Goal: Task Accomplishment & Management: Use online tool/utility

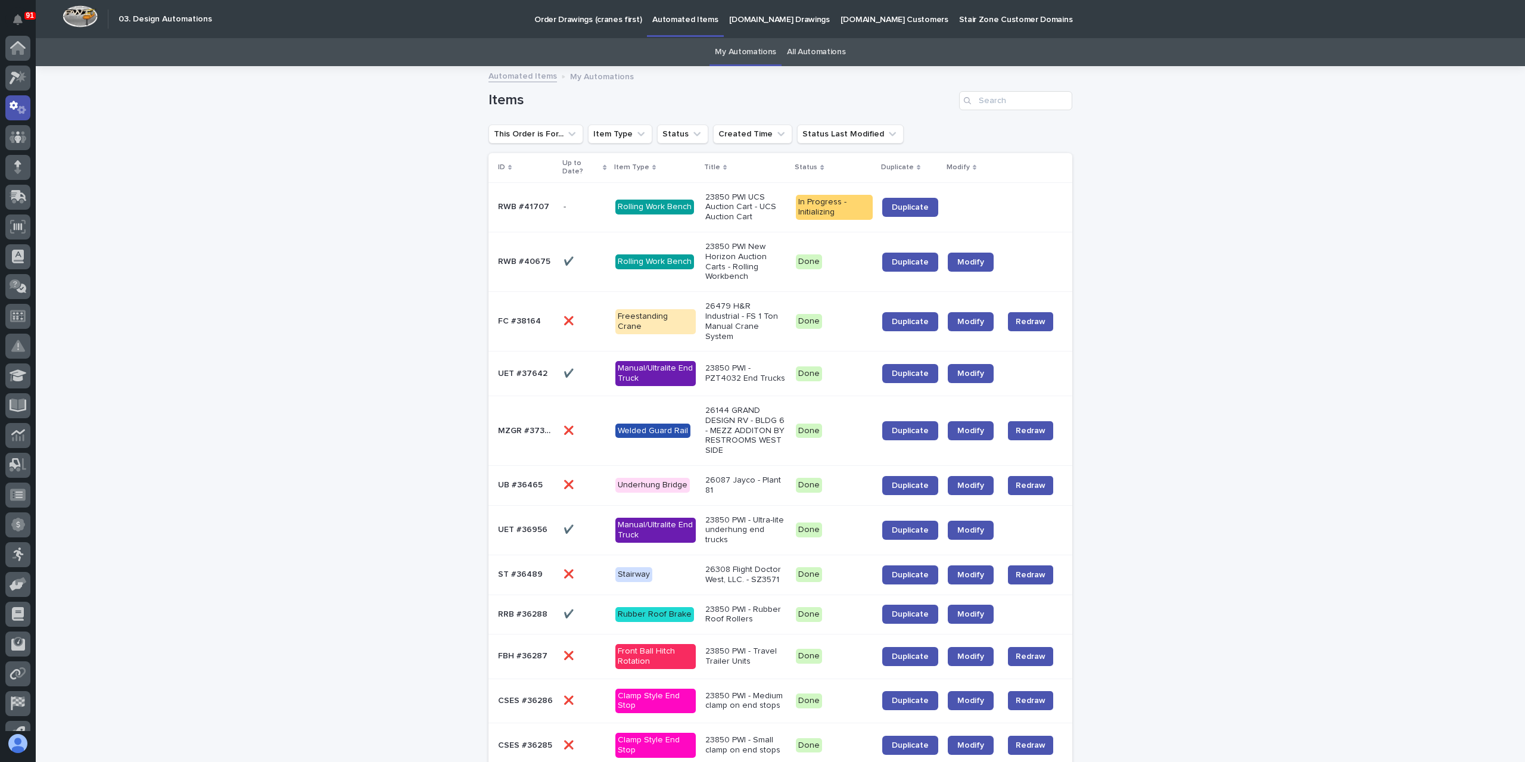
scroll to position [60, 0]
click at [27, 79] on div at bounding box center [17, 78] width 25 height 25
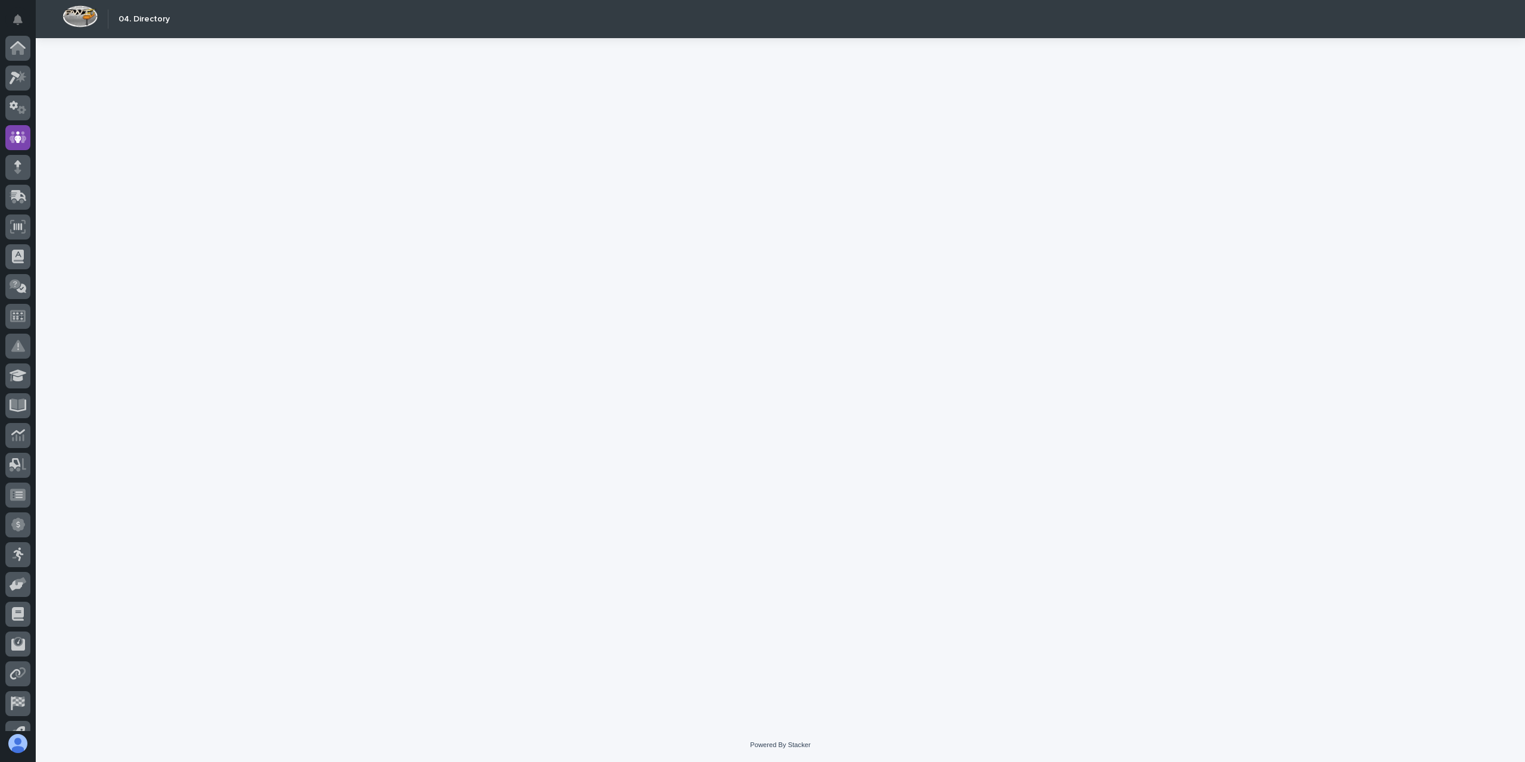
scroll to position [79, 0]
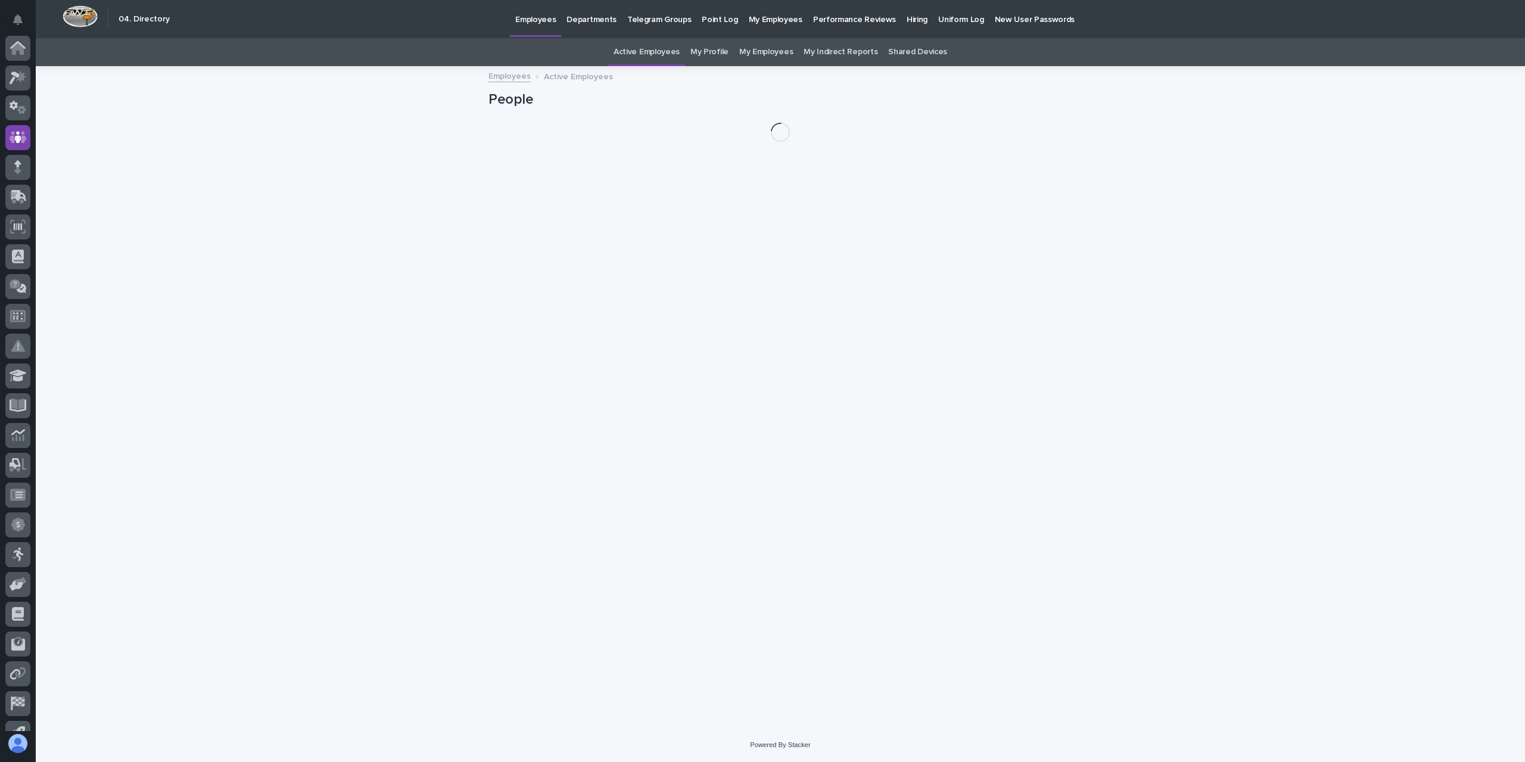
scroll to position [79, 0]
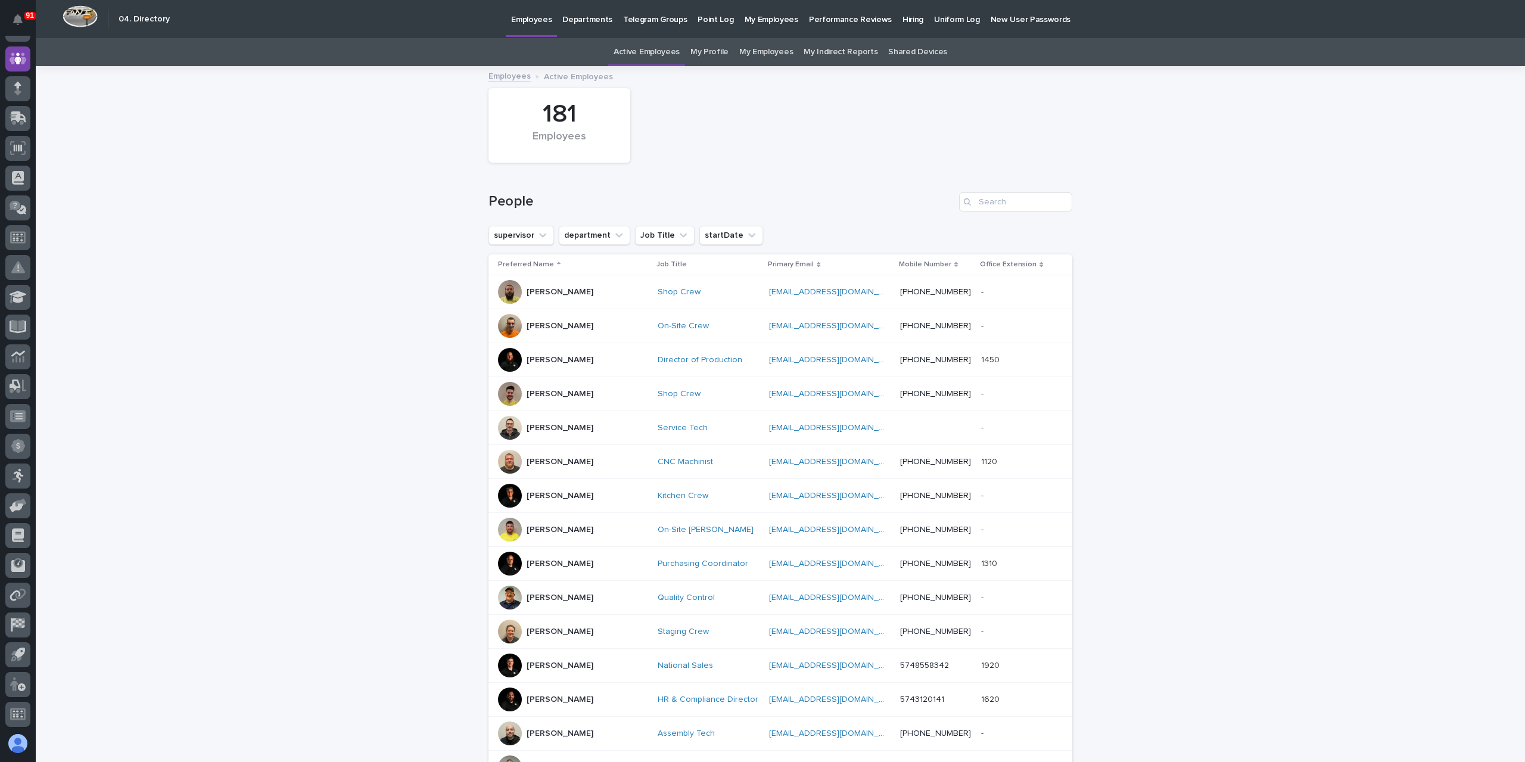
click at [698, 54] on link "My Profile" at bounding box center [710, 52] width 38 height 28
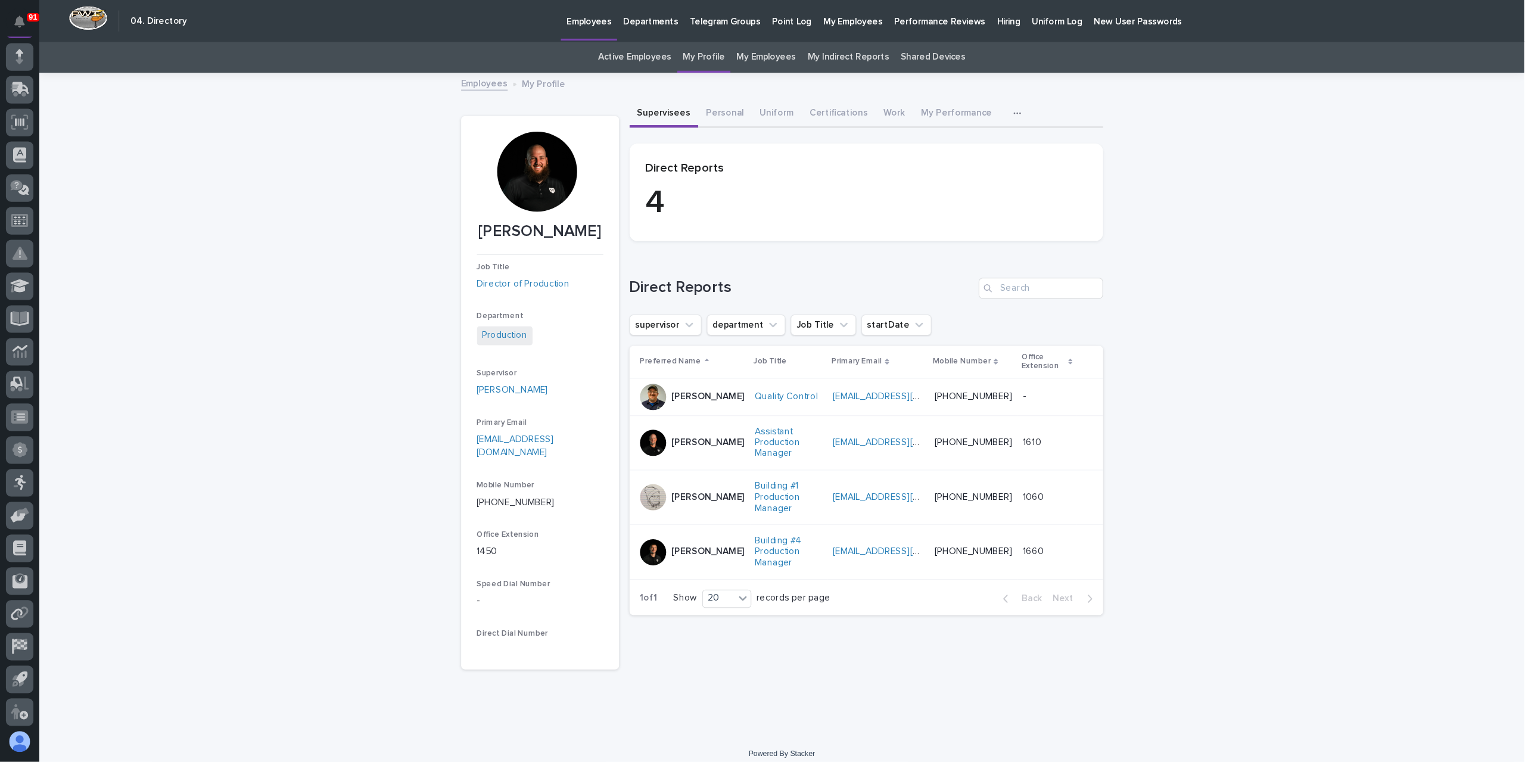
scroll to position [79, 0]
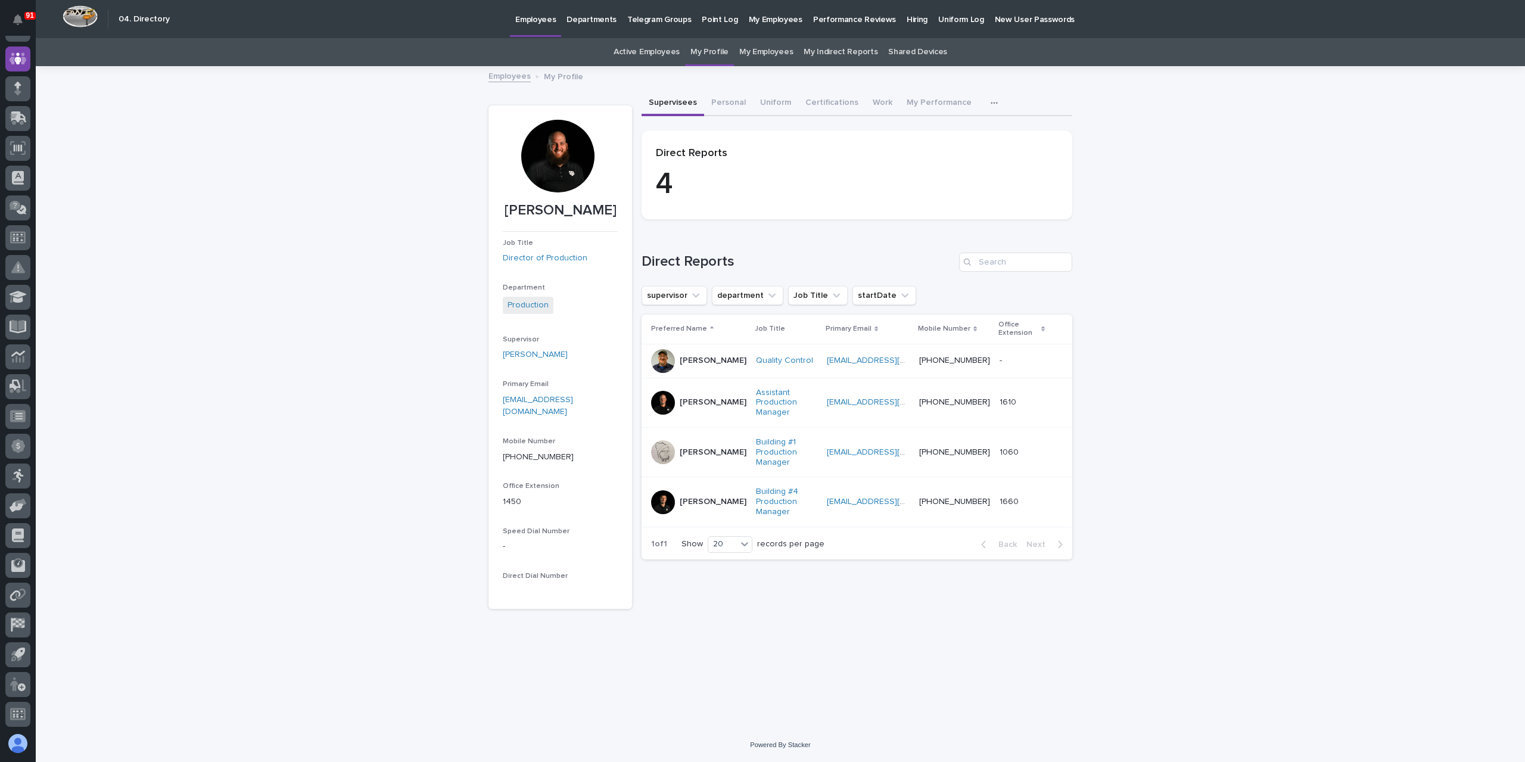
click at [652, 48] on link "Active Employees" at bounding box center [647, 52] width 66 height 28
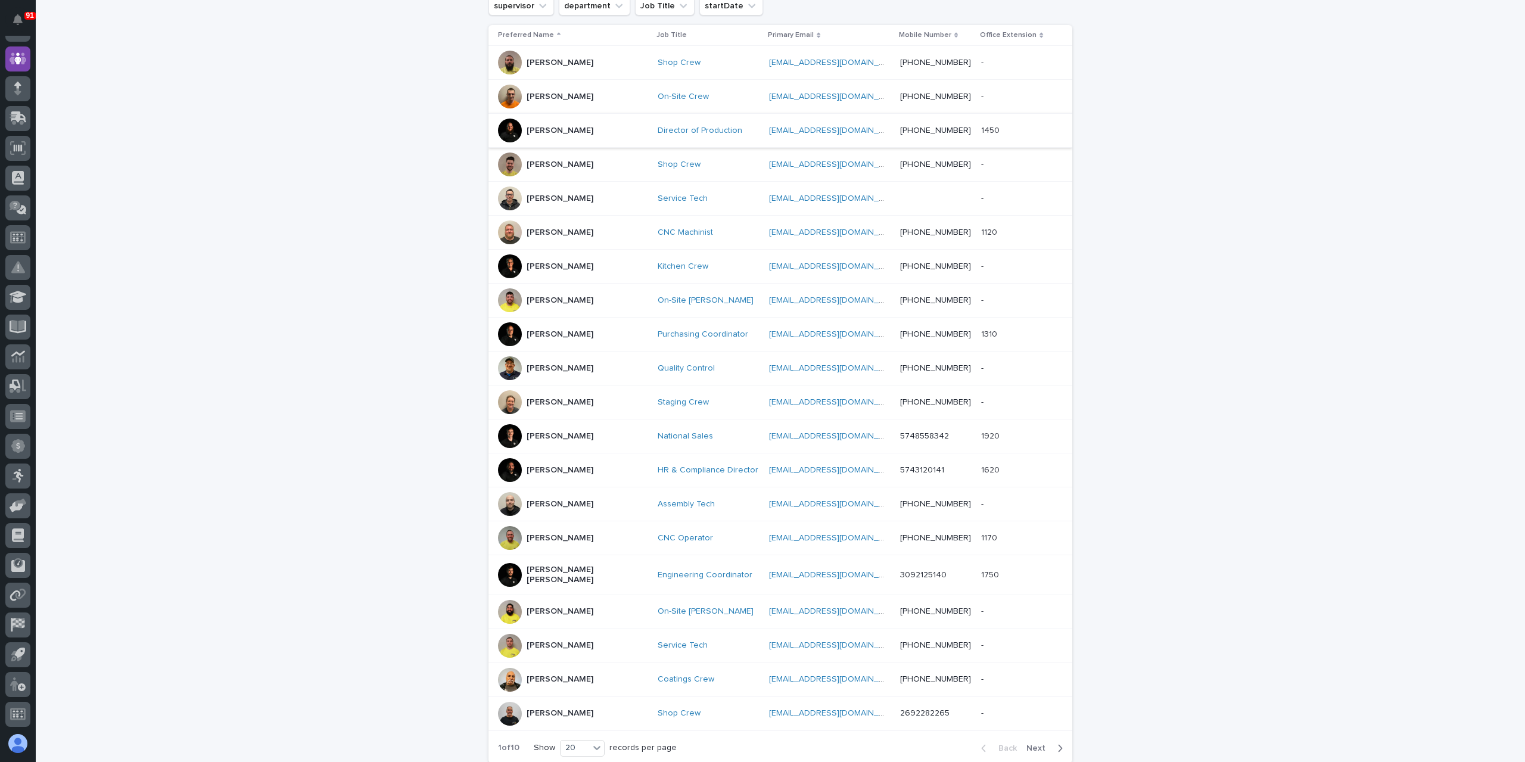
scroll to position [238, 0]
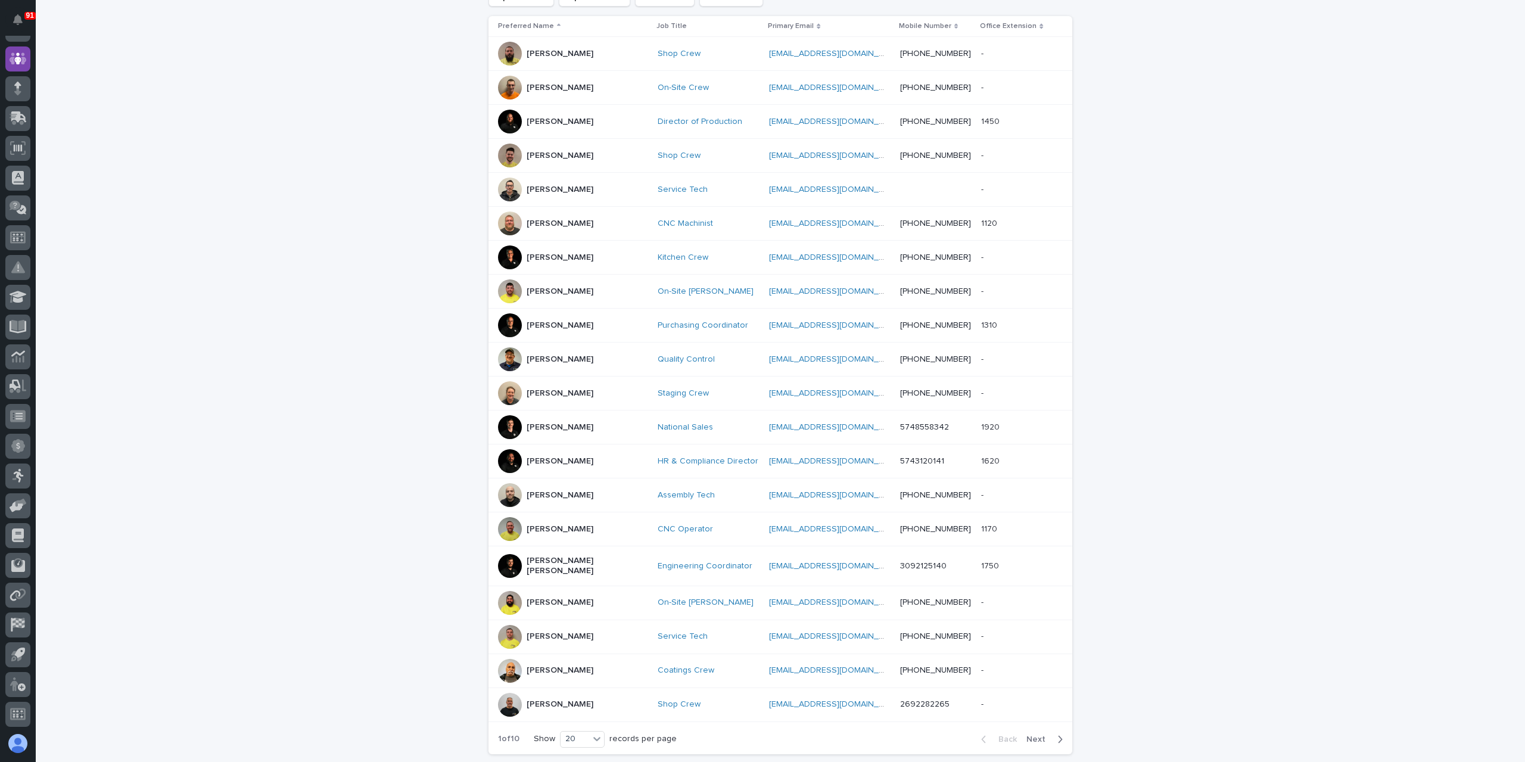
click at [546, 456] on p "Austin Beachy" at bounding box center [560, 461] width 67 height 10
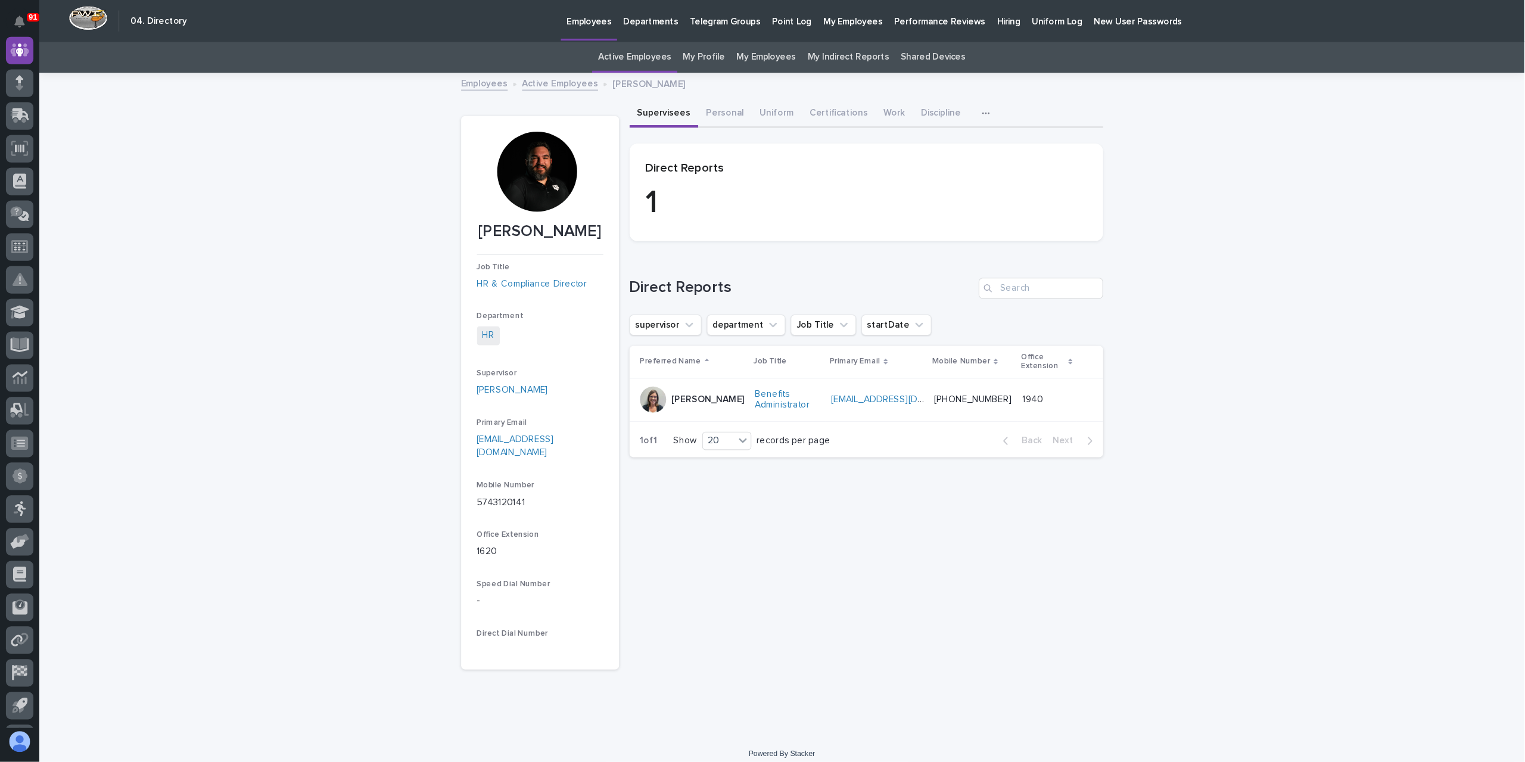
scroll to position [79, 0]
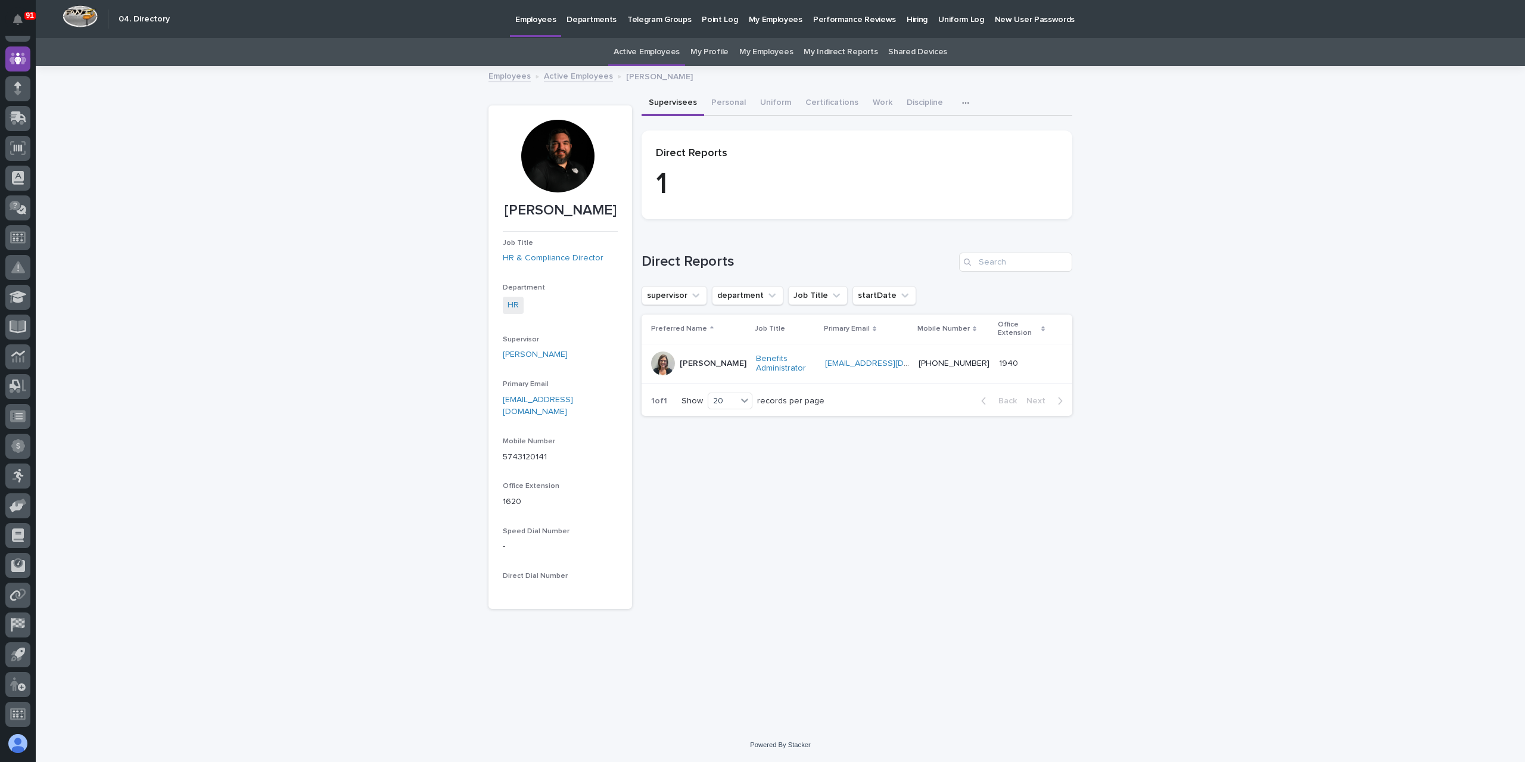
click at [649, 59] on link "Active Employees" at bounding box center [647, 52] width 66 height 28
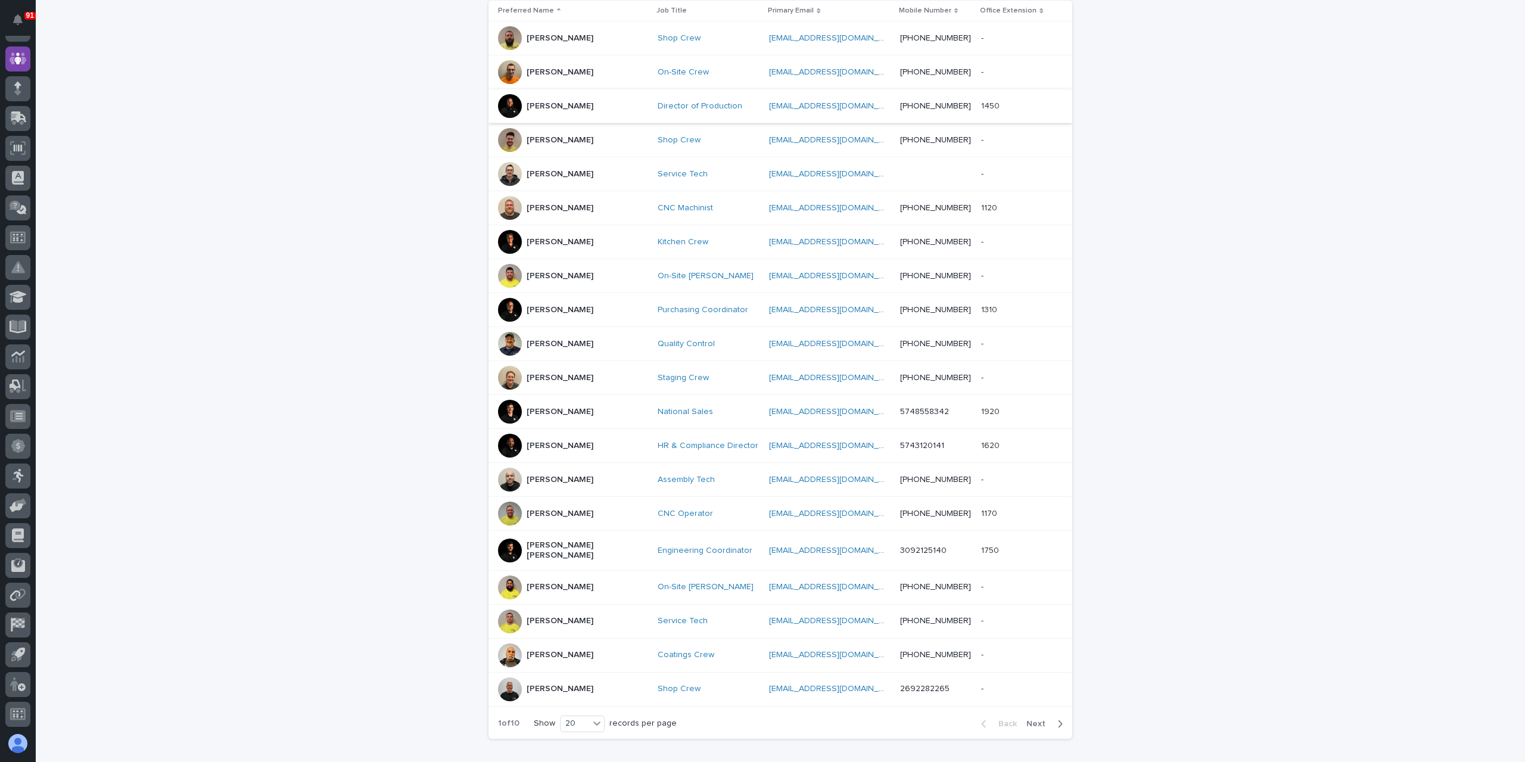
scroll to position [298, 0]
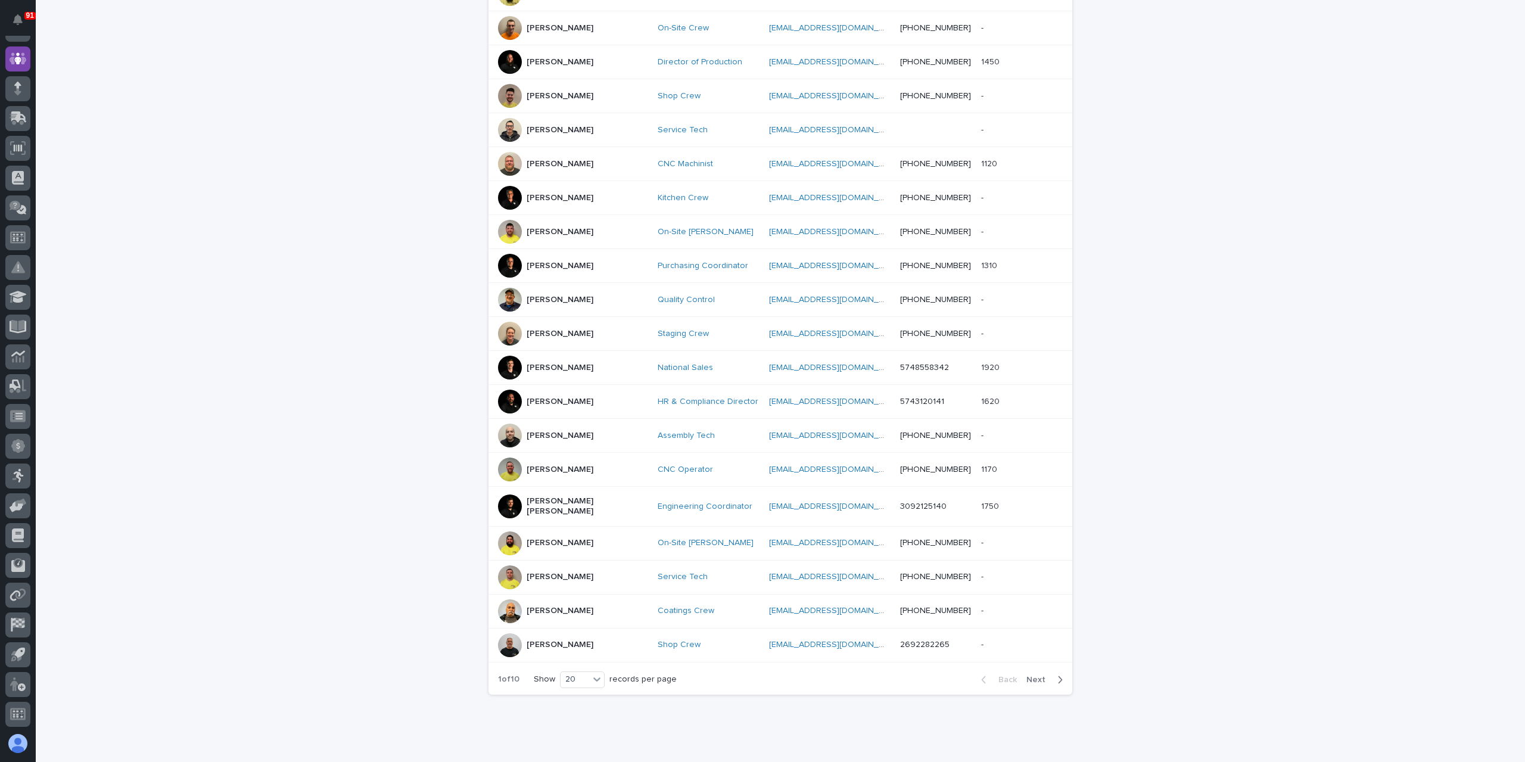
click at [1027, 674] on button "Next" at bounding box center [1047, 679] width 51 height 11
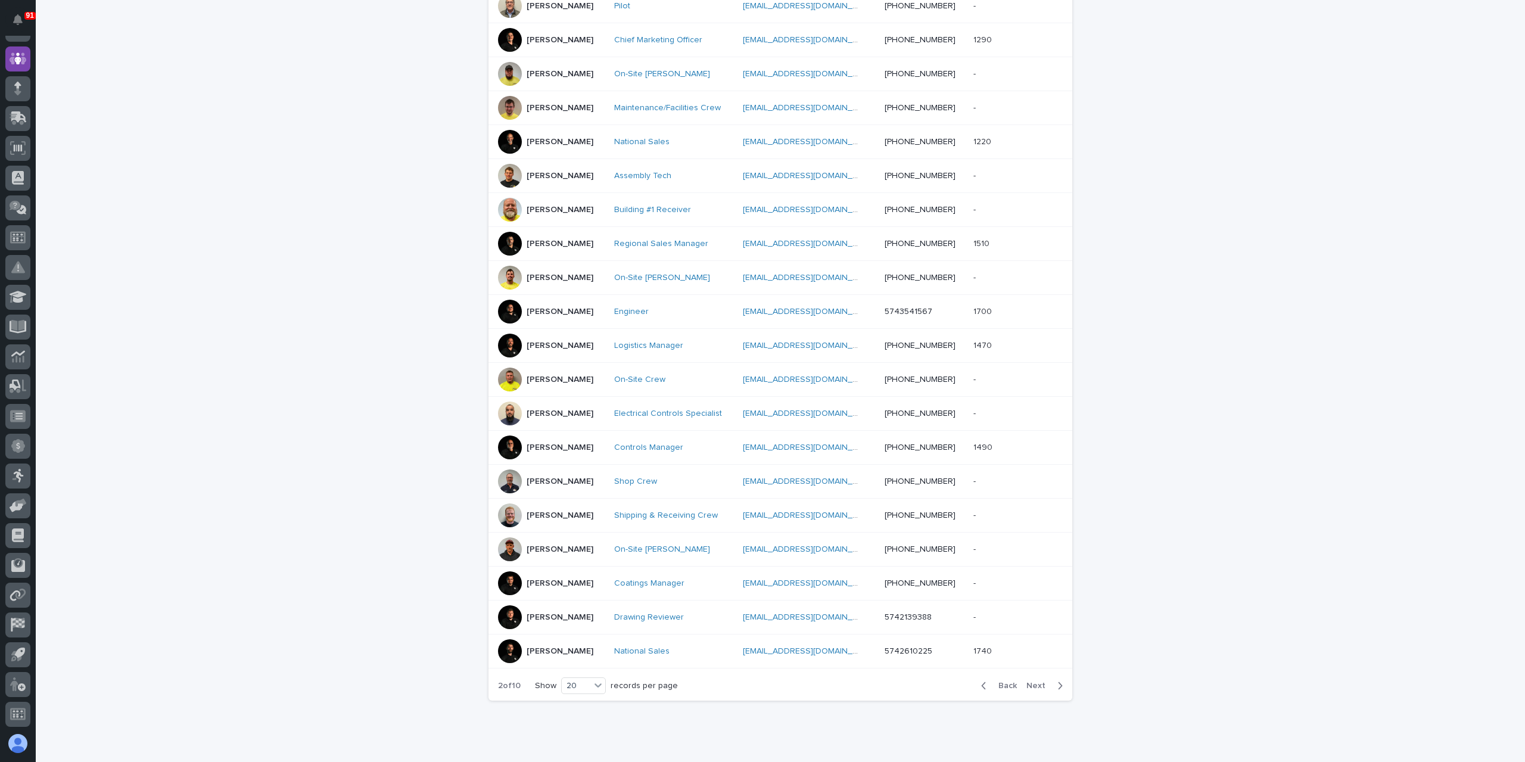
scroll to position [298, 0]
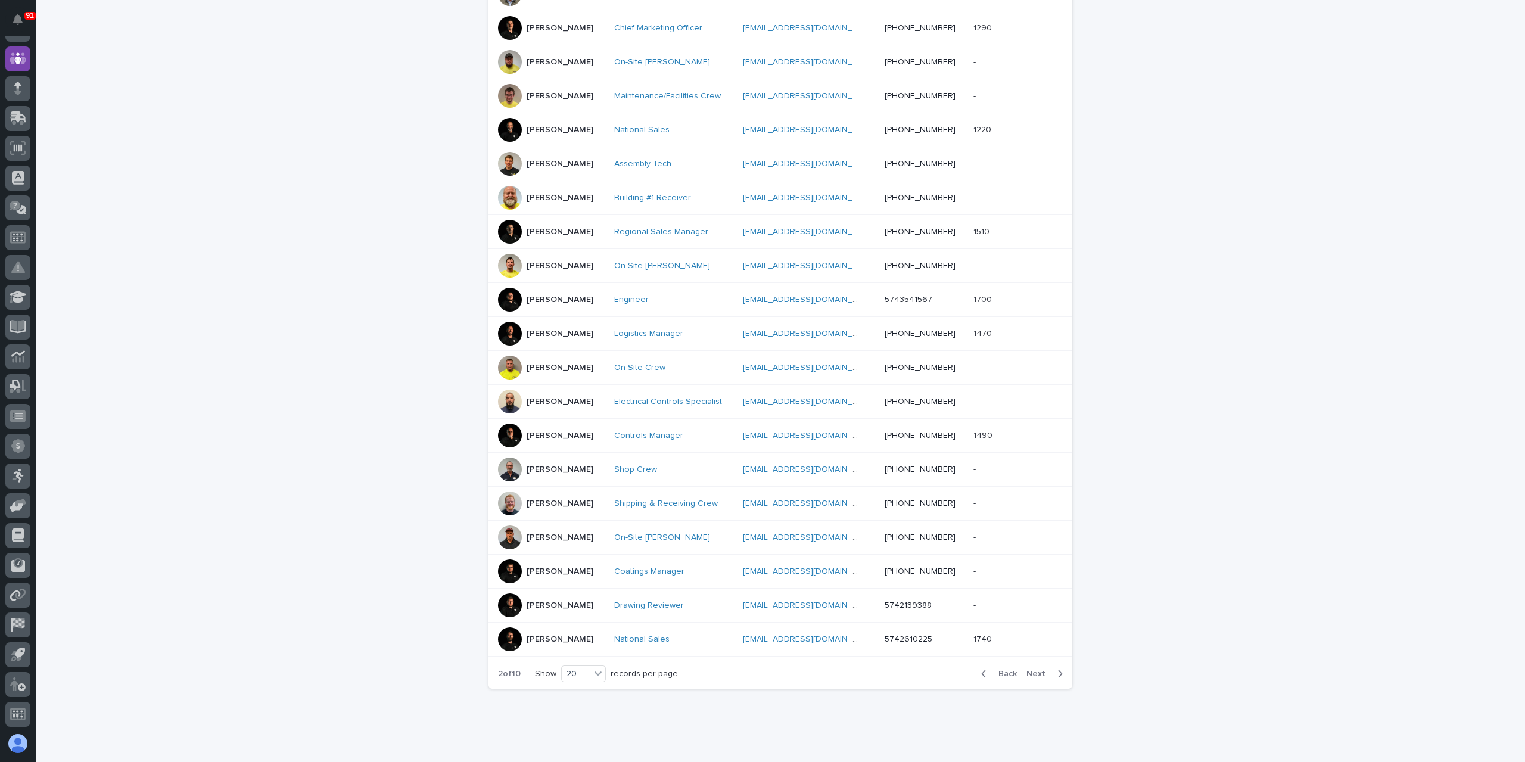
click at [1033, 670] on span "Next" at bounding box center [1040, 674] width 26 height 8
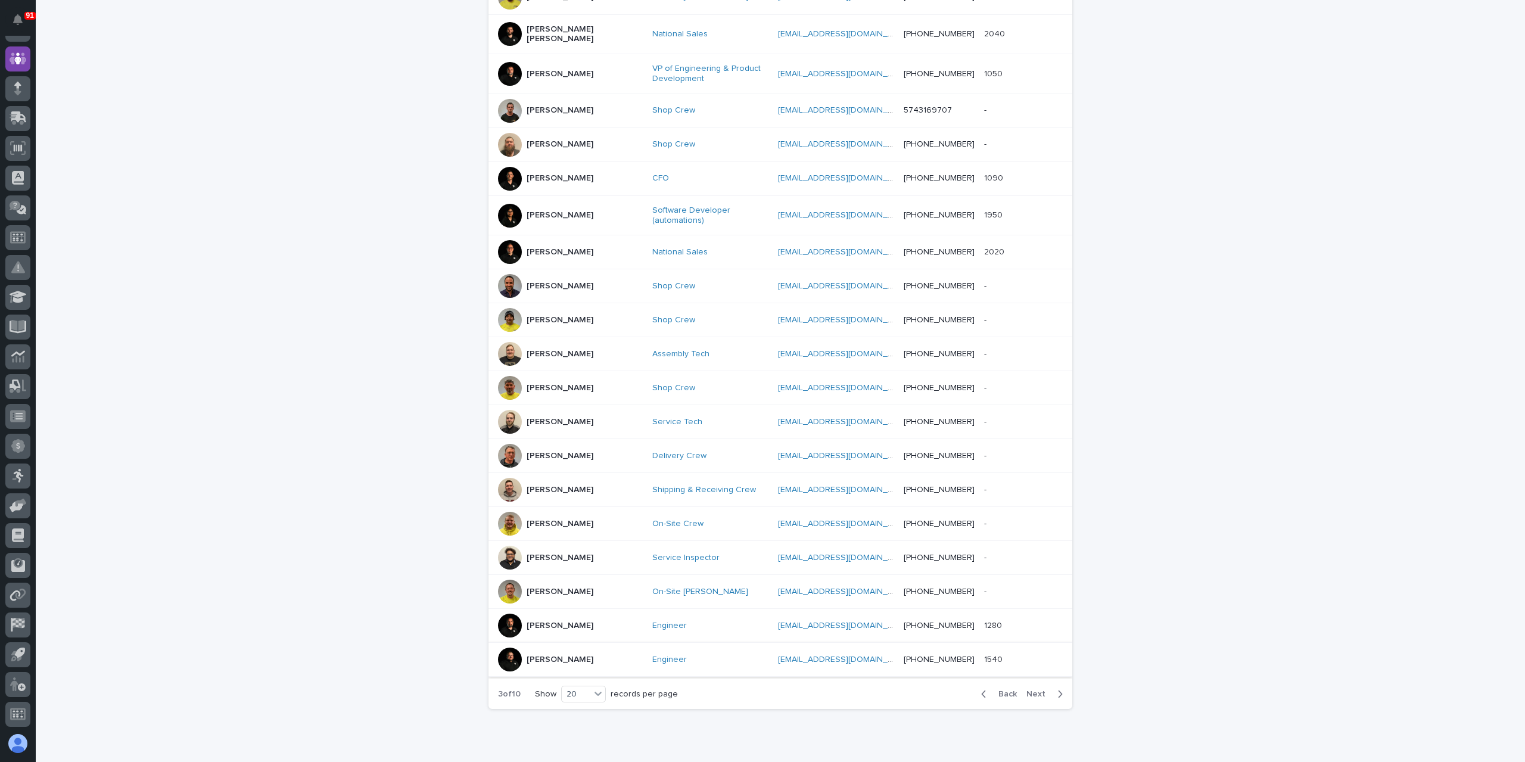
scroll to position [125, 0]
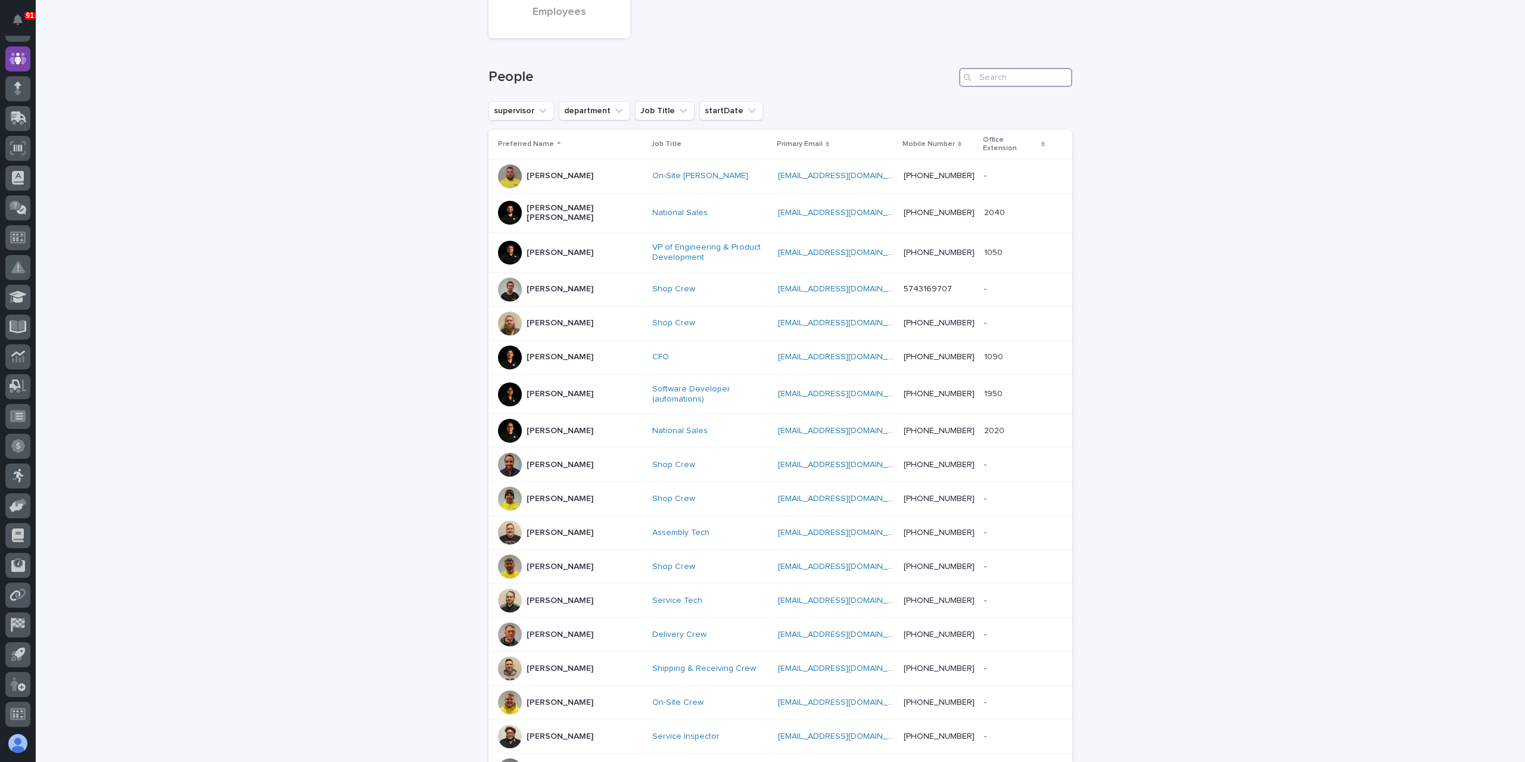
click at [1012, 80] on input "Search" at bounding box center [1015, 77] width 113 height 19
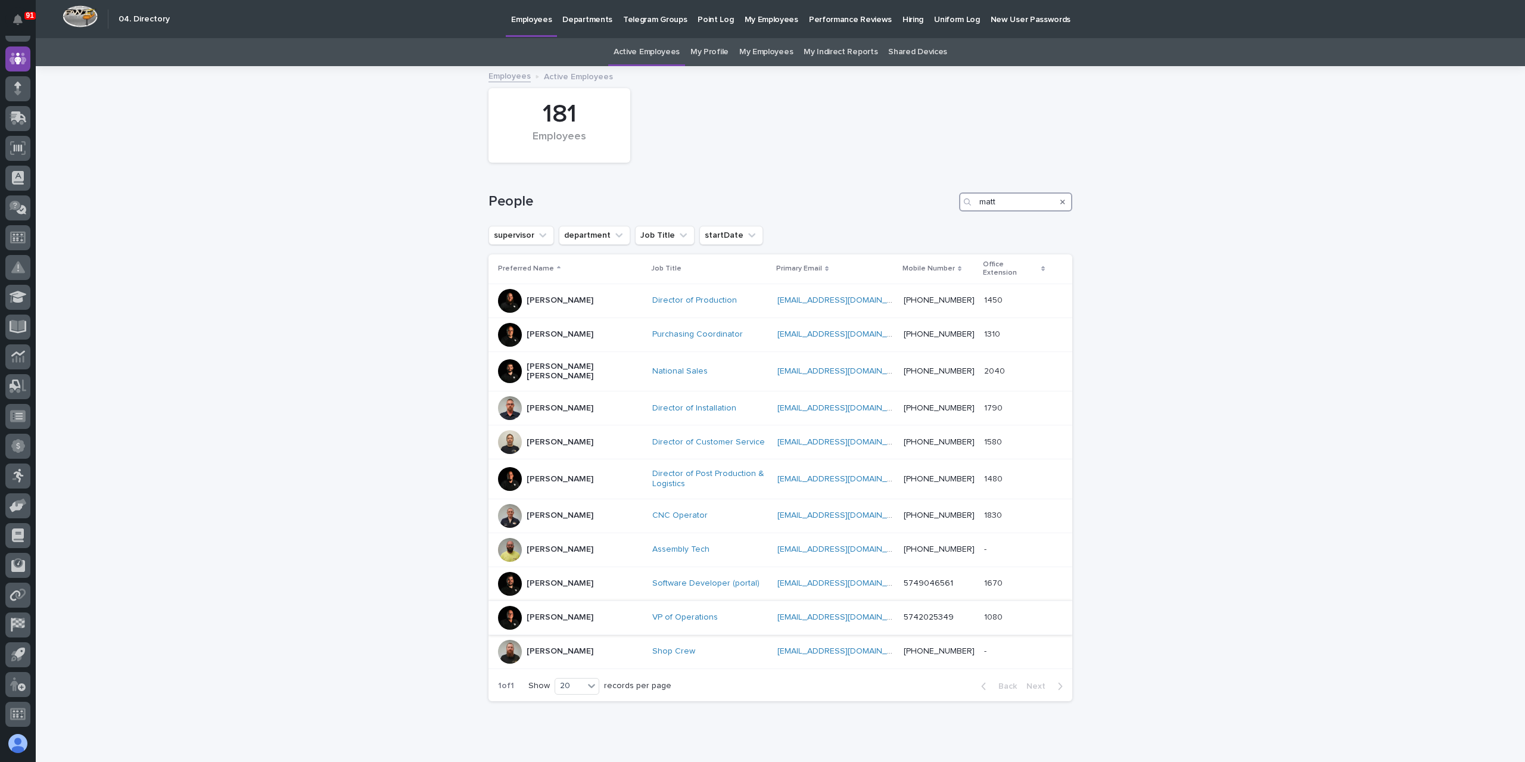
type input "matt"
click at [544, 613] on p "Matt Jarvis" at bounding box center [560, 618] width 67 height 10
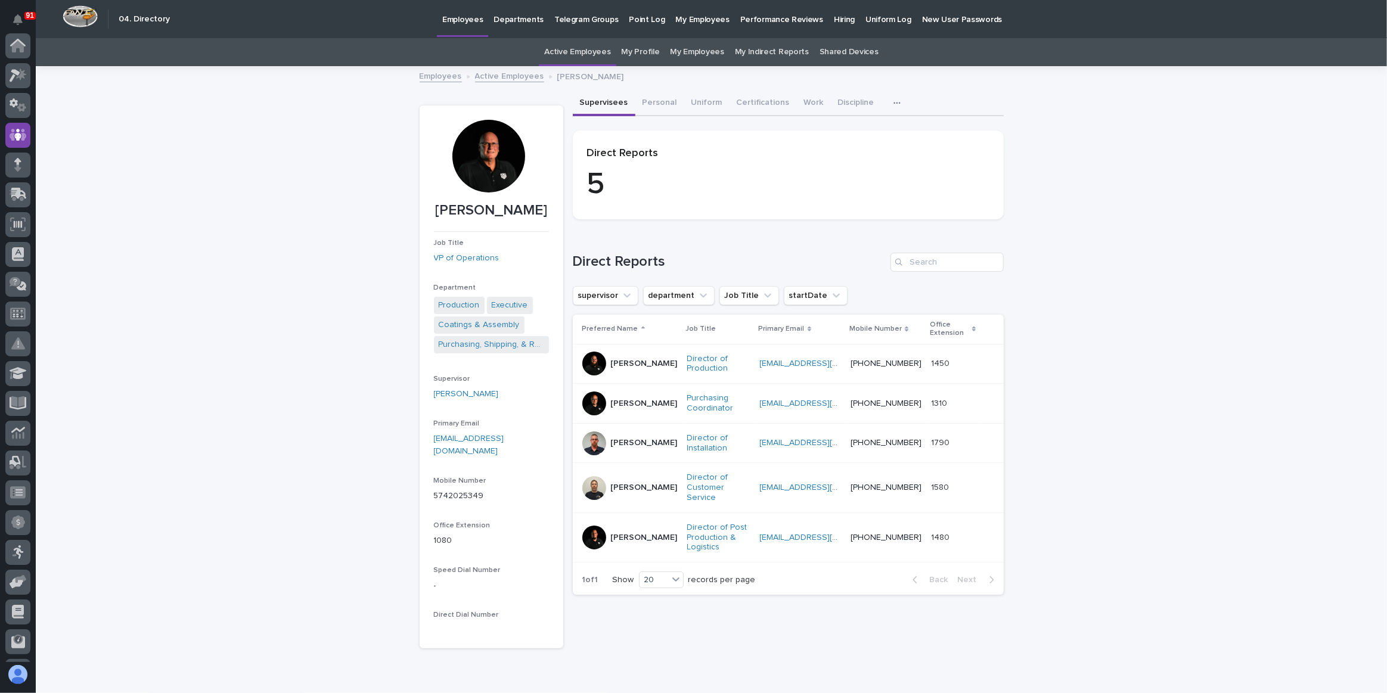
click at [611, 533] on p "Ken Overmyer" at bounding box center [644, 538] width 67 height 10
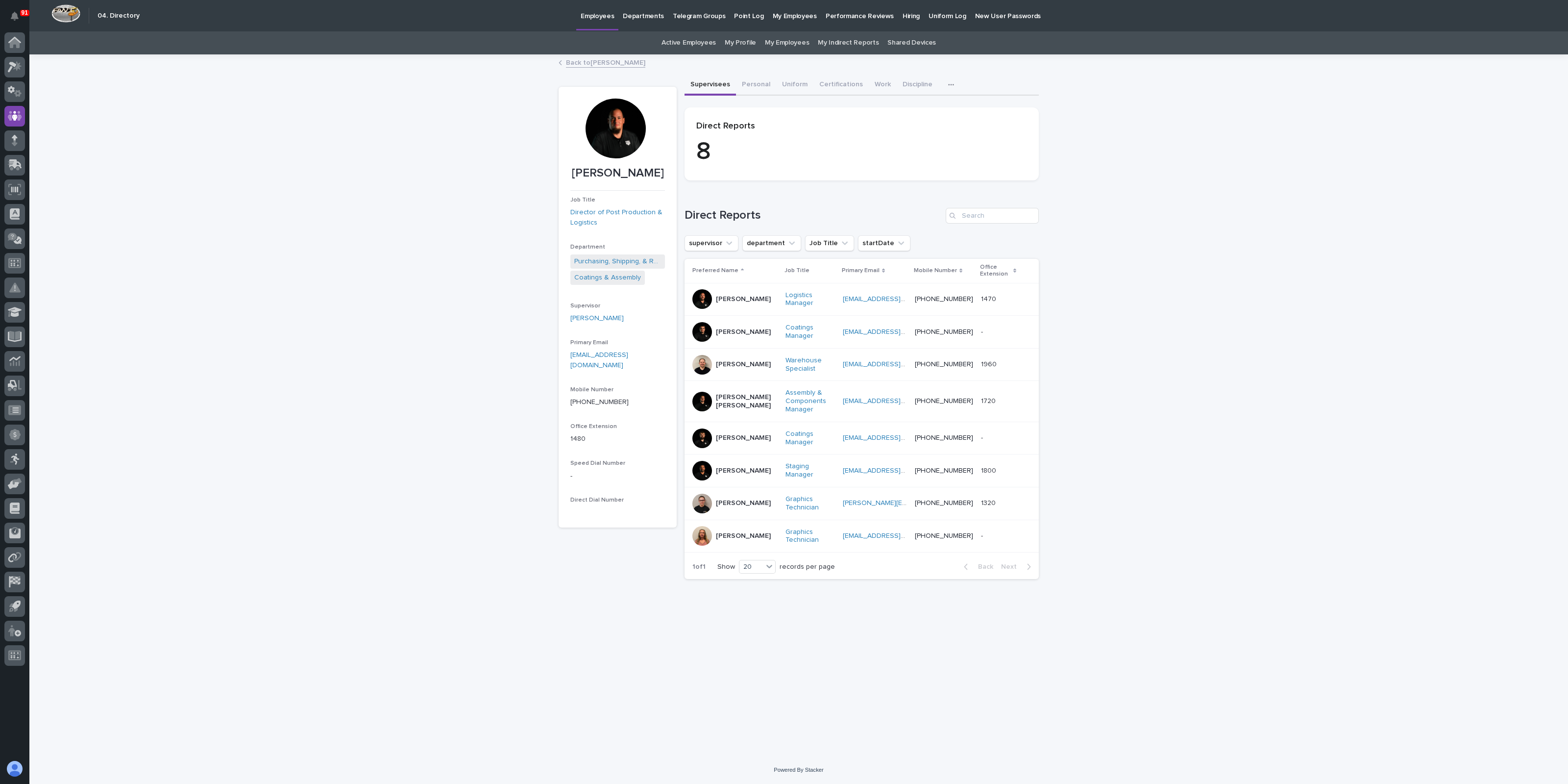
click at [731, 437] on p "Larry Trowbridge Jr." at bounding box center [743, 438] width 55 height 8
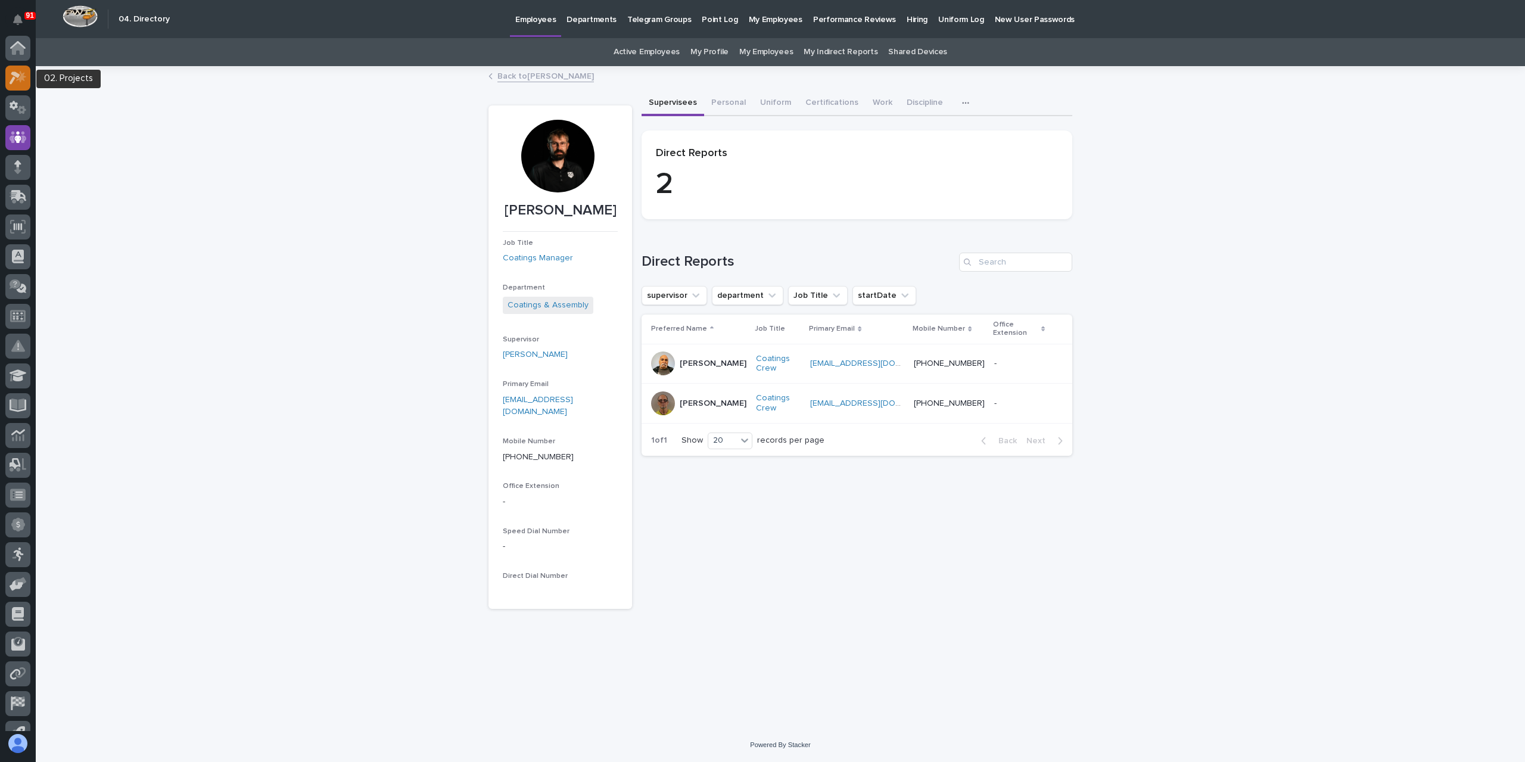
click at [15, 85] on div at bounding box center [17, 78] width 25 height 25
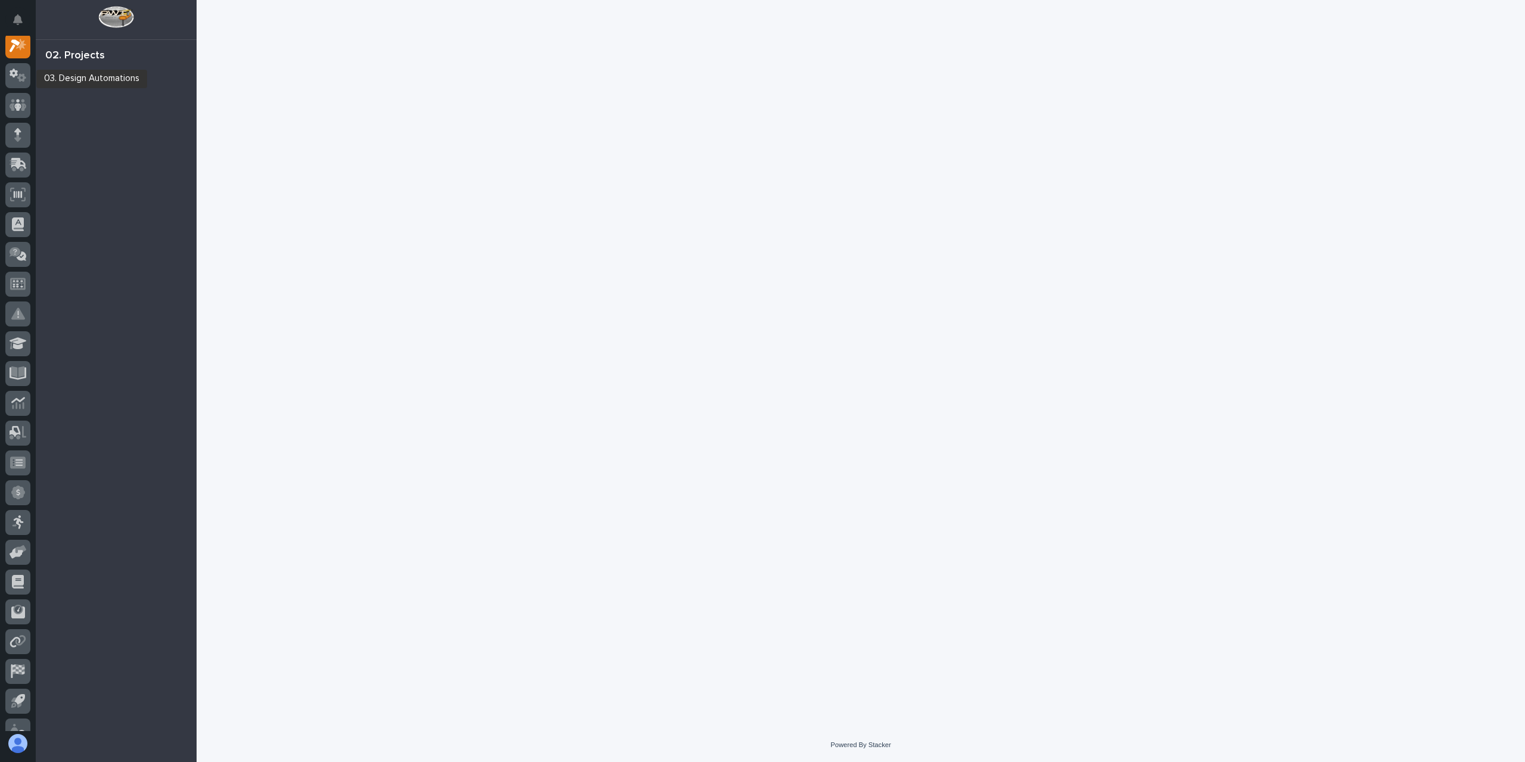
scroll to position [30, 0]
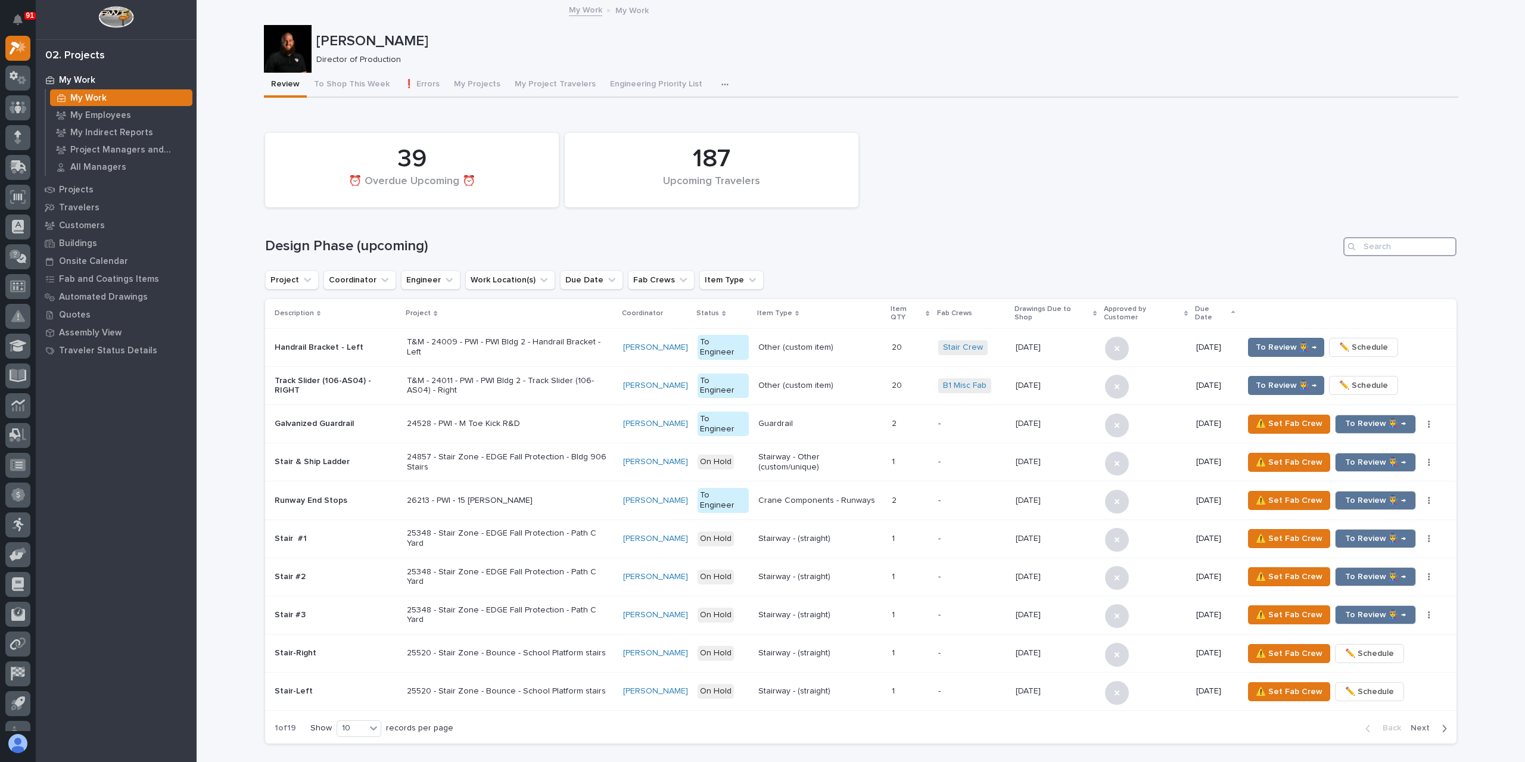
click at [1422, 248] on input "Search" at bounding box center [1400, 246] width 113 height 19
click at [77, 187] on p "Projects" at bounding box center [76, 190] width 35 height 11
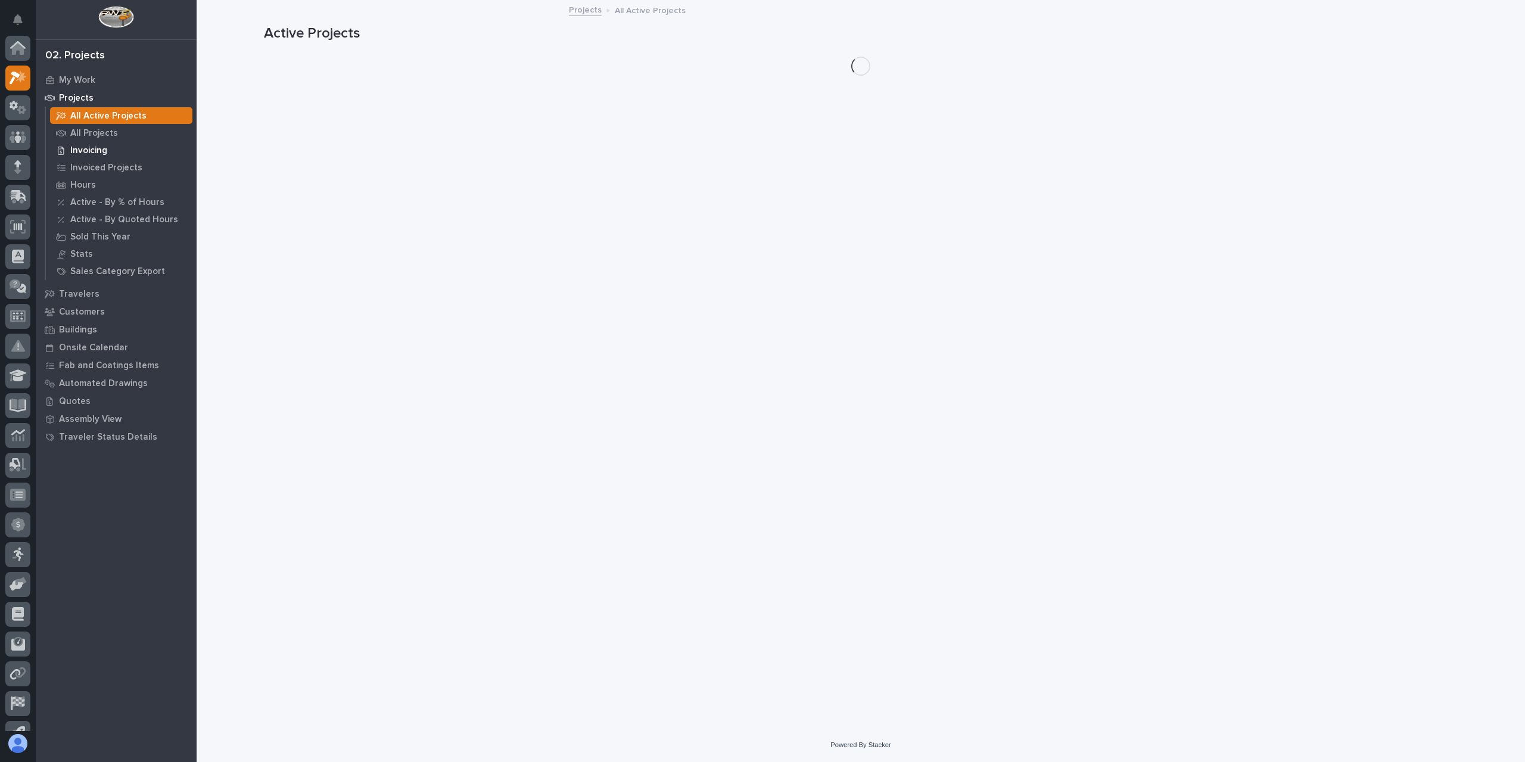
scroll to position [30, 0]
click at [82, 135] on p "All Projects" at bounding box center [94, 133] width 48 height 11
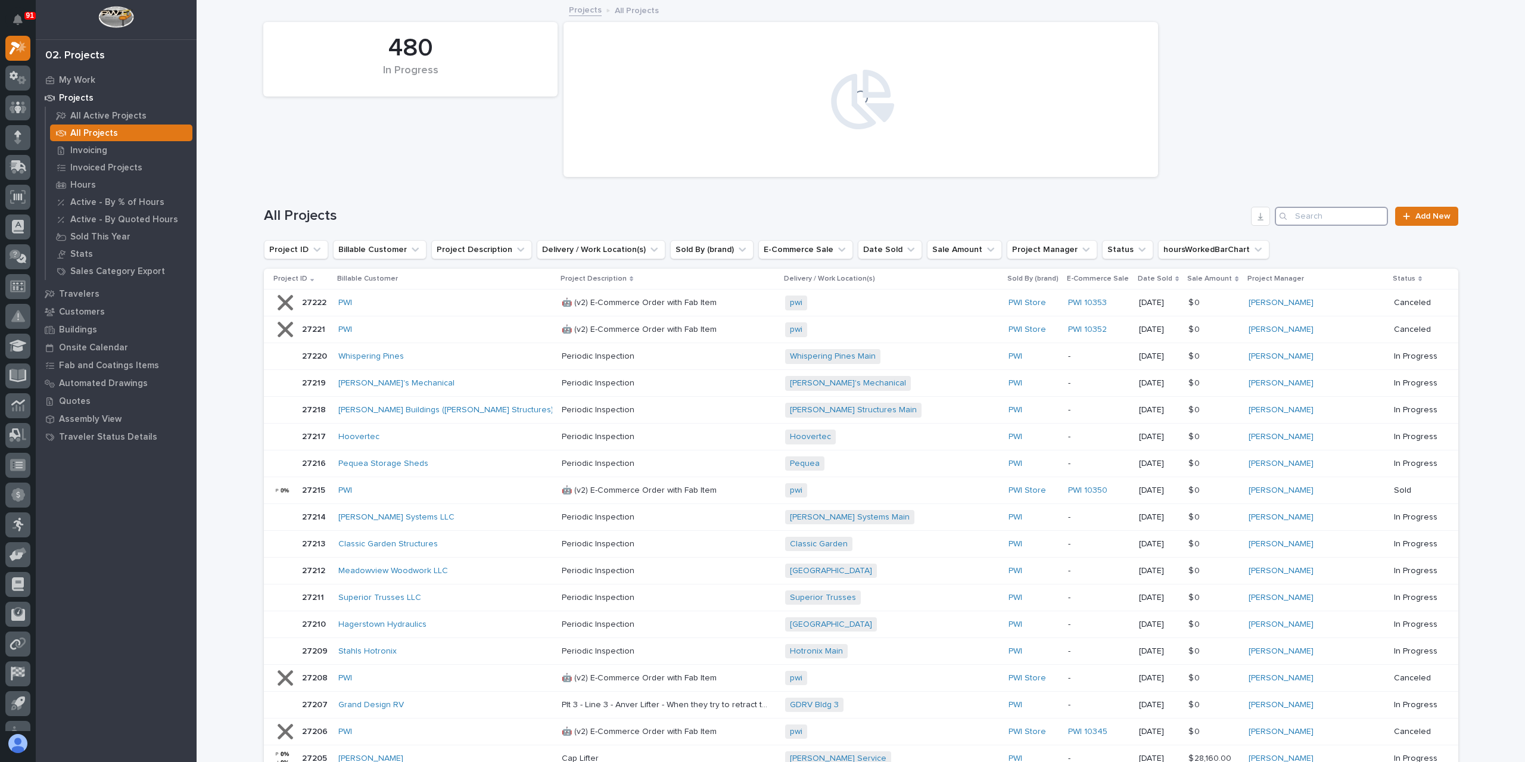
click at [1335, 210] on input "Search" at bounding box center [1331, 216] width 113 height 19
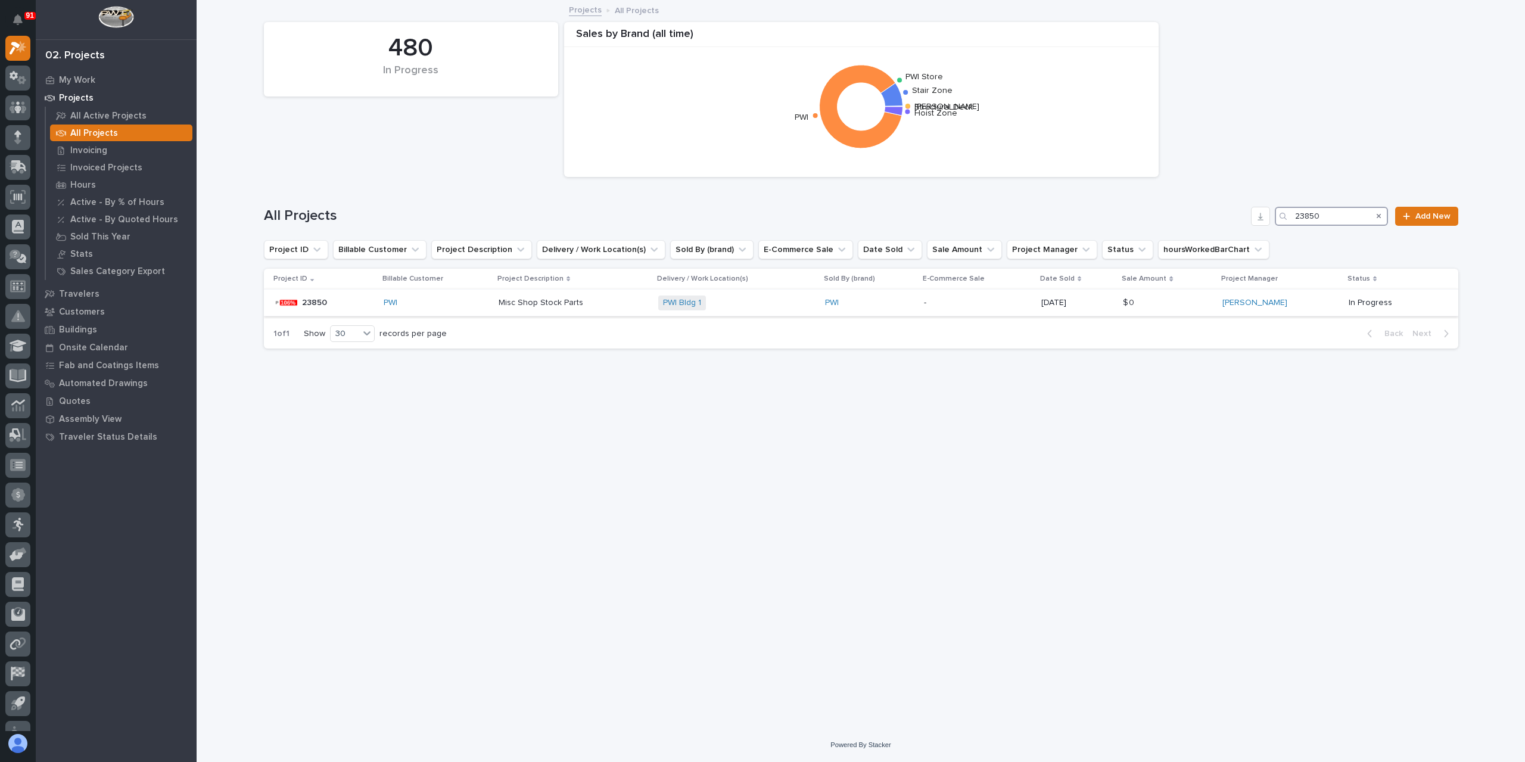
type input "23850"
click at [504, 309] on td "Misc Shop Stock Parts Misc Shop Stock Parts" at bounding box center [574, 303] width 160 height 27
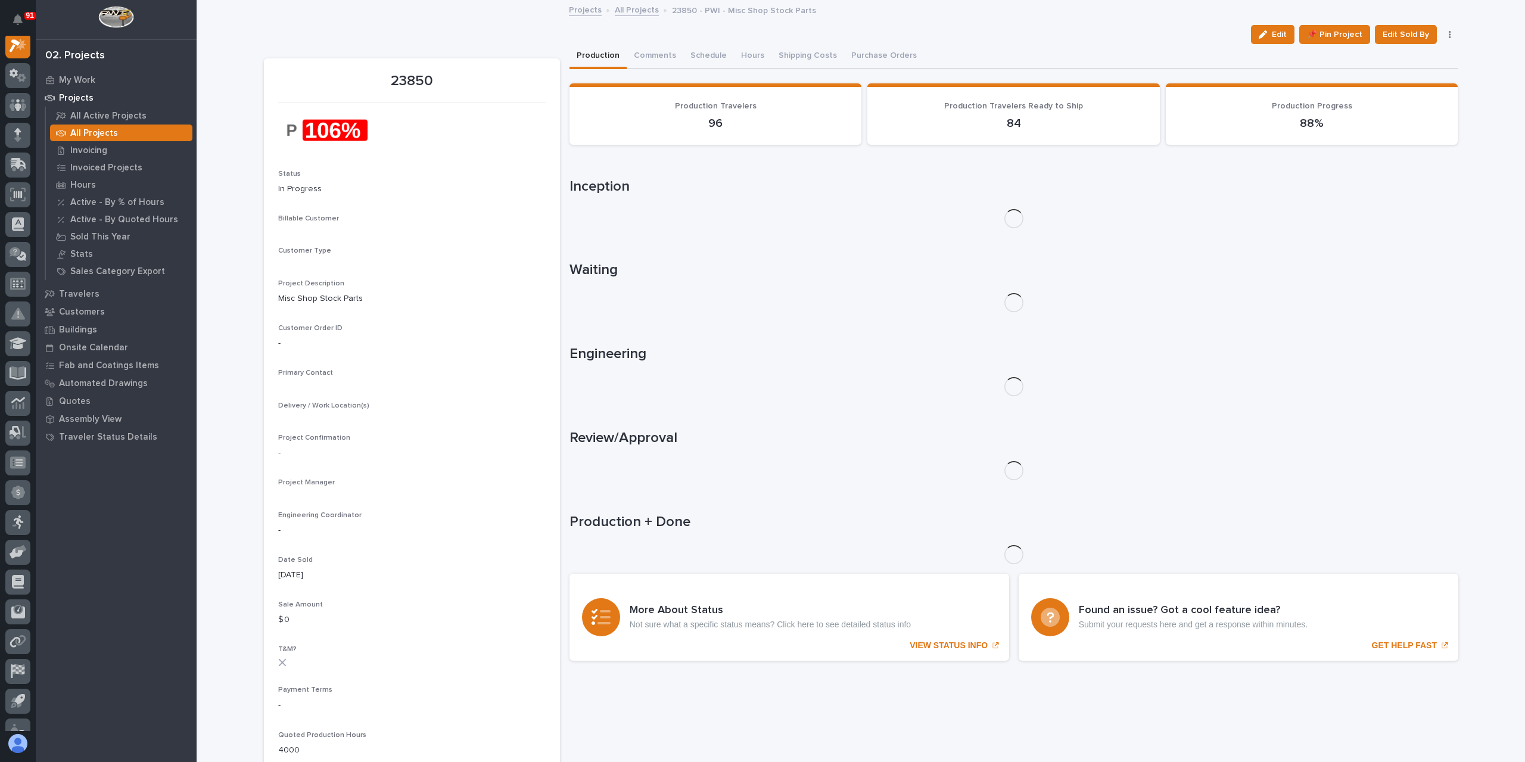
scroll to position [30, 0]
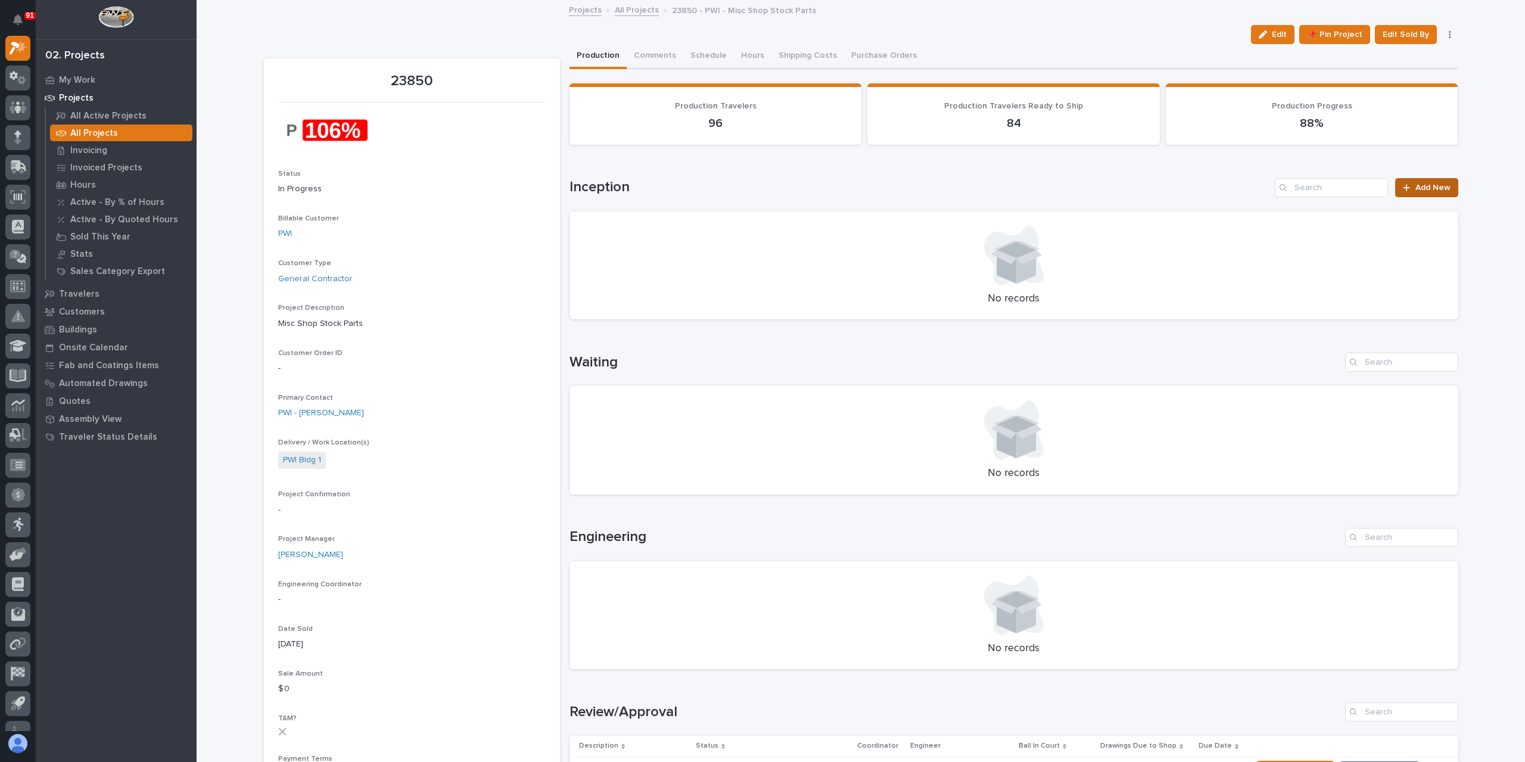
click at [1450, 187] on link "Add New" at bounding box center [1426, 187] width 63 height 19
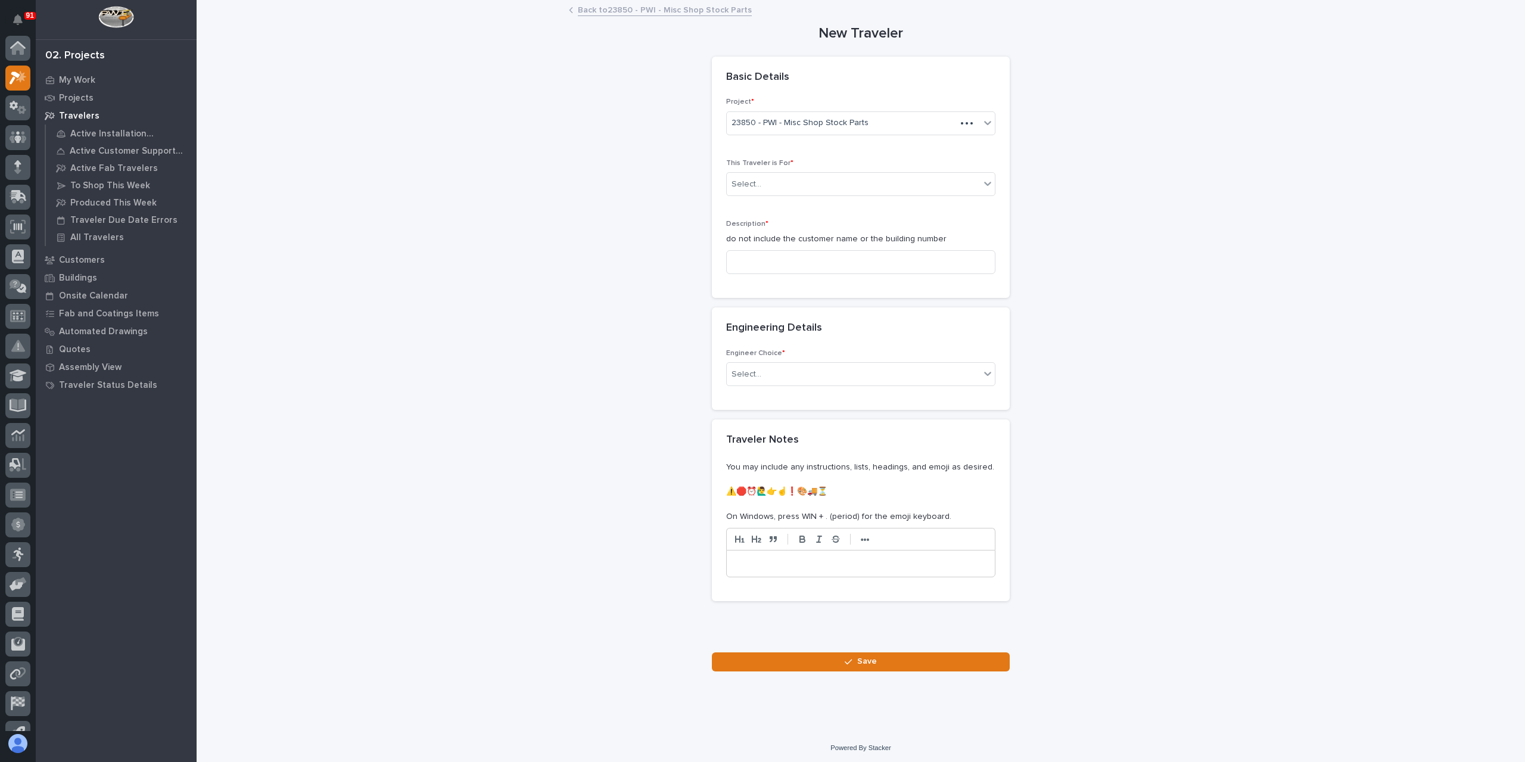
scroll to position [30, 0]
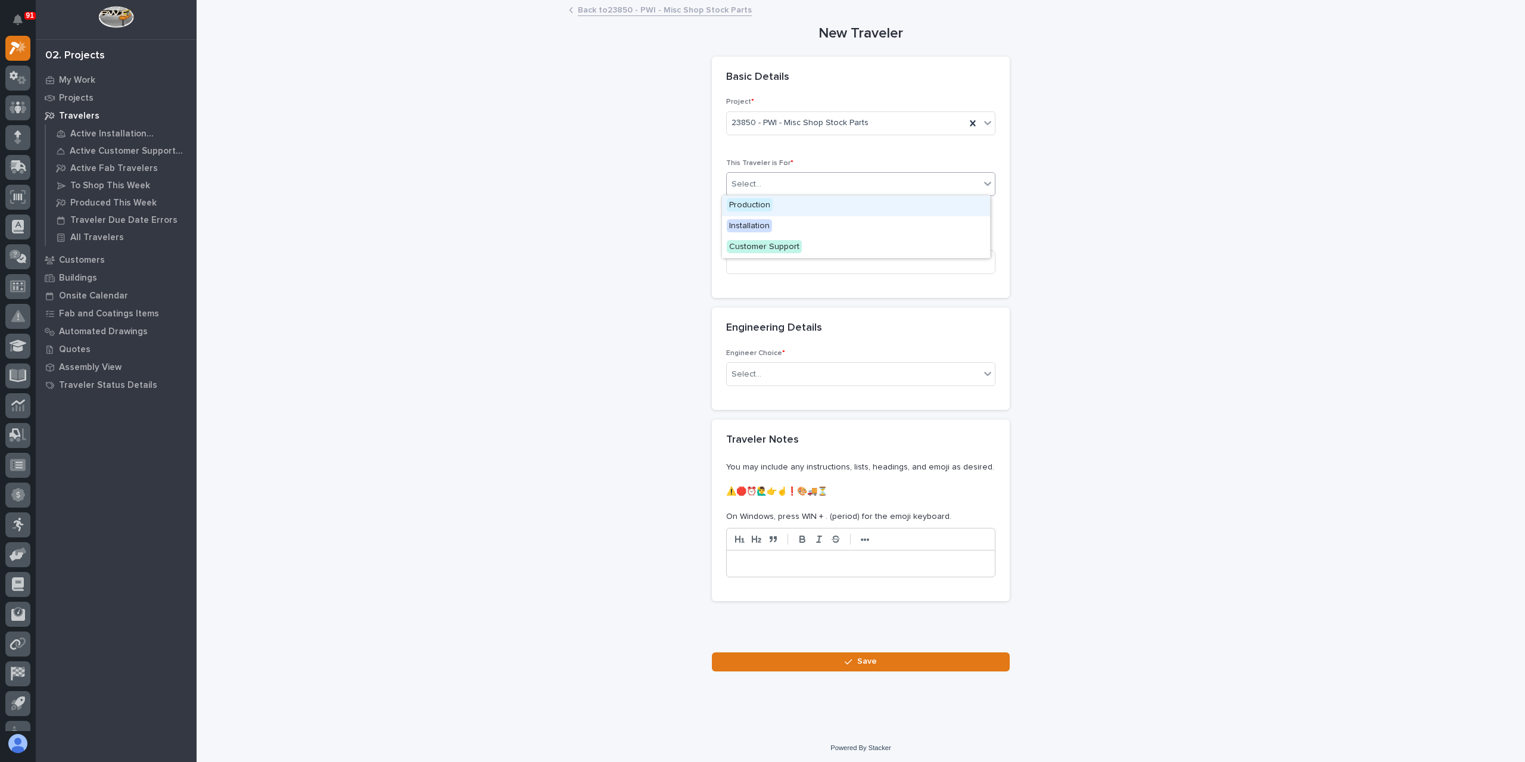
click at [762, 188] on div "Select..." at bounding box center [853, 185] width 253 height 20
click at [760, 210] on span "Production" at bounding box center [750, 204] width 46 height 13
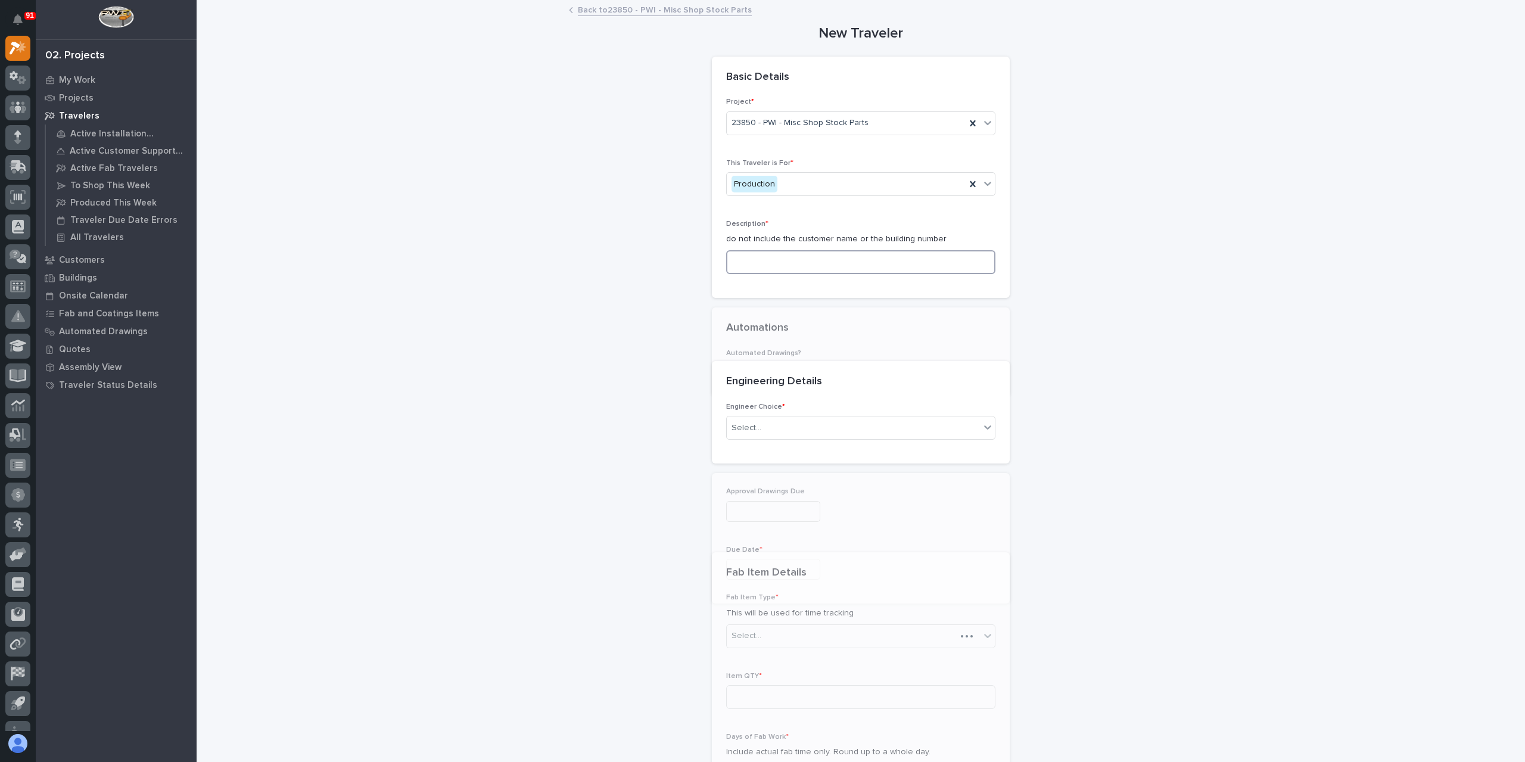
drag, startPoint x: 760, startPoint y: 257, endPoint x: 891, endPoint y: 282, distance: 133.6
click at [760, 258] on input at bounding box center [860, 262] width 269 height 24
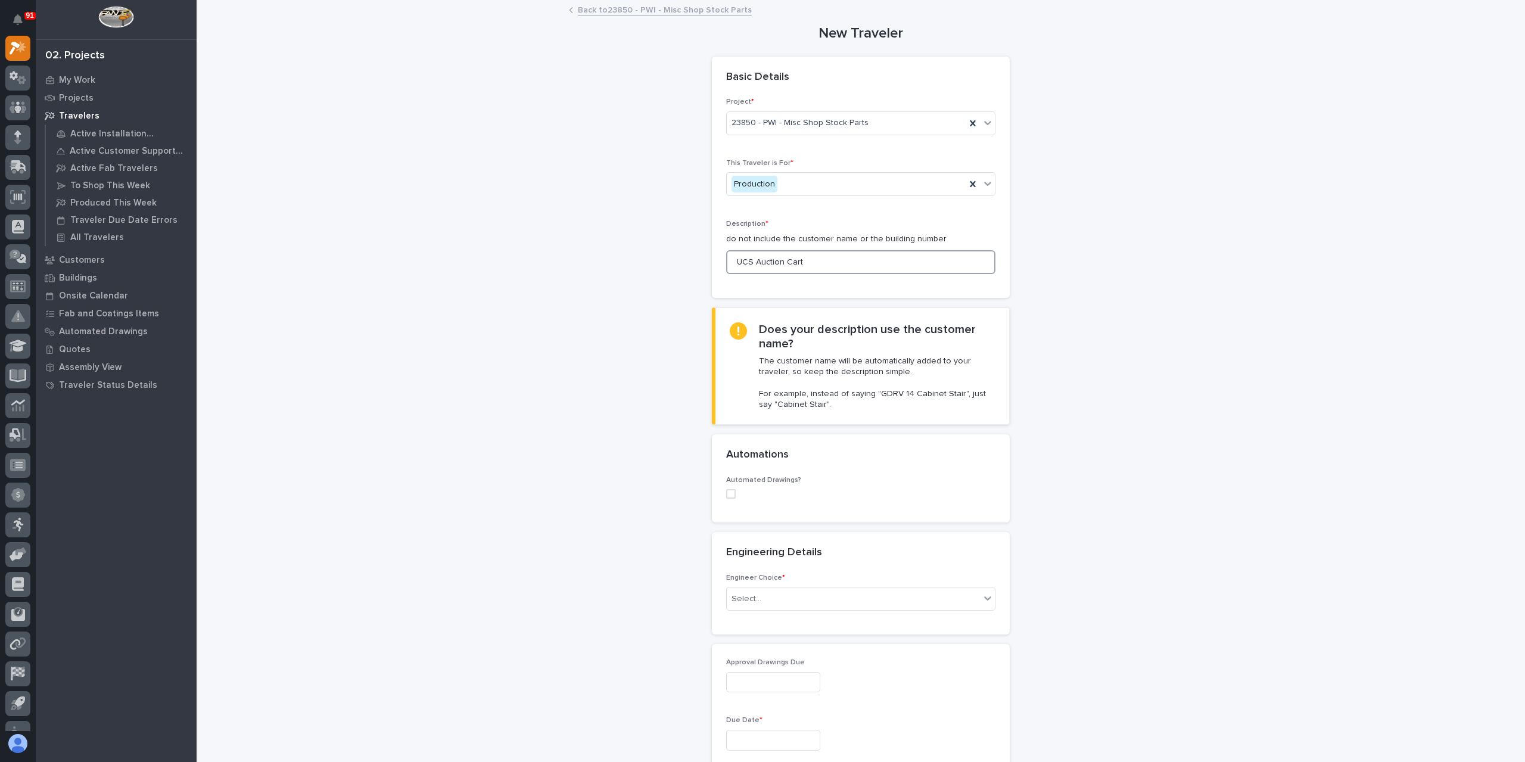
click at [726, 494] on span at bounding box center [731, 494] width 10 height 10
type input "UCS Auction Cart"
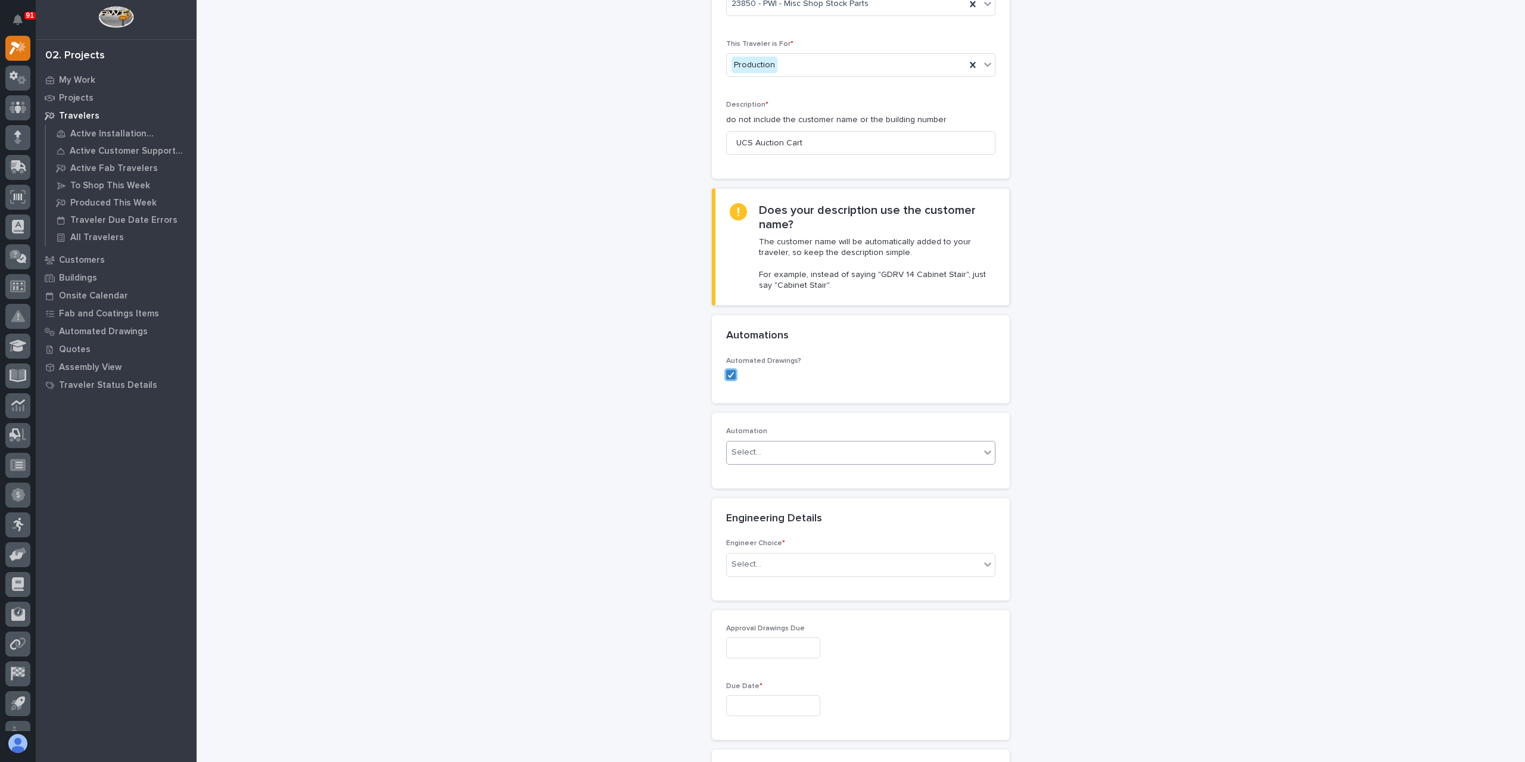
click at [793, 443] on div "Select..." at bounding box center [853, 453] width 253 height 20
click at [740, 450] on input "********" at bounding box center [751, 452] width 36 height 10
type input "*********"
click at [781, 452] on div "rwb 41707" at bounding box center [853, 453] width 253 height 20
type input "***"
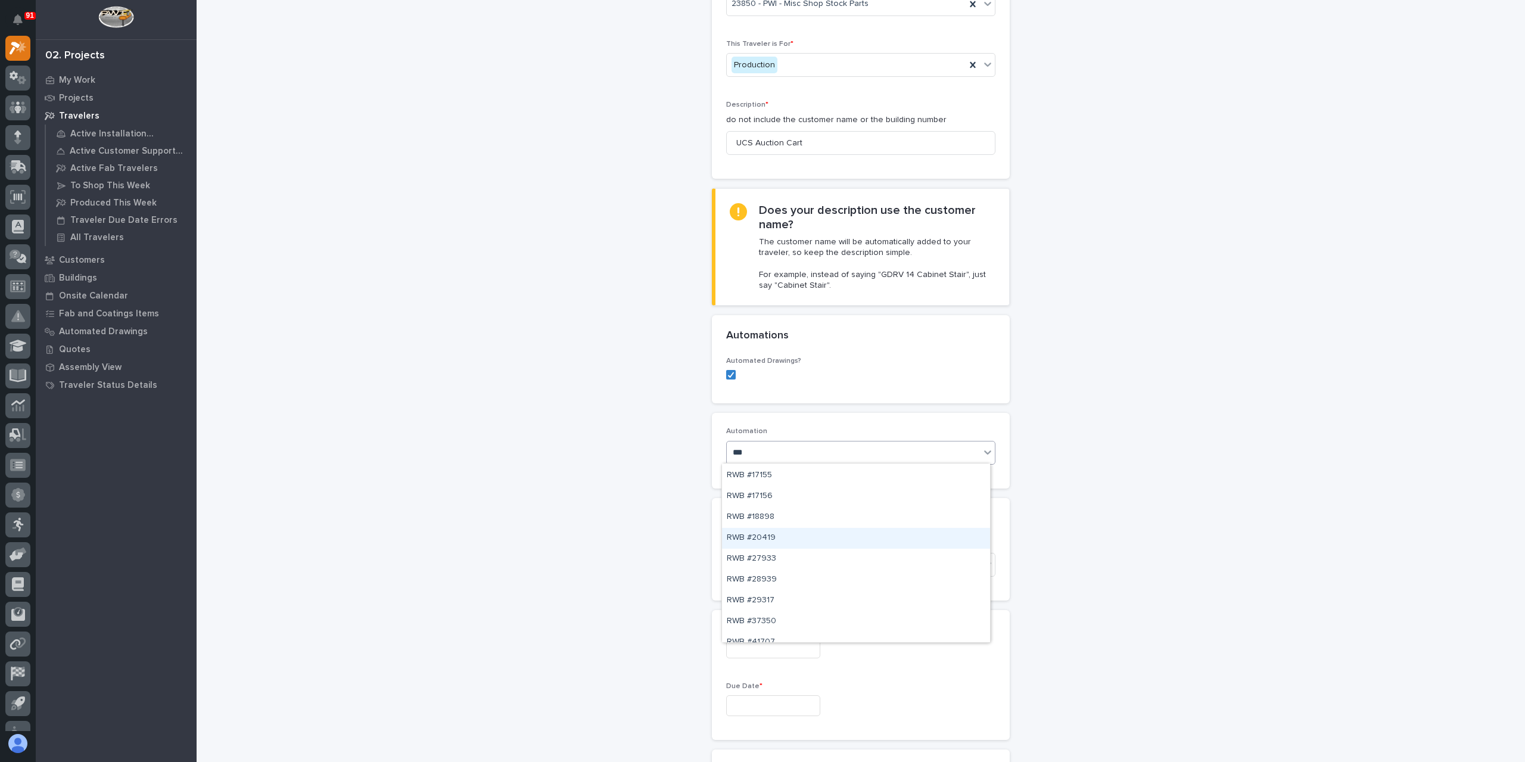
scroll to position [30, 0]
click at [744, 632] on div "RWB #41707" at bounding box center [856, 631] width 268 height 21
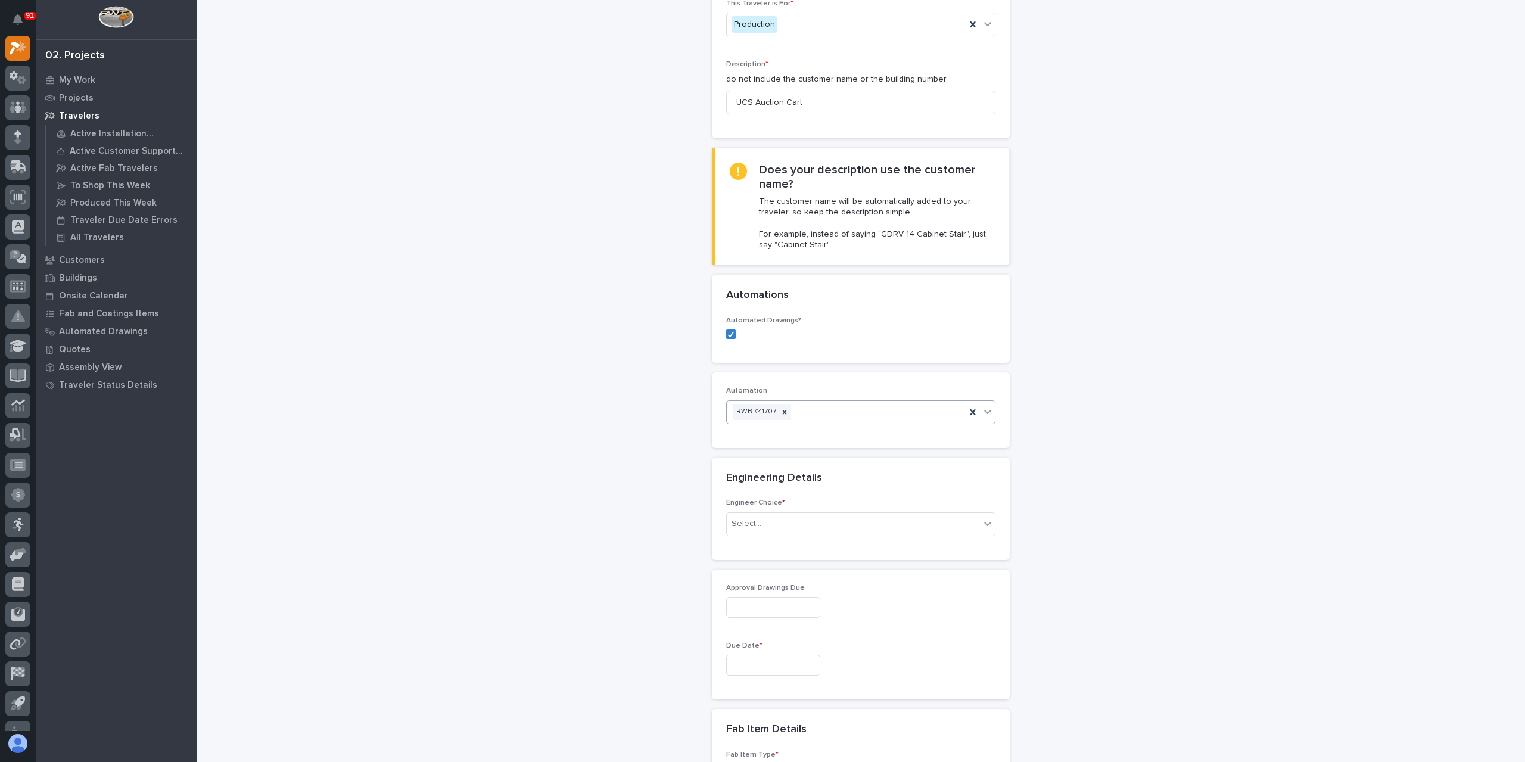
scroll to position [179, 0]
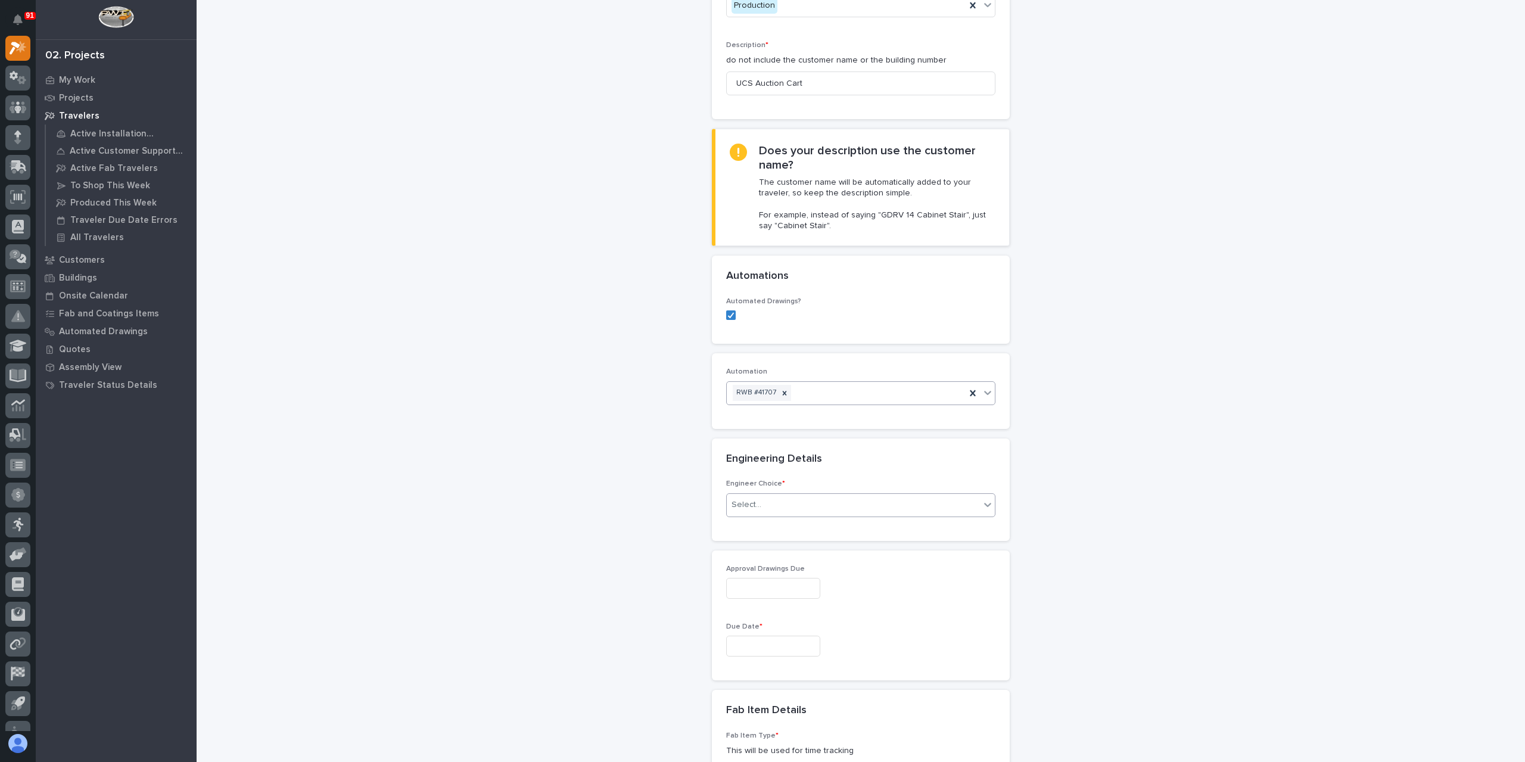
click at [777, 509] on div "Select..." at bounding box center [853, 505] width 253 height 20
click at [807, 574] on div "I know who will draw this" at bounding box center [856, 567] width 268 height 21
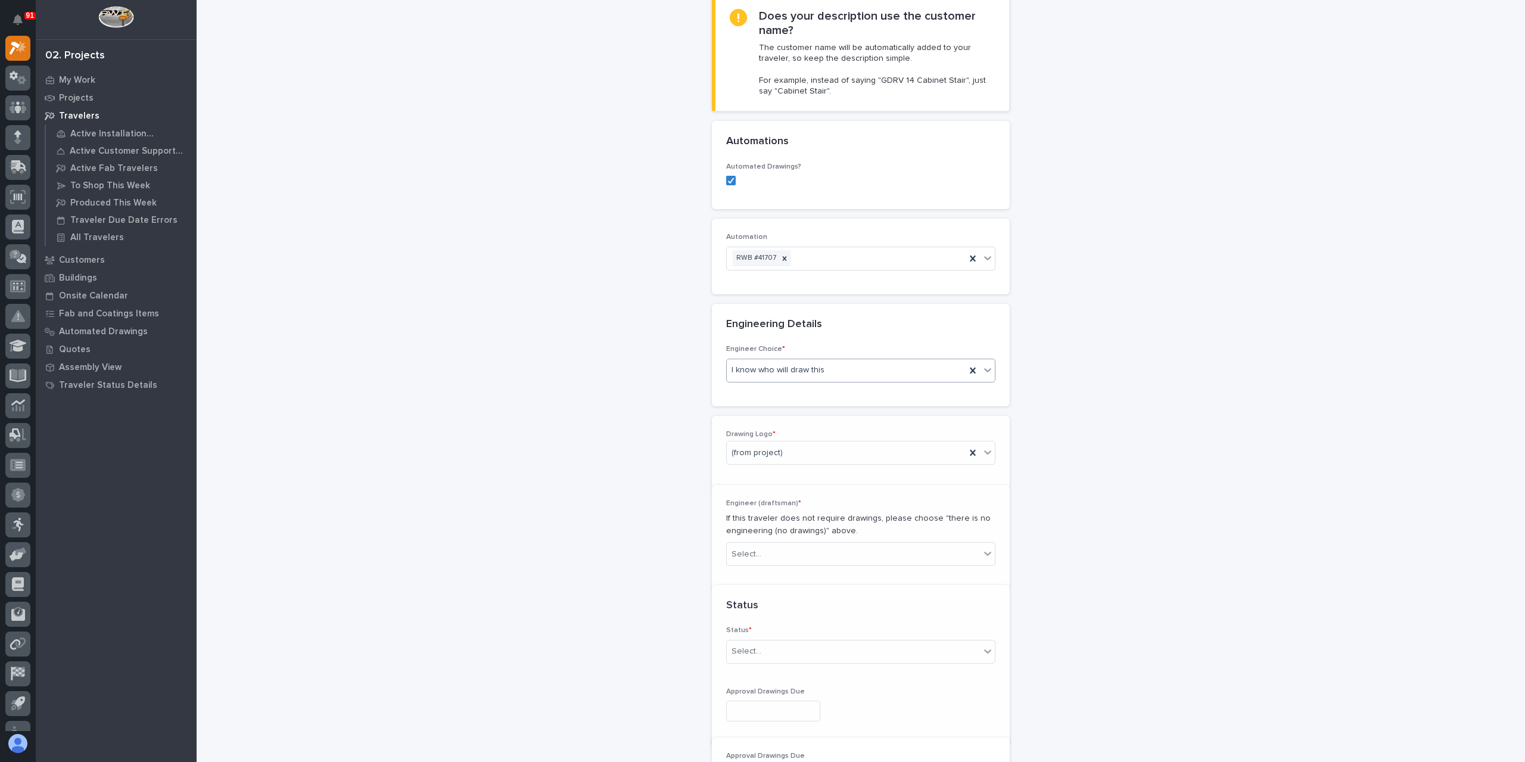
scroll to position [361, 0]
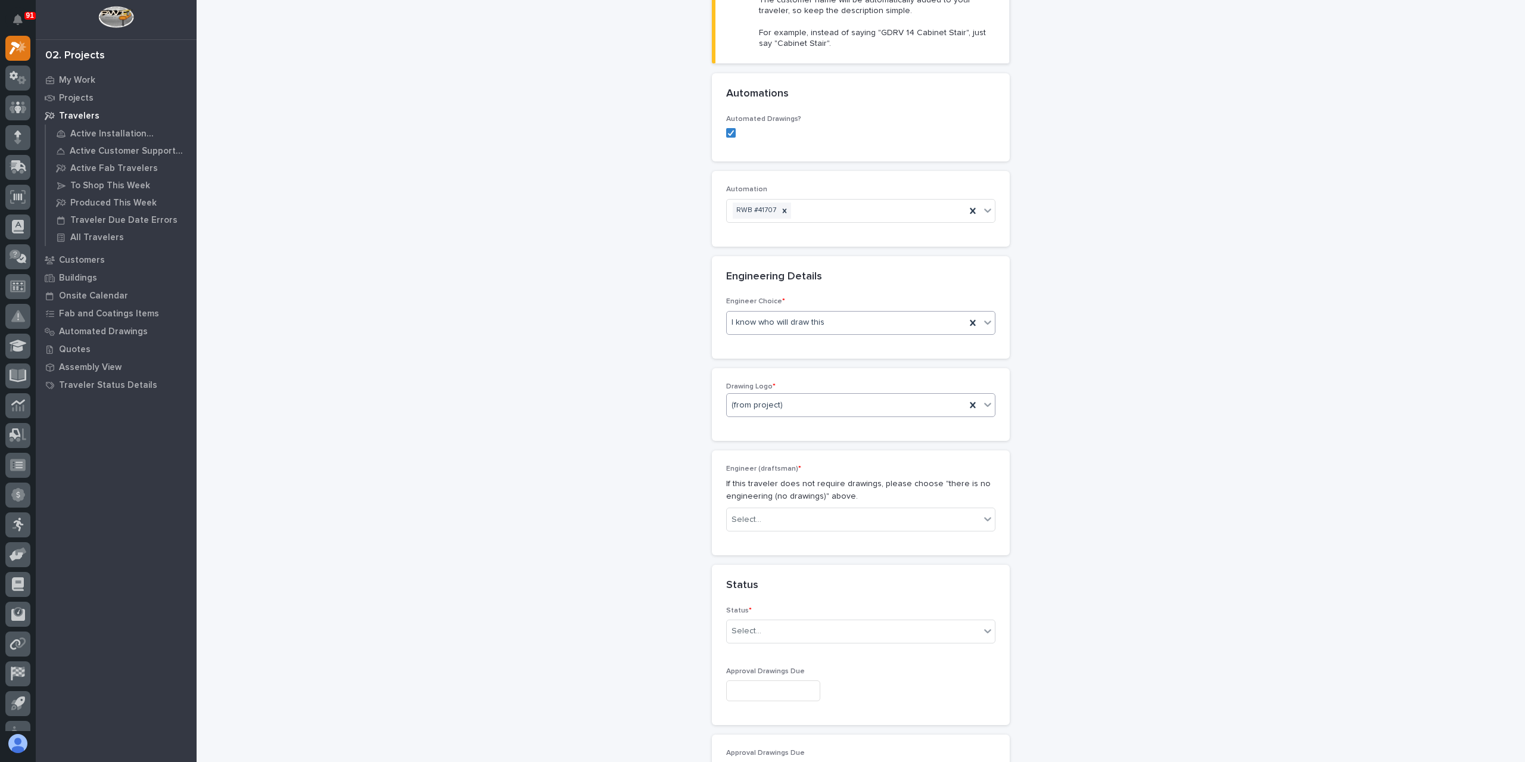
click at [789, 405] on div "(from project)" at bounding box center [846, 406] width 239 height 20
click at [756, 464] on div "PWI" at bounding box center [856, 466] width 268 height 21
click at [775, 524] on div "Select..." at bounding box center [853, 520] width 253 height 20
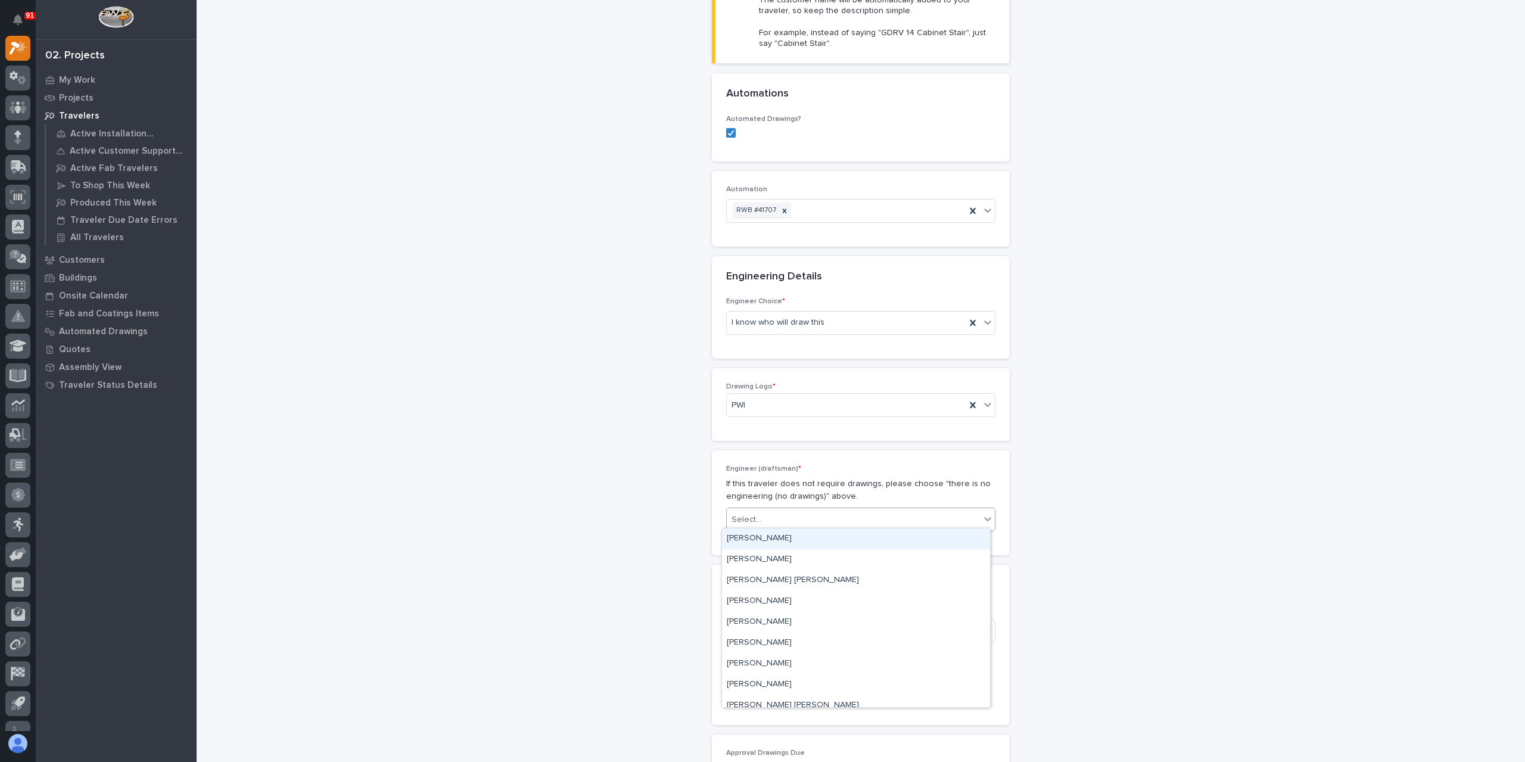
click at [771, 547] on div "[PERSON_NAME]" at bounding box center [856, 539] width 268 height 21
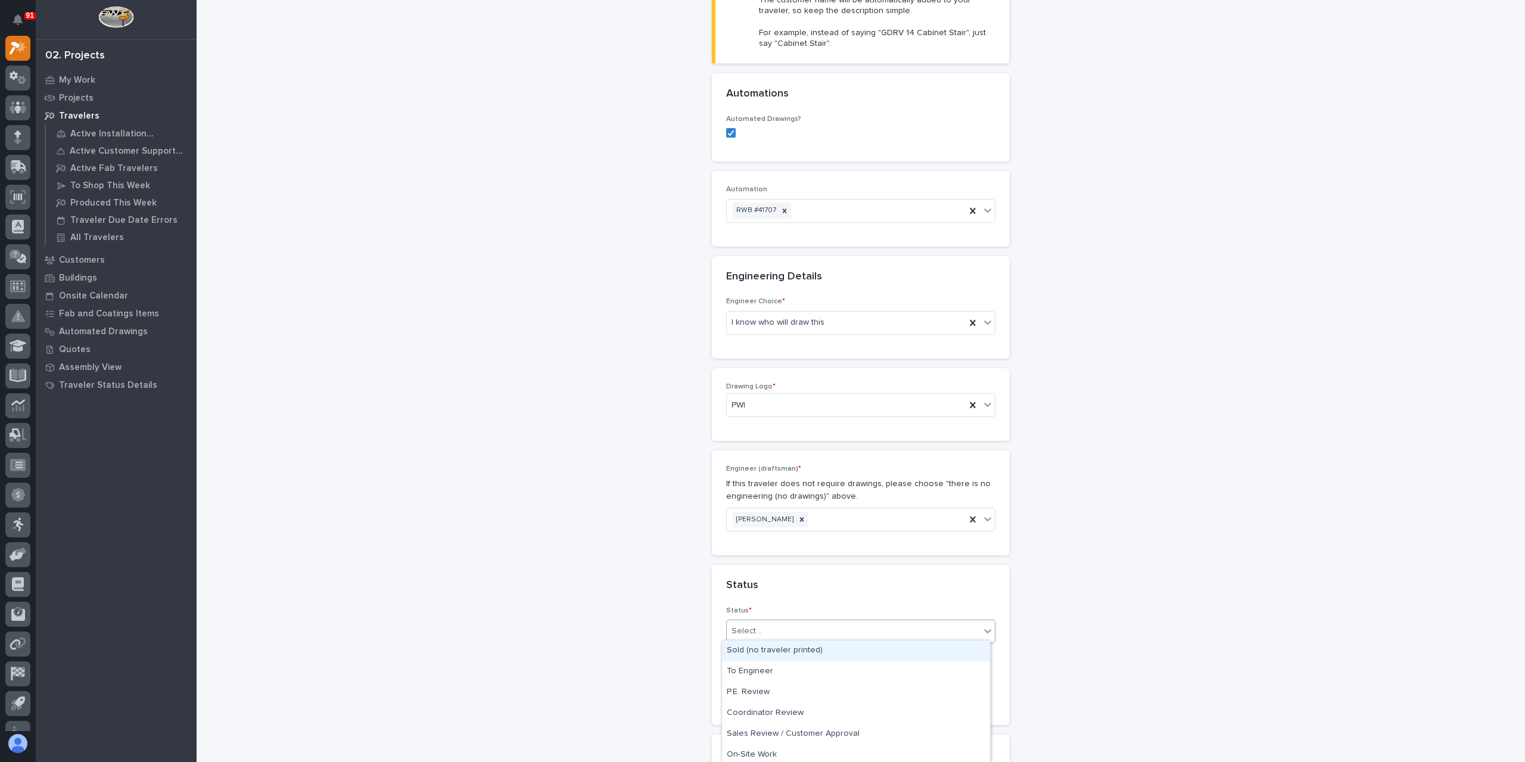
click at [776, 632] on div "Select..." at bounding box center [853, 631] width 253 height 20
click at [773, 717] on div "Sales Review / Customer Approval" at bounding box center [856, 711] width 268 height 21
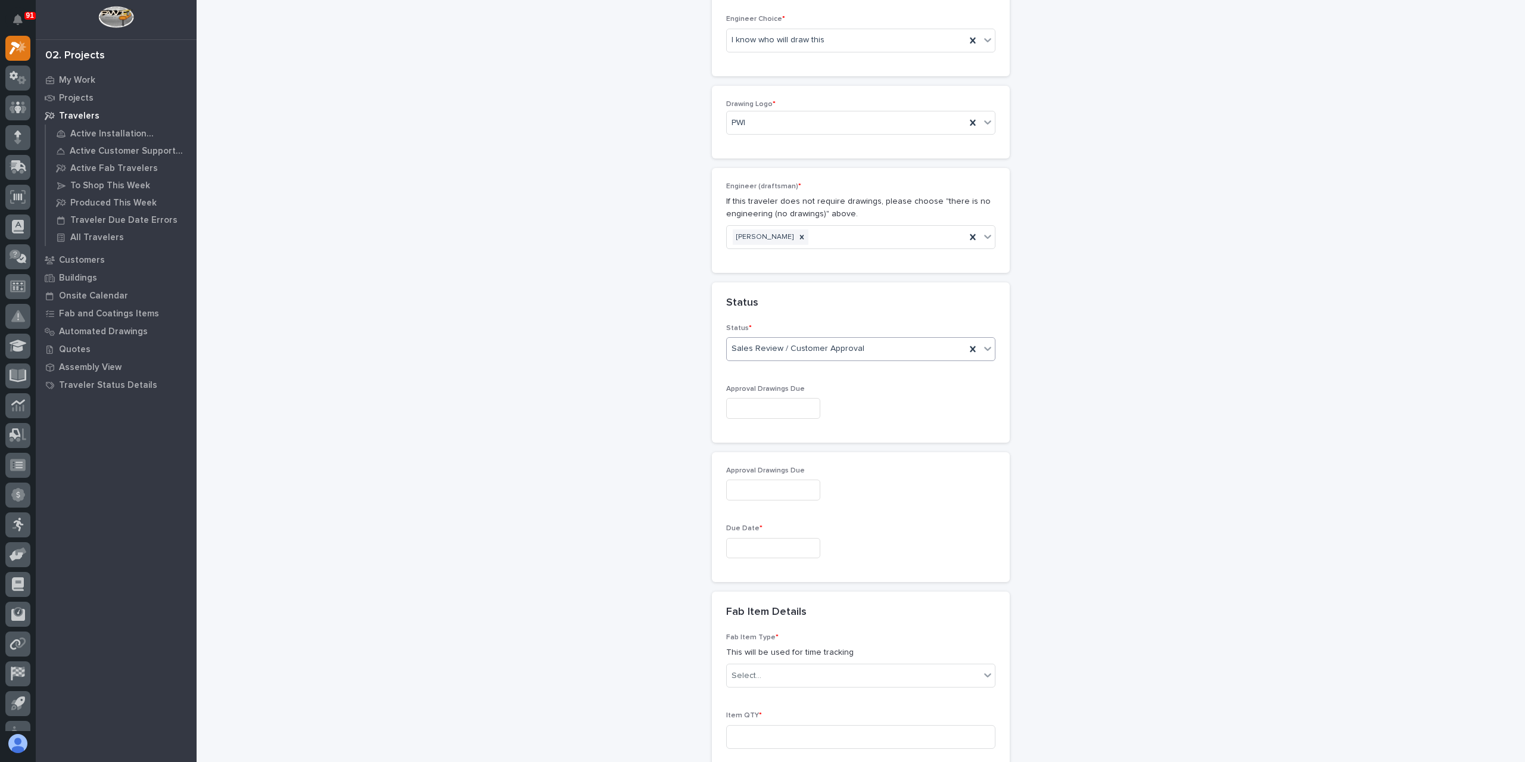
scroll to position [659, 0]
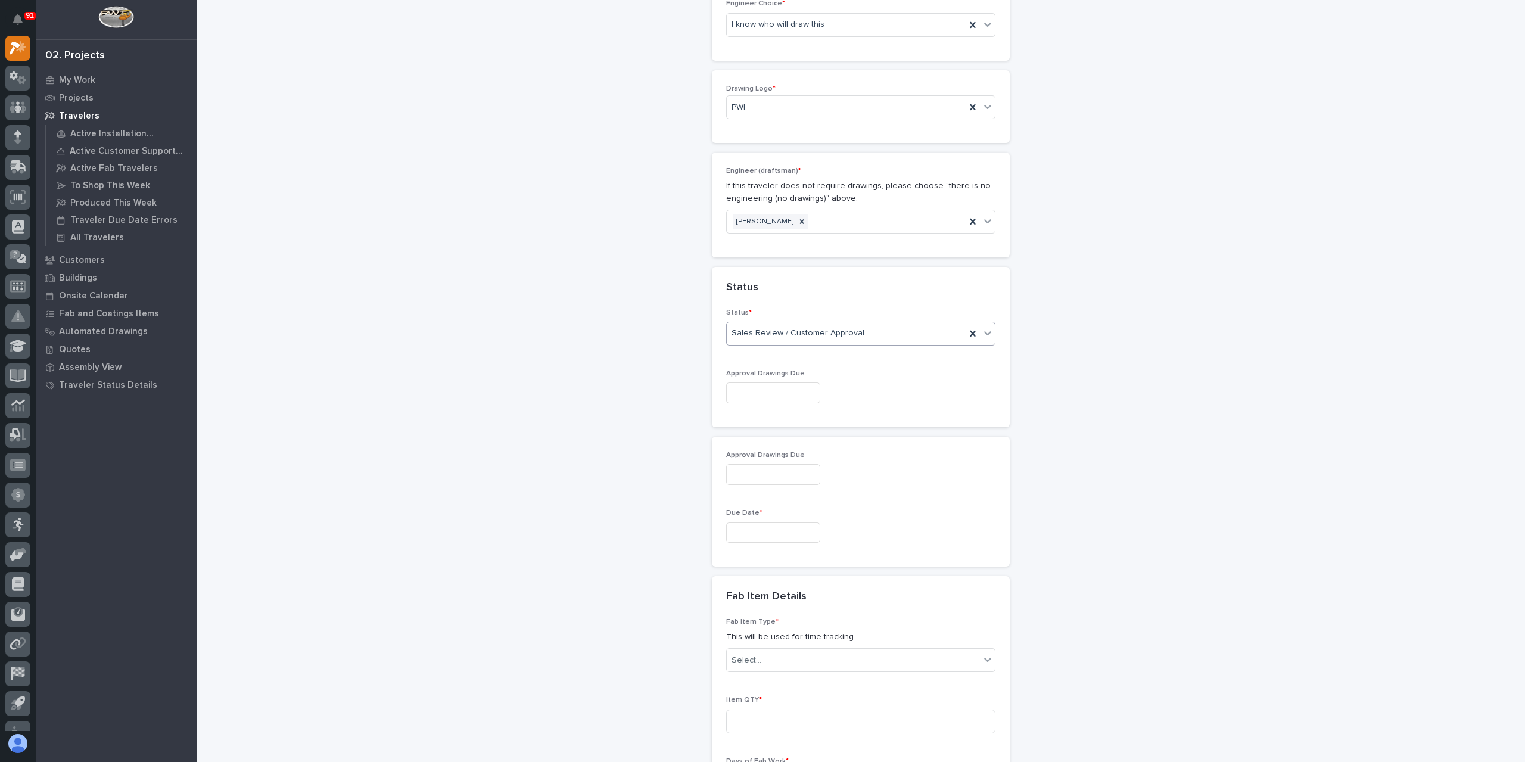
click at [769, 533] on input "text" at bounding box center [773, 533] width 94 height 21
click at [723, 451] on div "22" at bounding box center [727, 450] width 16 height 16
type input "**********"
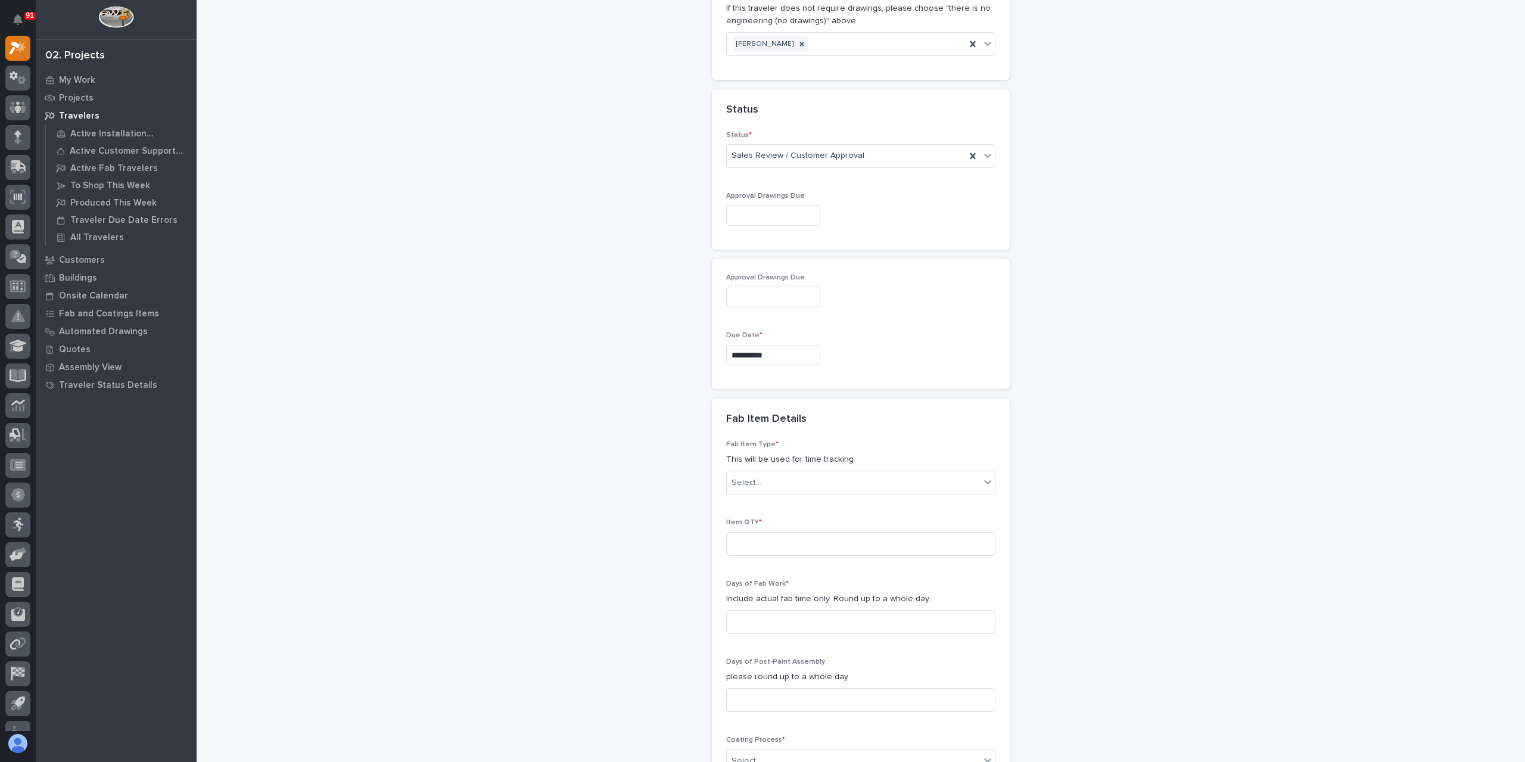
scroll to position [838, 0]
click at [756, 481] on div "Select..." at bounding box center [853, 482] width 253 height 20
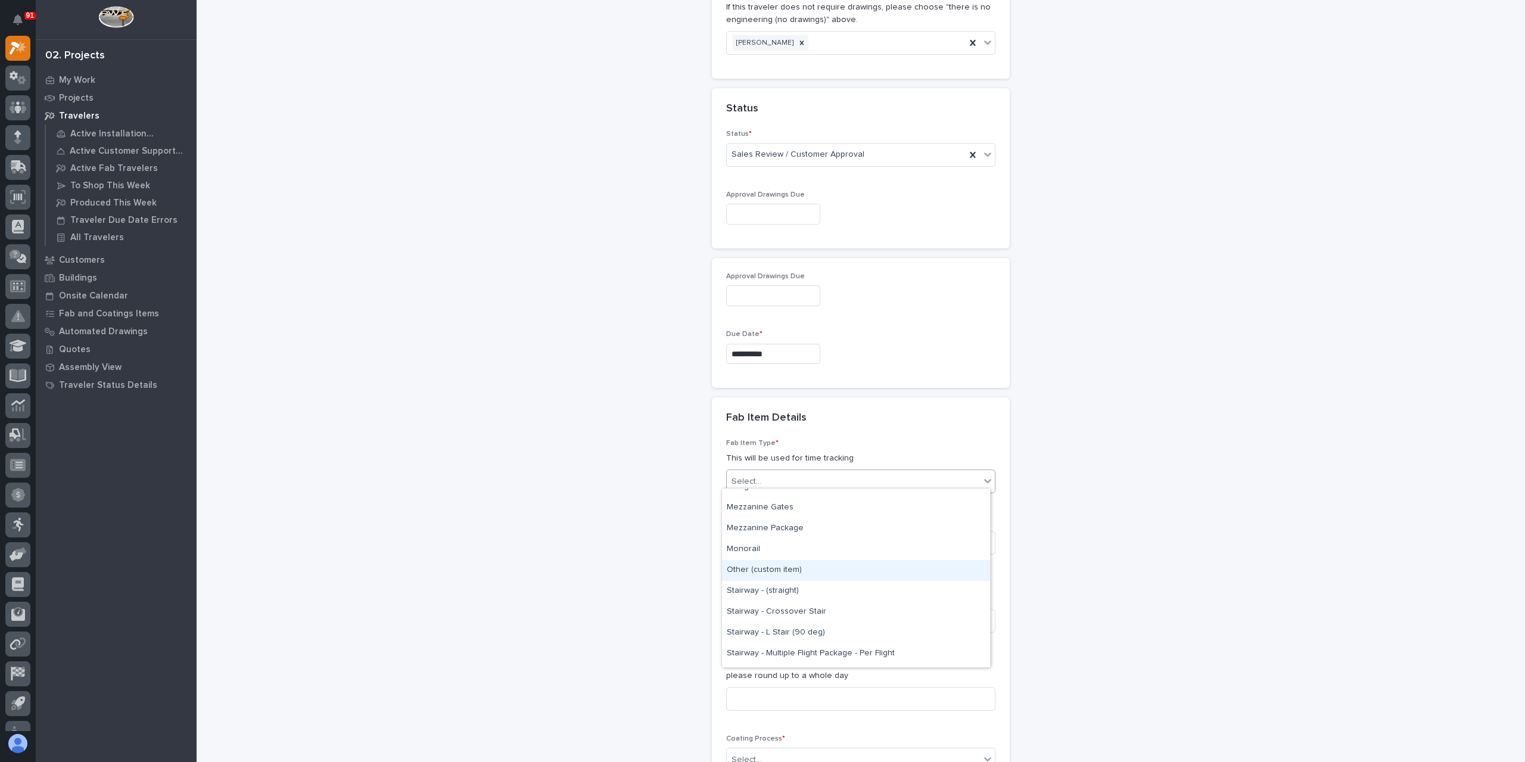
click at [783, 562] on div "Other (custom item)" at bounding box center [856, 570] width 268 height 21
click at [769, 542] on input at bounding box center [860, 543] width 269 height 24
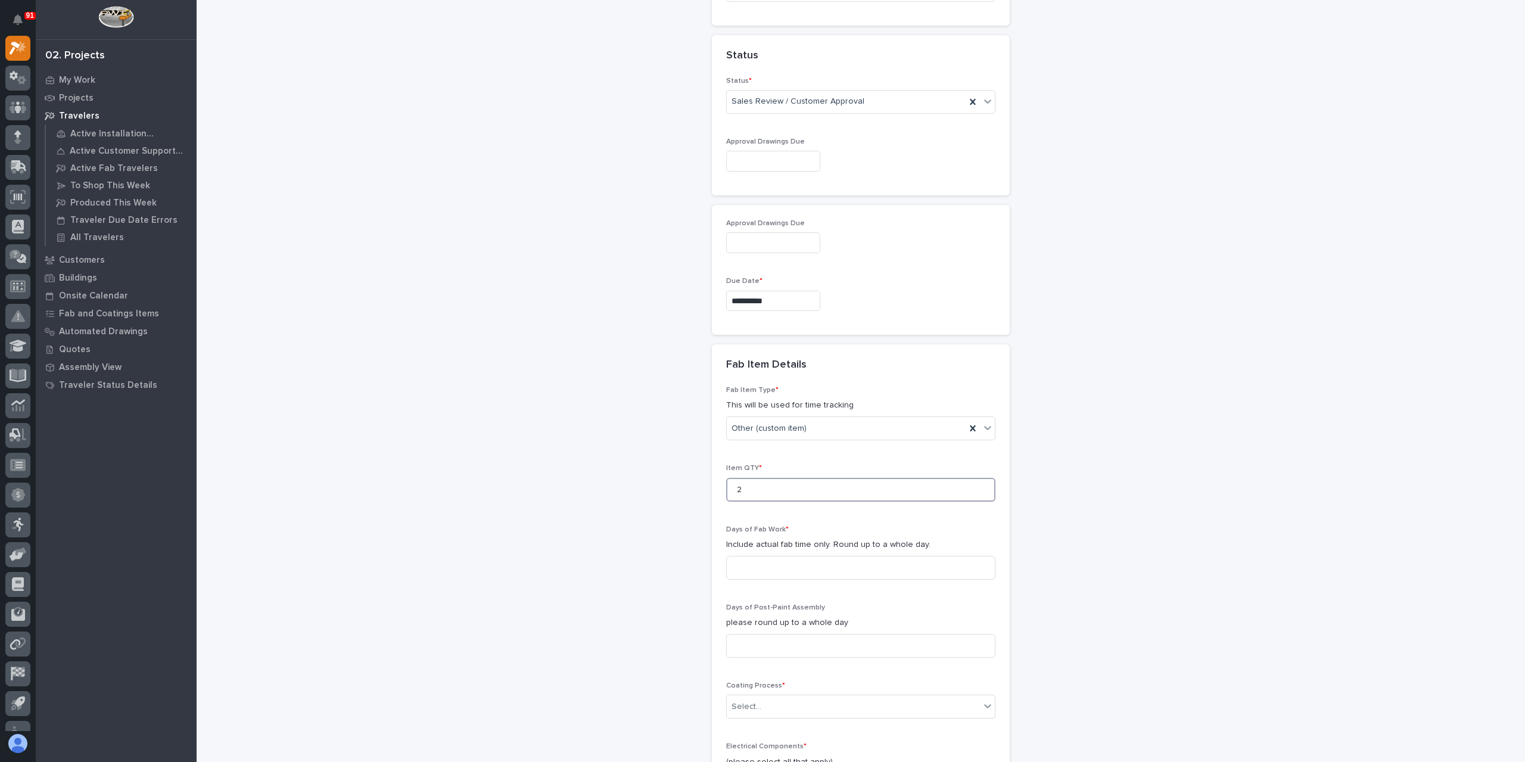
scroll to position [957, 0]
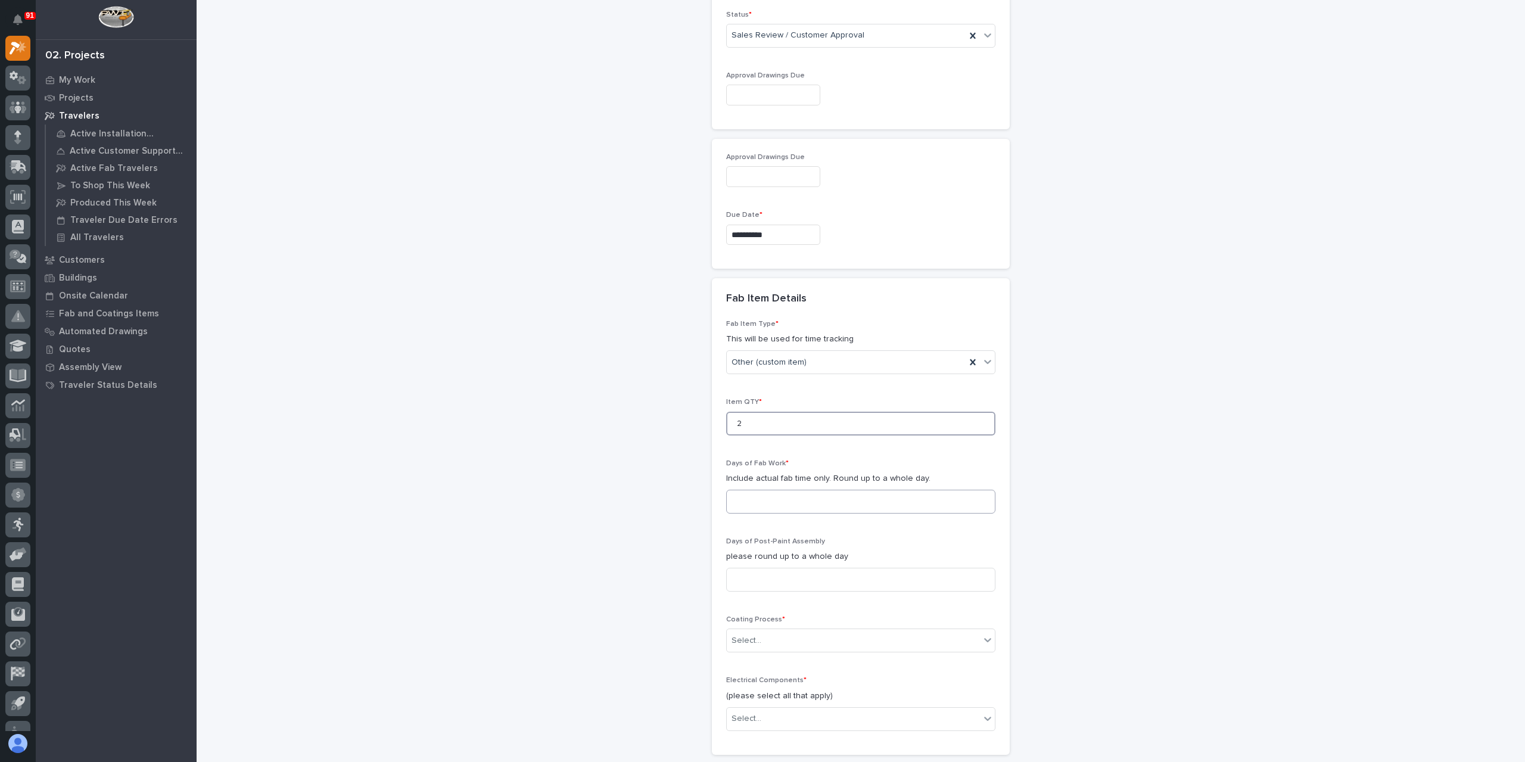
type input "2"
click at [803, 492] on input at bounding box center [860, 502] width 269 height 24
type input "2"
click at [791, 571] on input at bounding box center [860, 580] width 269 height 24
type input "1"
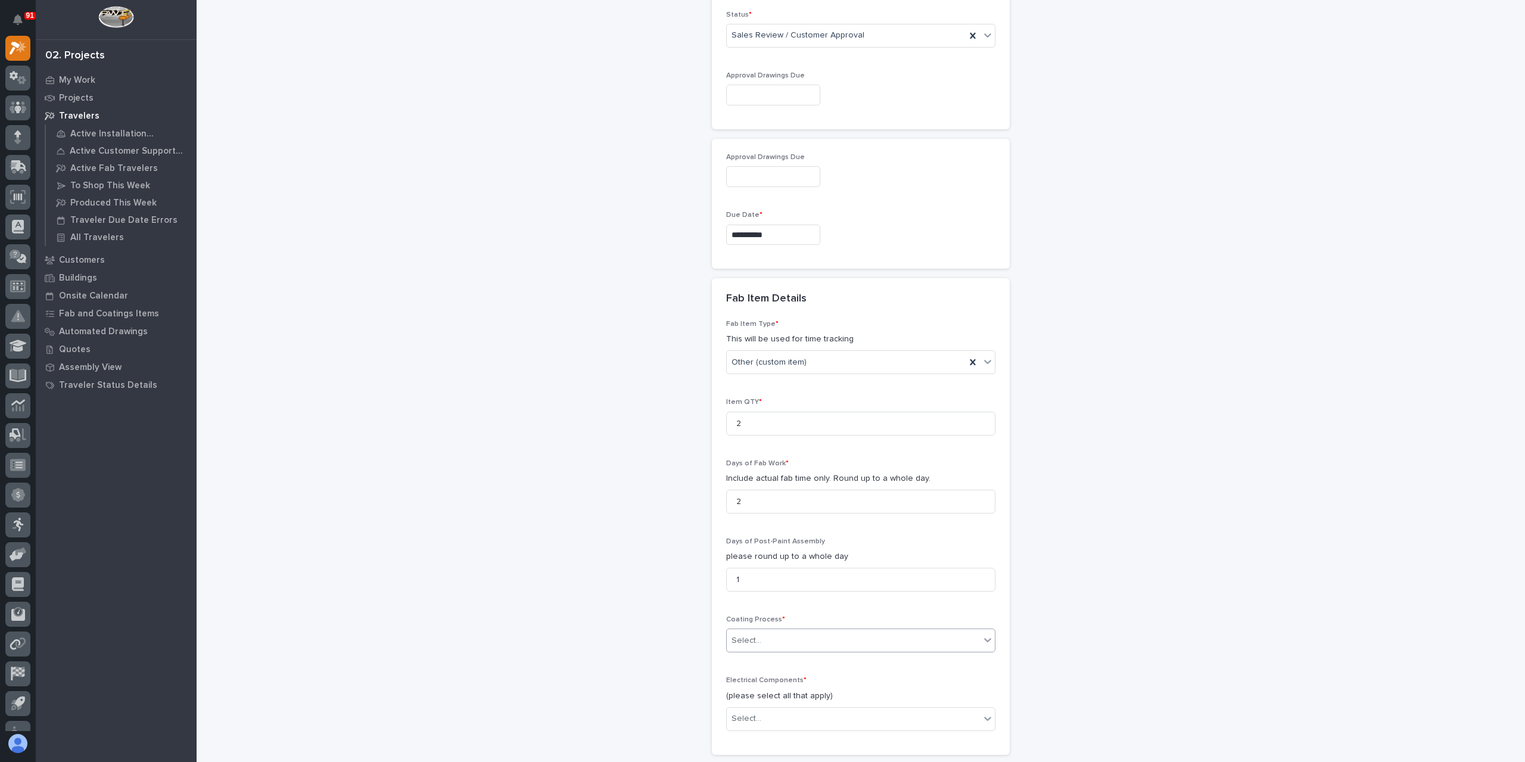
click at [751, 635] on div "Select..." at bounding box center [747, 641] width 30 height 13
click at [769, 683] on div "In-House Paint/Powder" at bounding box center [856, 679] width 268 height 21
click at [788, 710] on div "Select..." at bounding box center [853, 719] width 253 height 20
click at [782, 533] on div "None" at bounding box center [856, 532] width 268 height 21
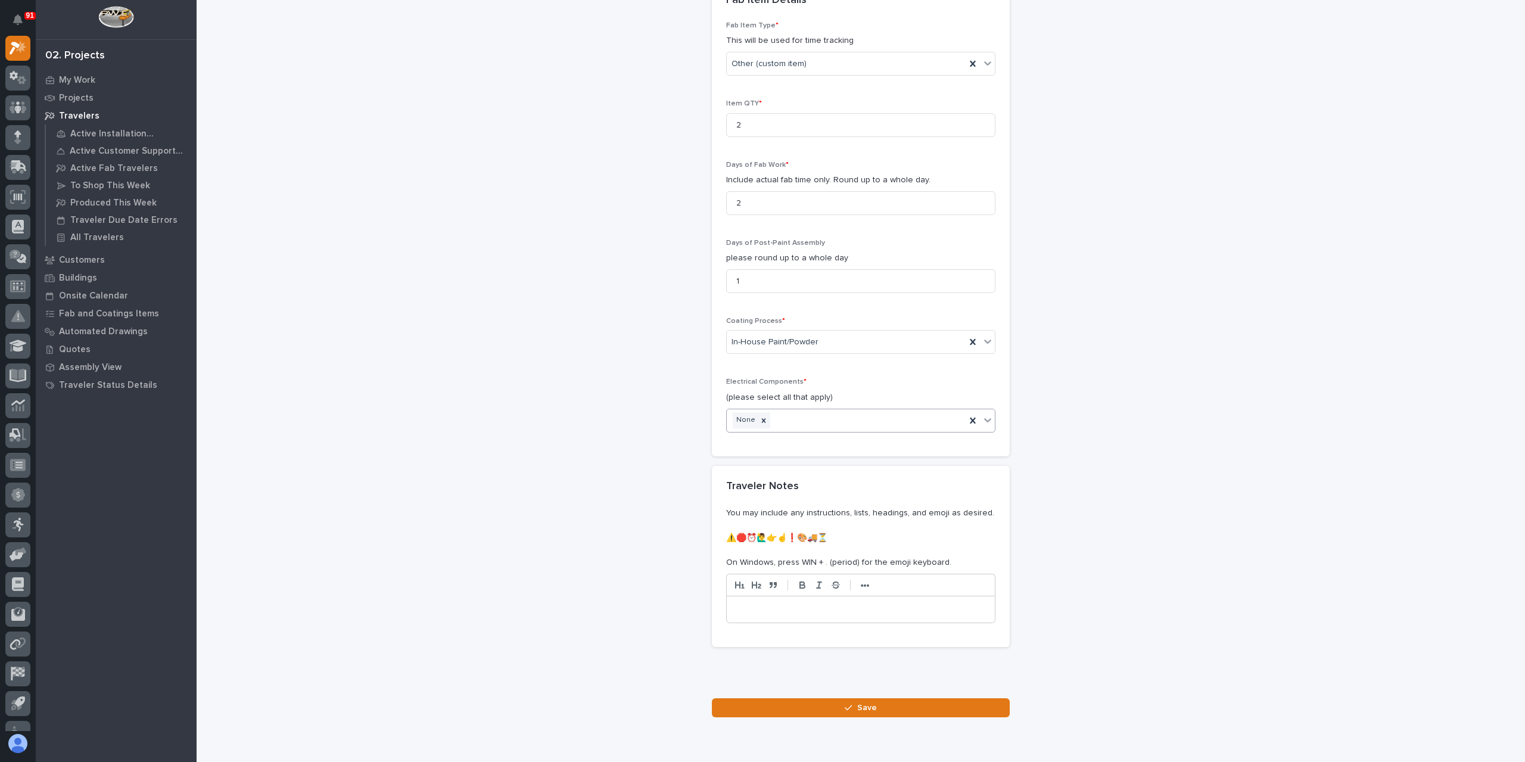
scroll to position [1298, 0]
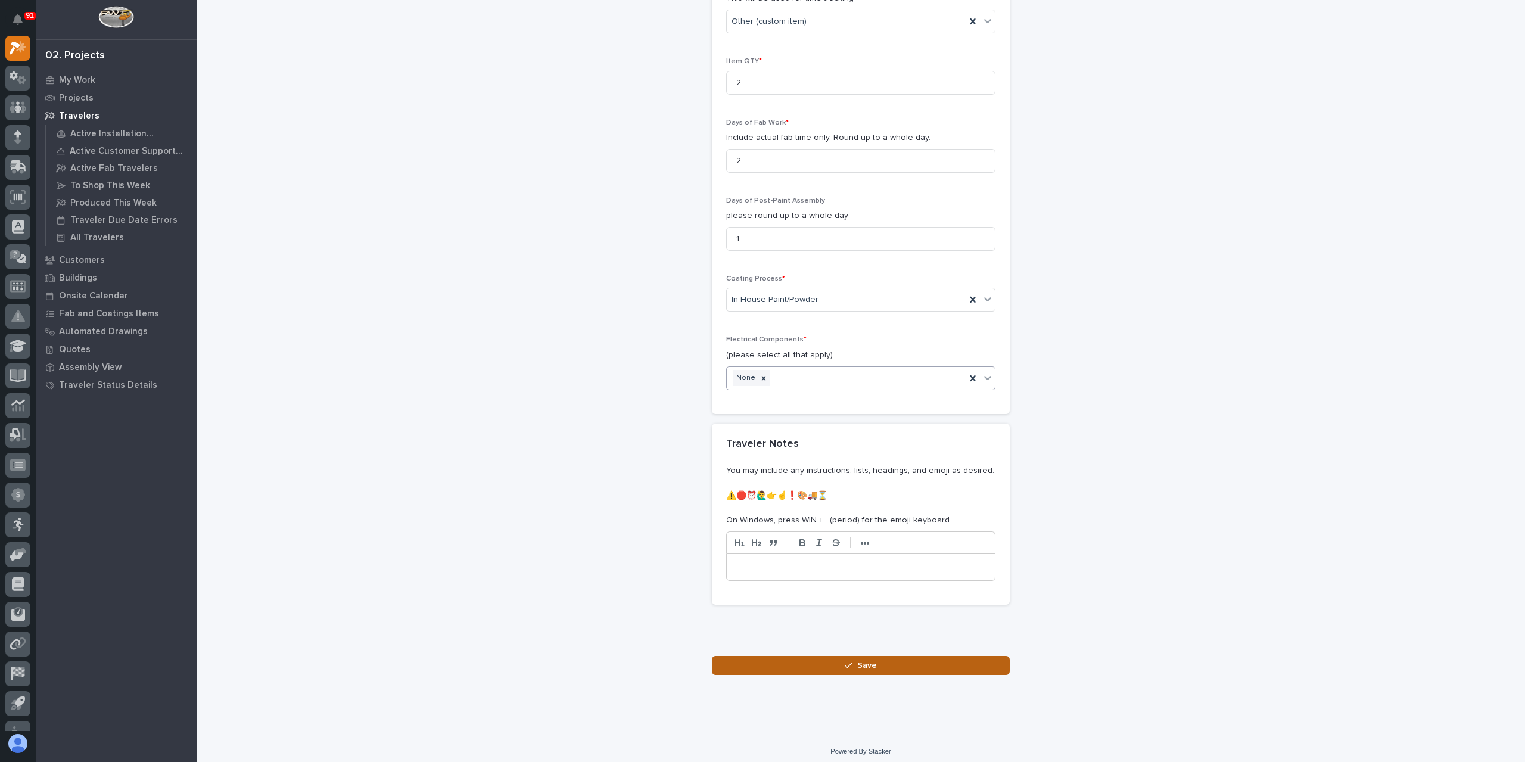
click at [803, 656] on button "Save" at bounding box center [861, 665] width 298 height 19
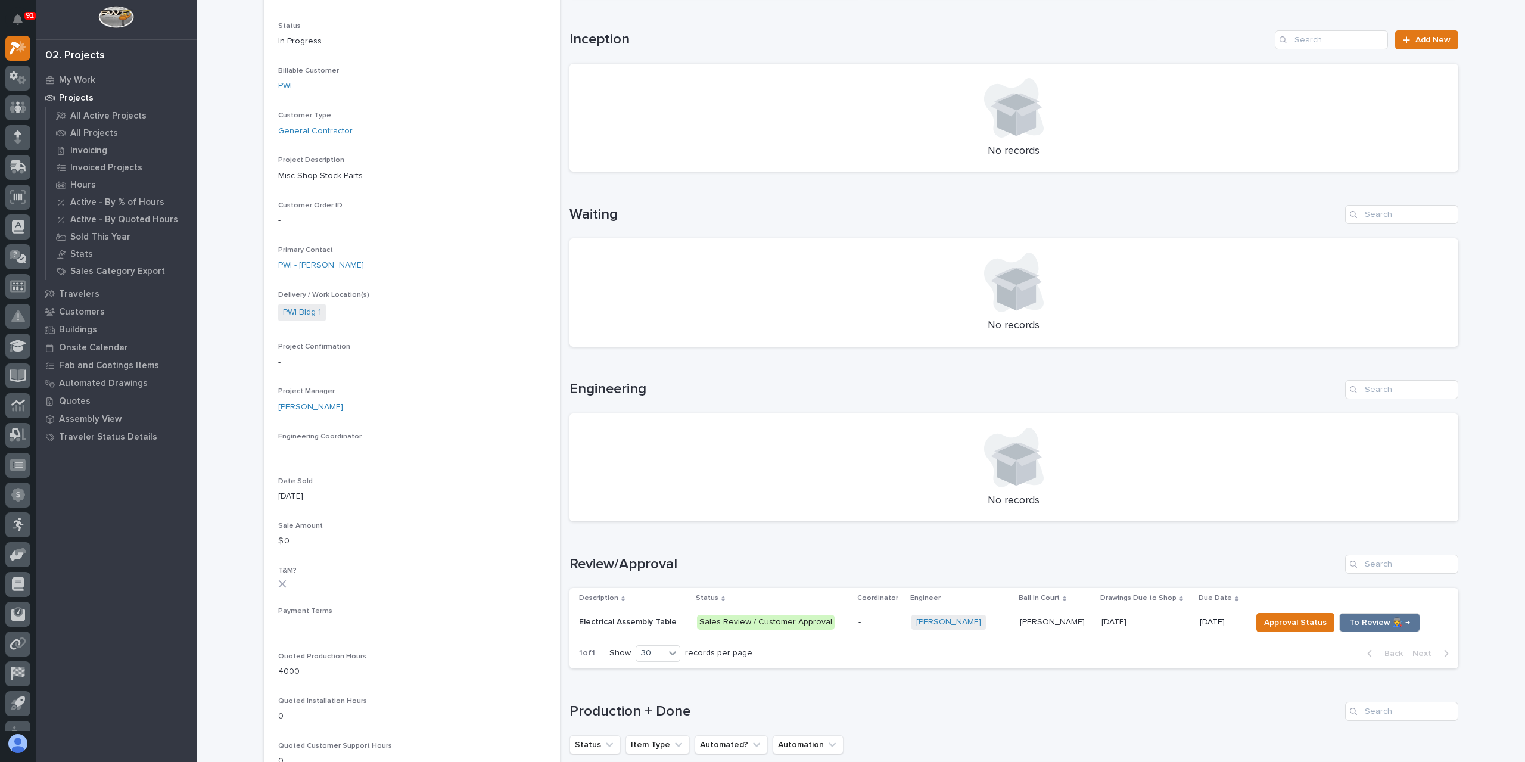
scroll to position [358, 0]
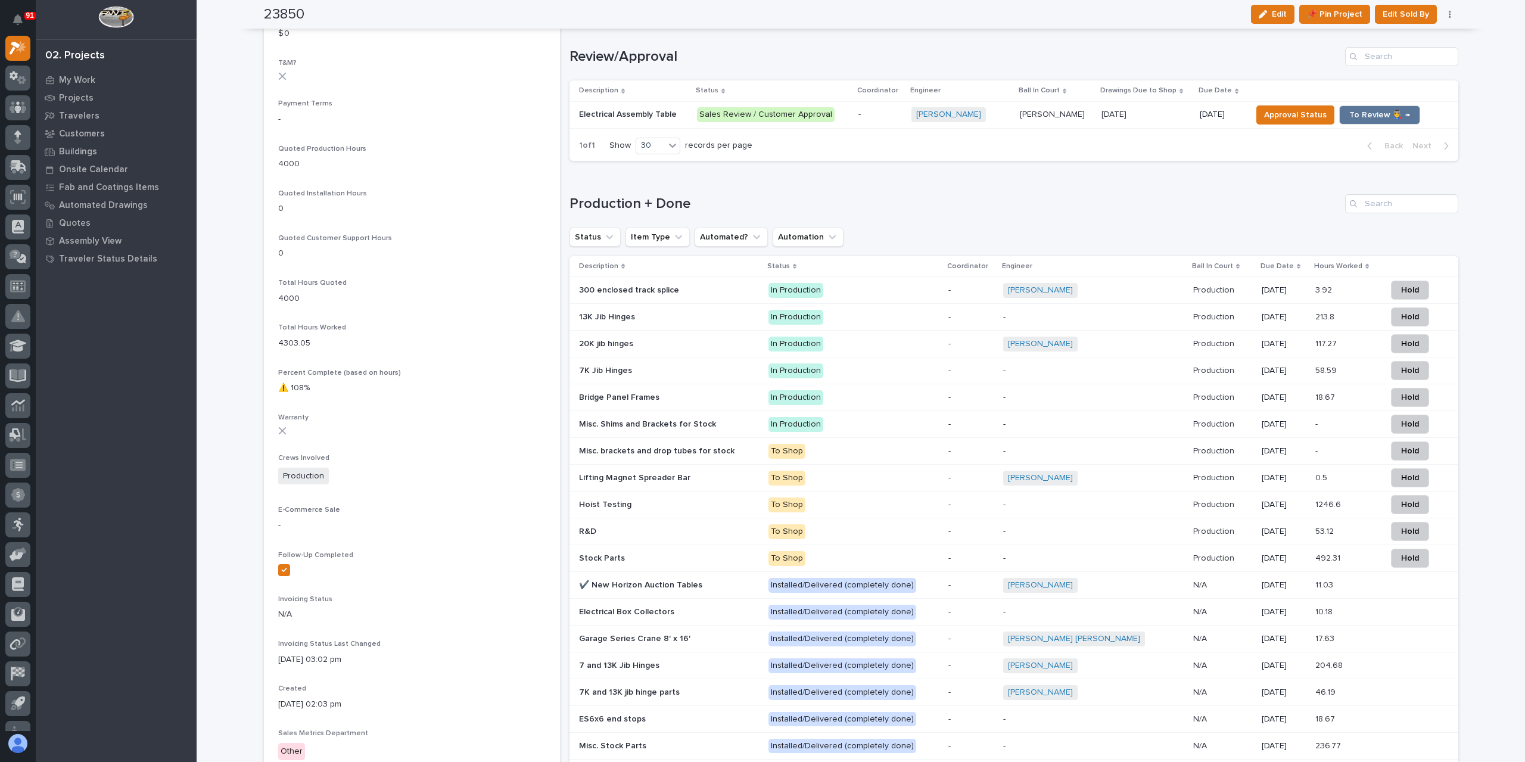
scroll to position [417, 0]
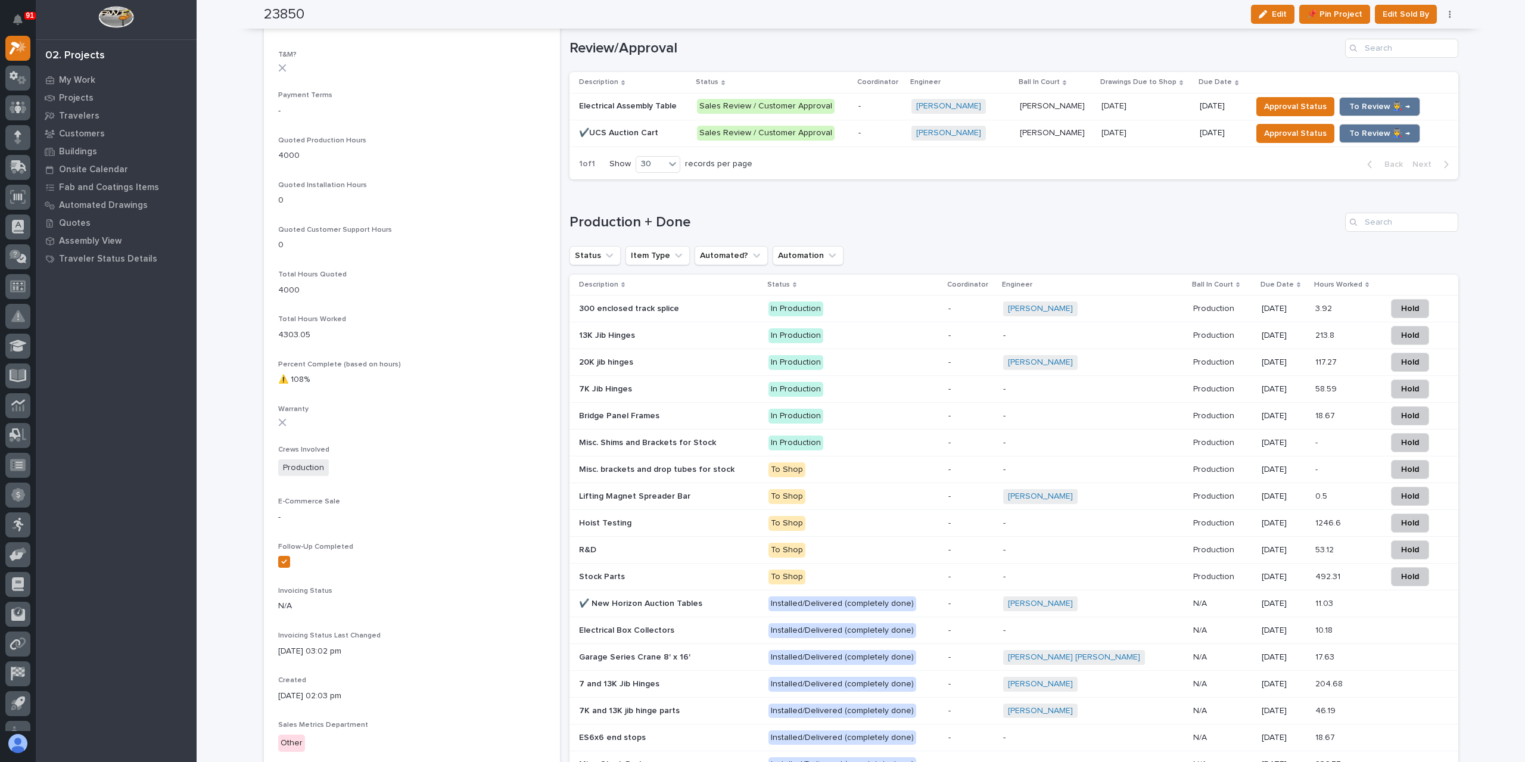
scroll to position [669, 0]
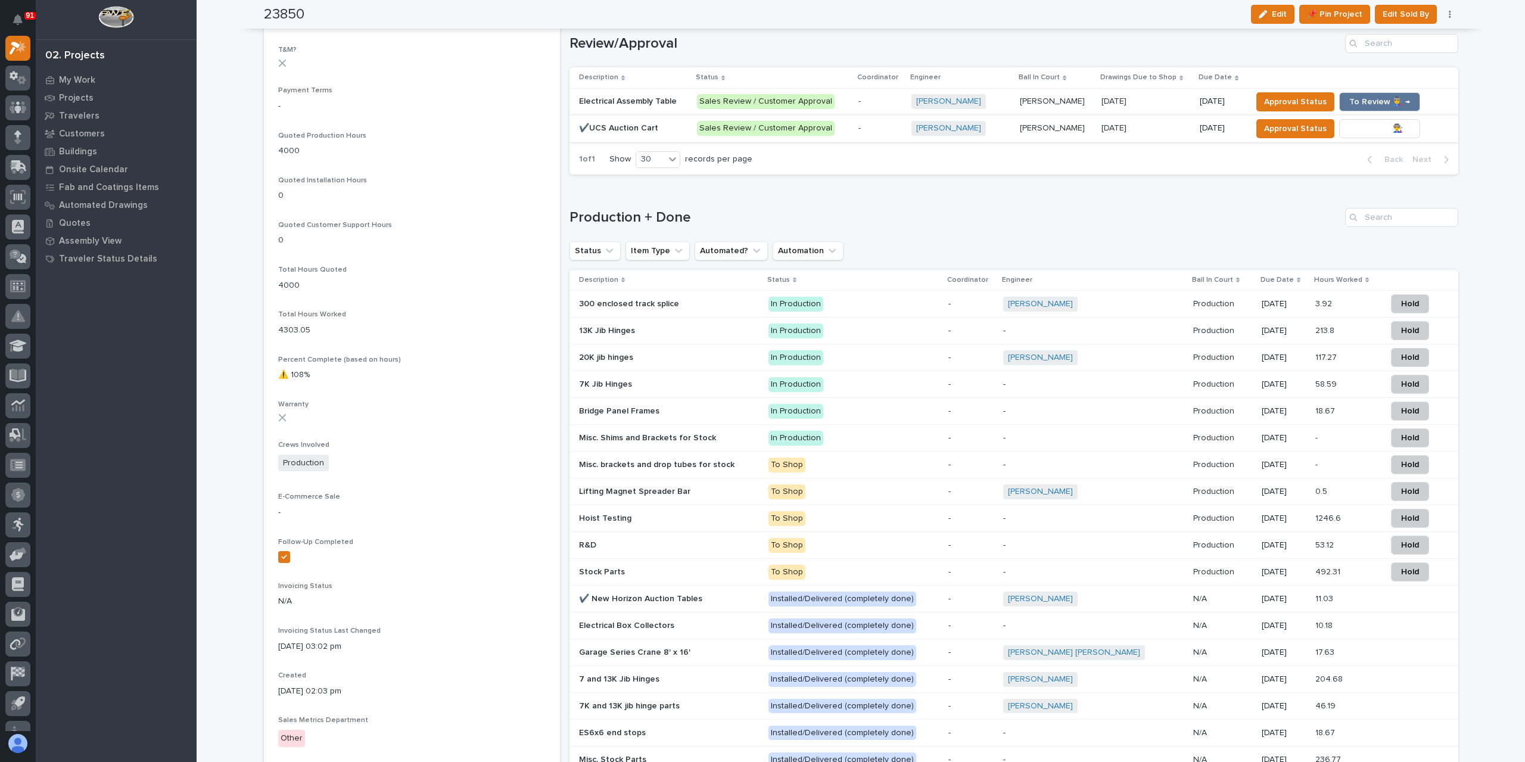
click at [1350, 134] on span "To Review 👨‍🏭 →" at bounding box center [1380, 129] width 61 height 14
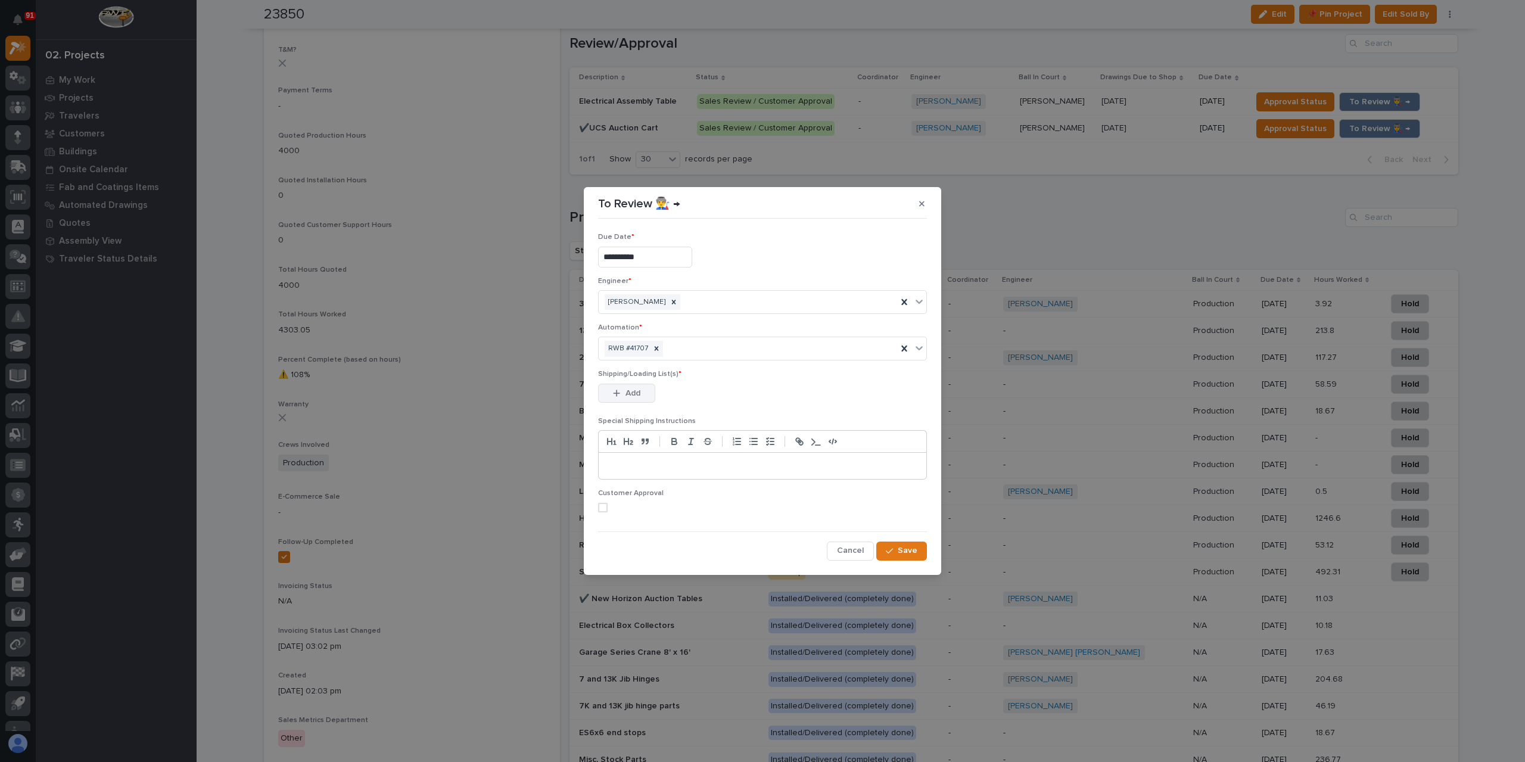
click at [641, 396] on button "Add" at bounding box center [626, 393] width 57 height 19
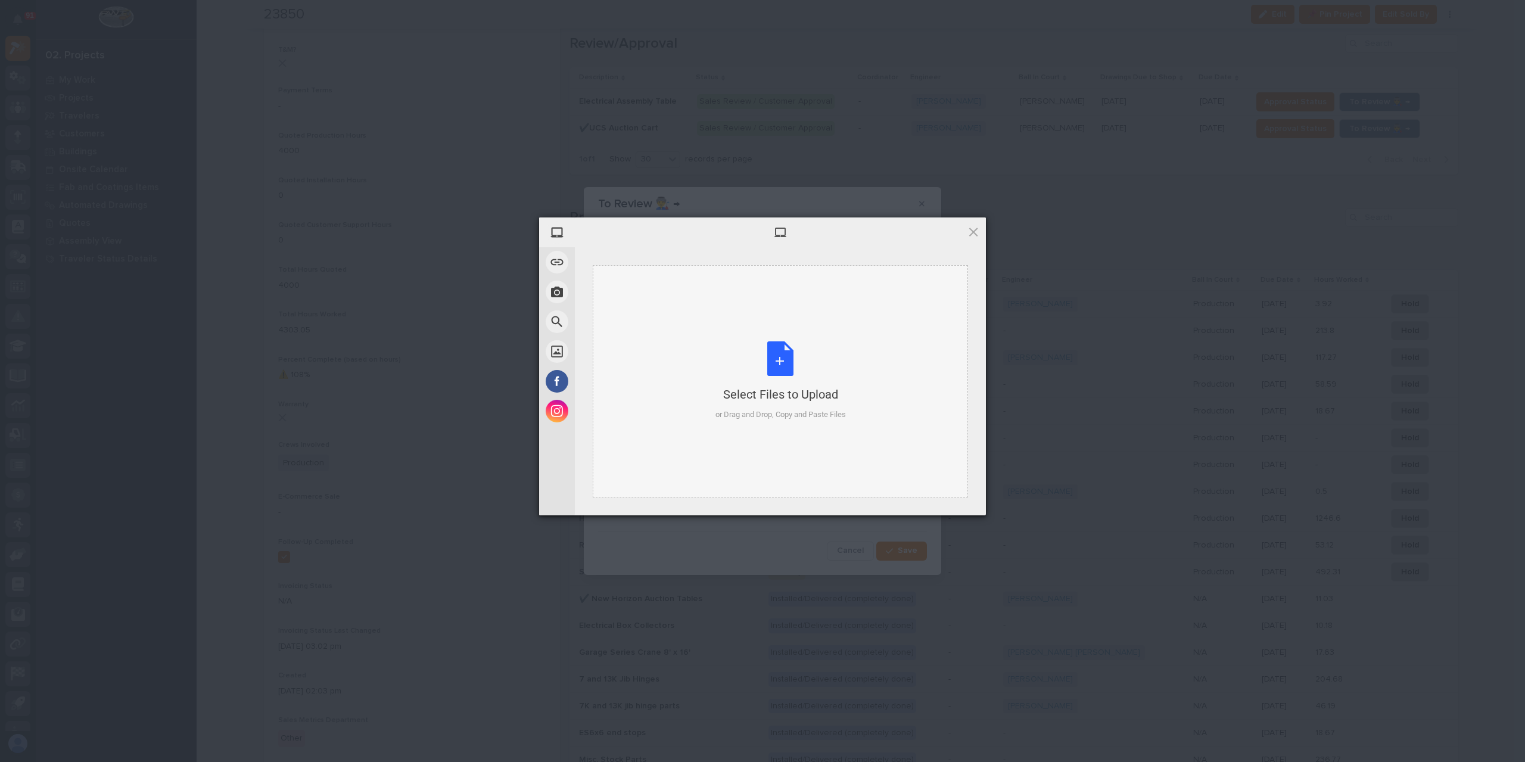
click at [710, 397] on div "Select Files to Upload or Drag and Drop, Copy and Paste Files" at bounding box center [780, 381] width 375 height 232
click at [950, 502] on span "Upload 1" at bounding box center [949, 499] width 23 height 9
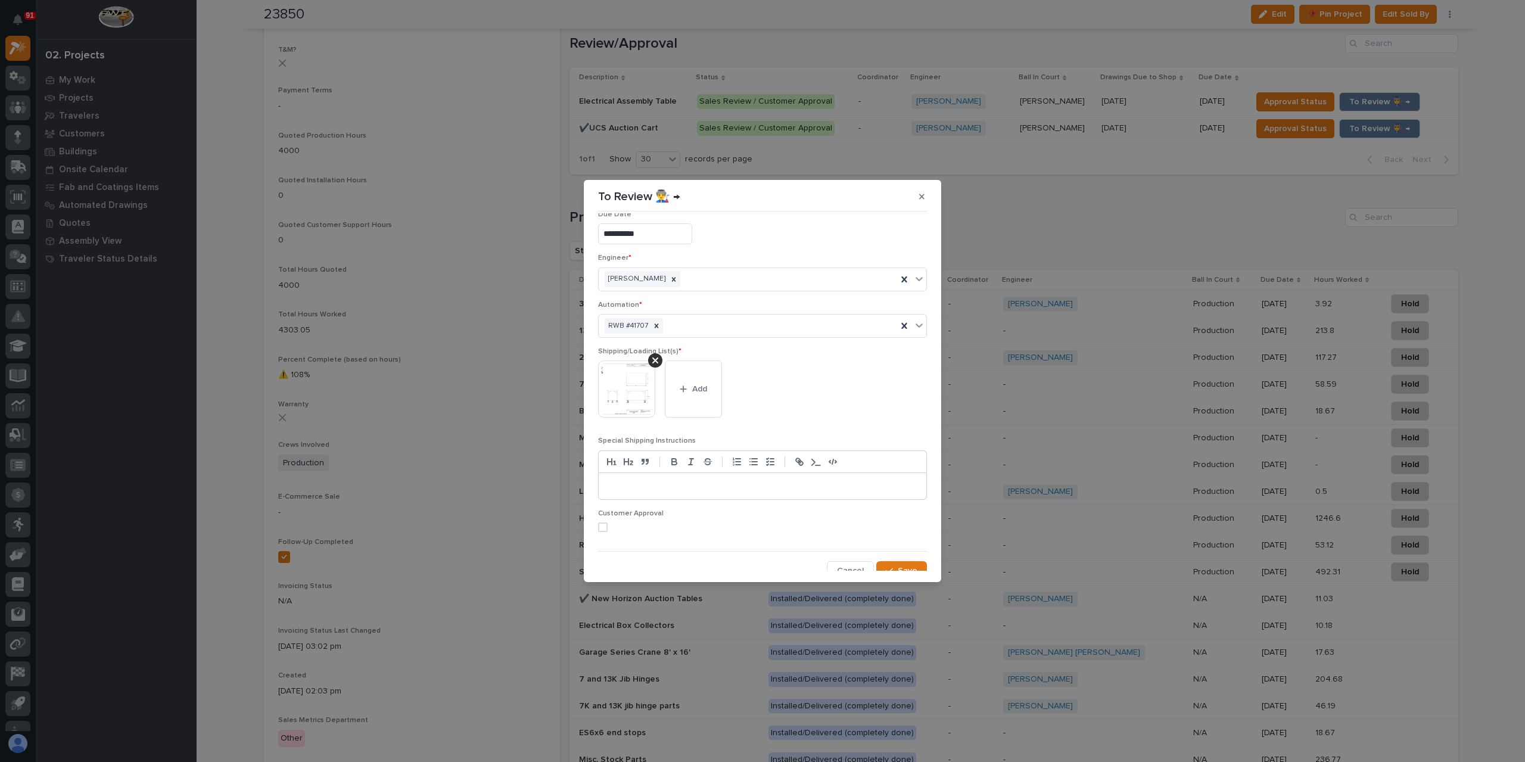
scroll to position [23, 0]
click at [898, 562] on span "Save" at bounding box center [908, 563] width 20 height 11
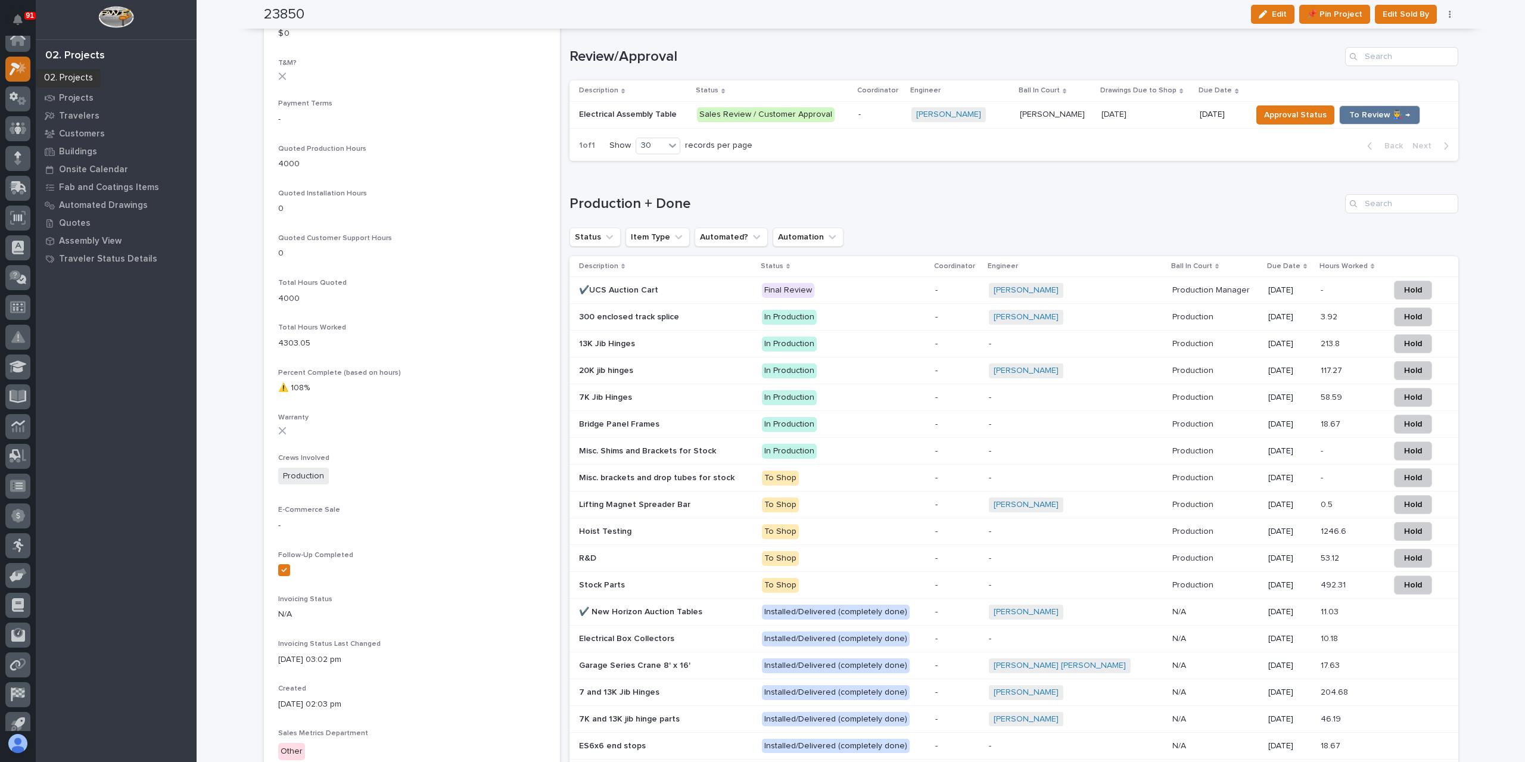
scroll to position [0, 0]
click at [13, 82] on icon at bounding box center [18, 78] width 17 height 14
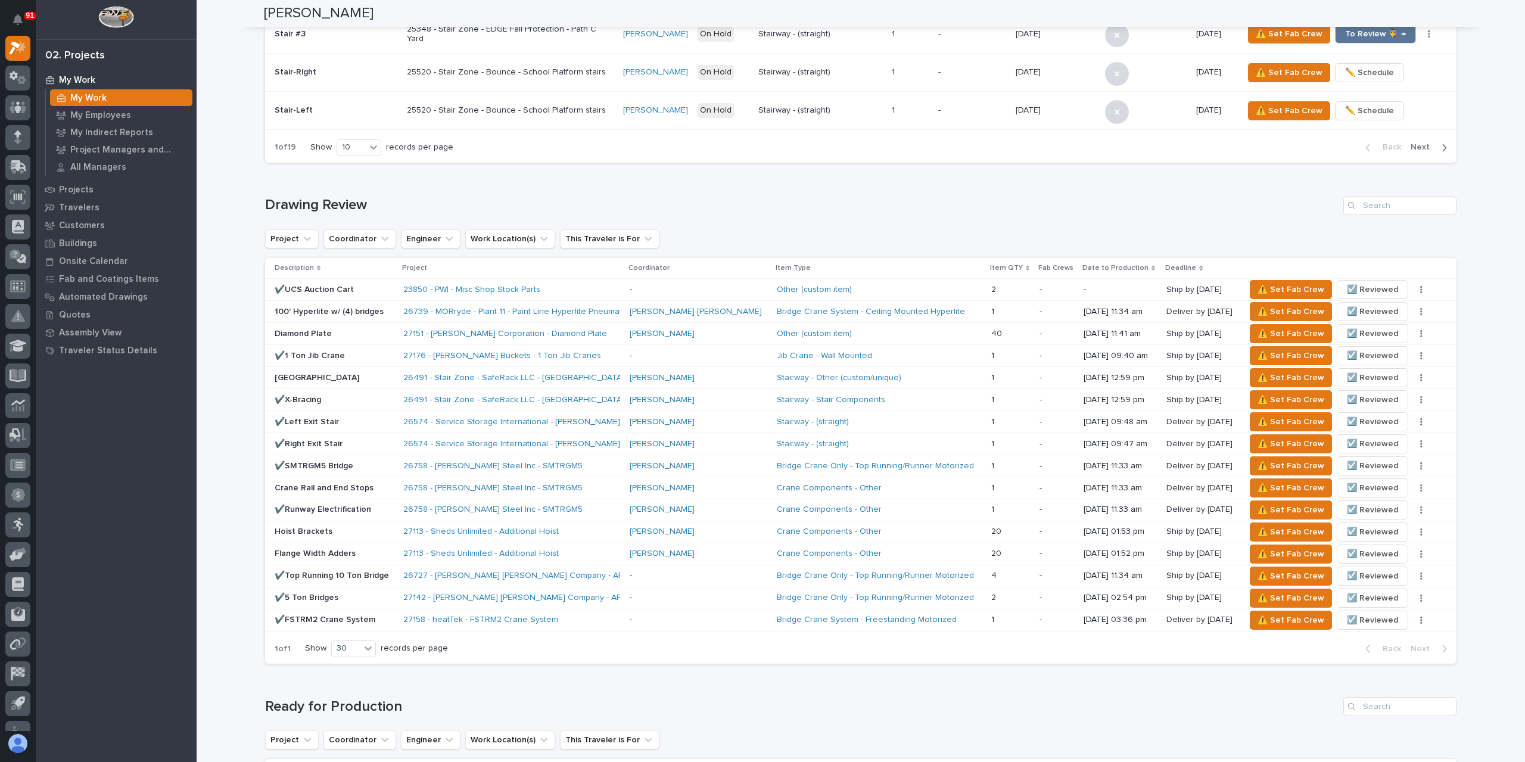
scroll to position [596, 0]
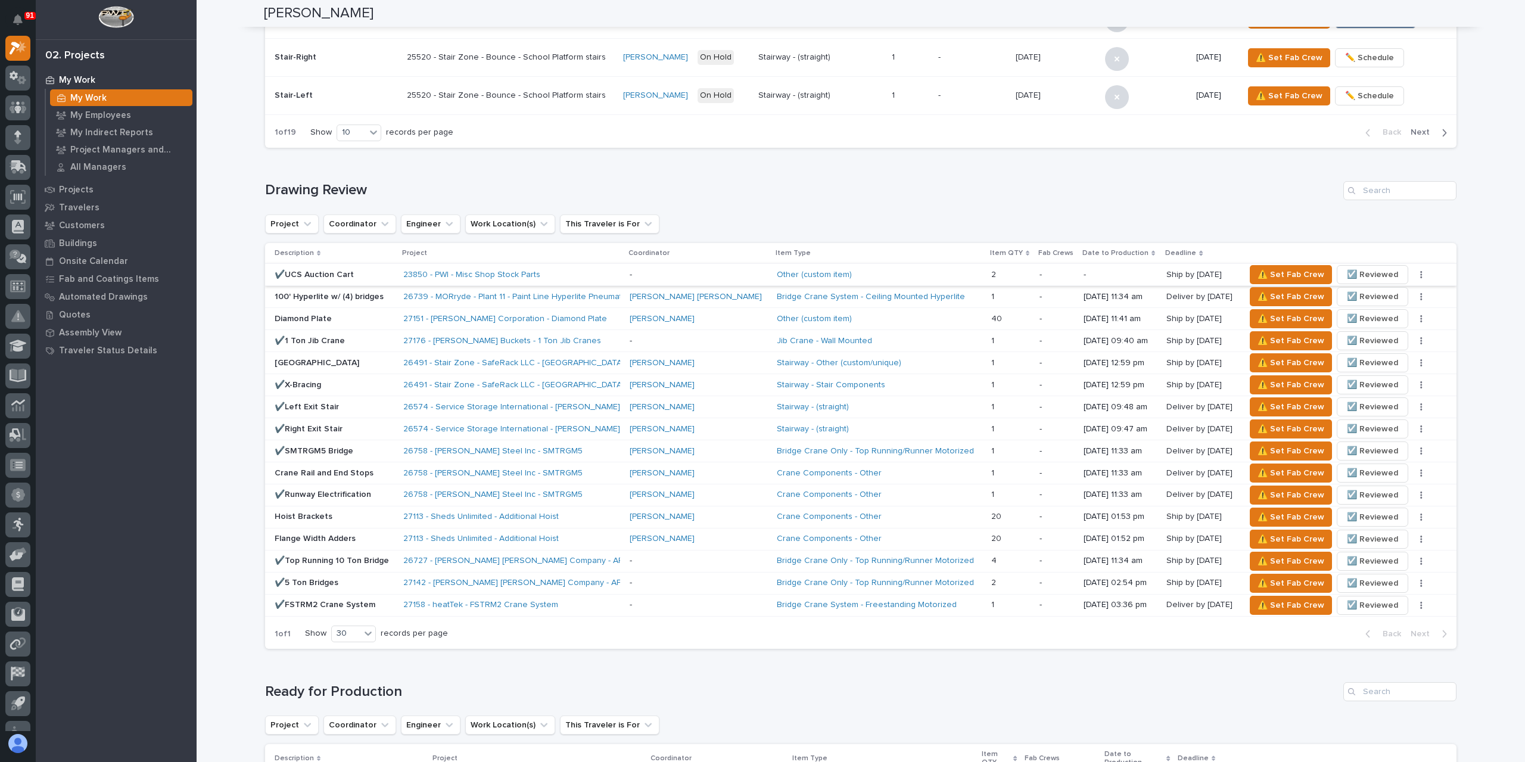
click at [1366, 268] on span "☑️ Reviewed" at bounding box center [1372, 275] width 51 height 14
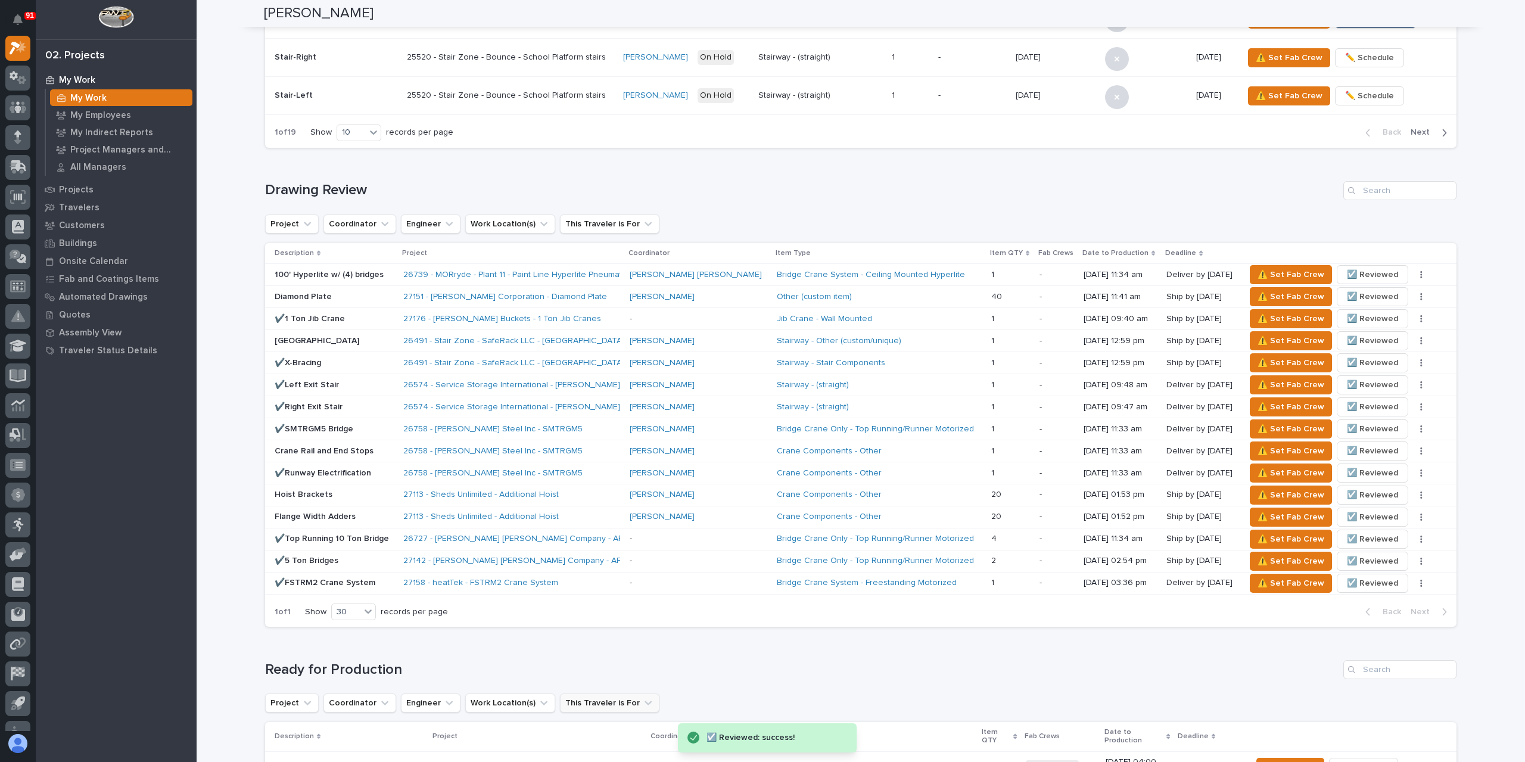
scroll to position [1073, 0]
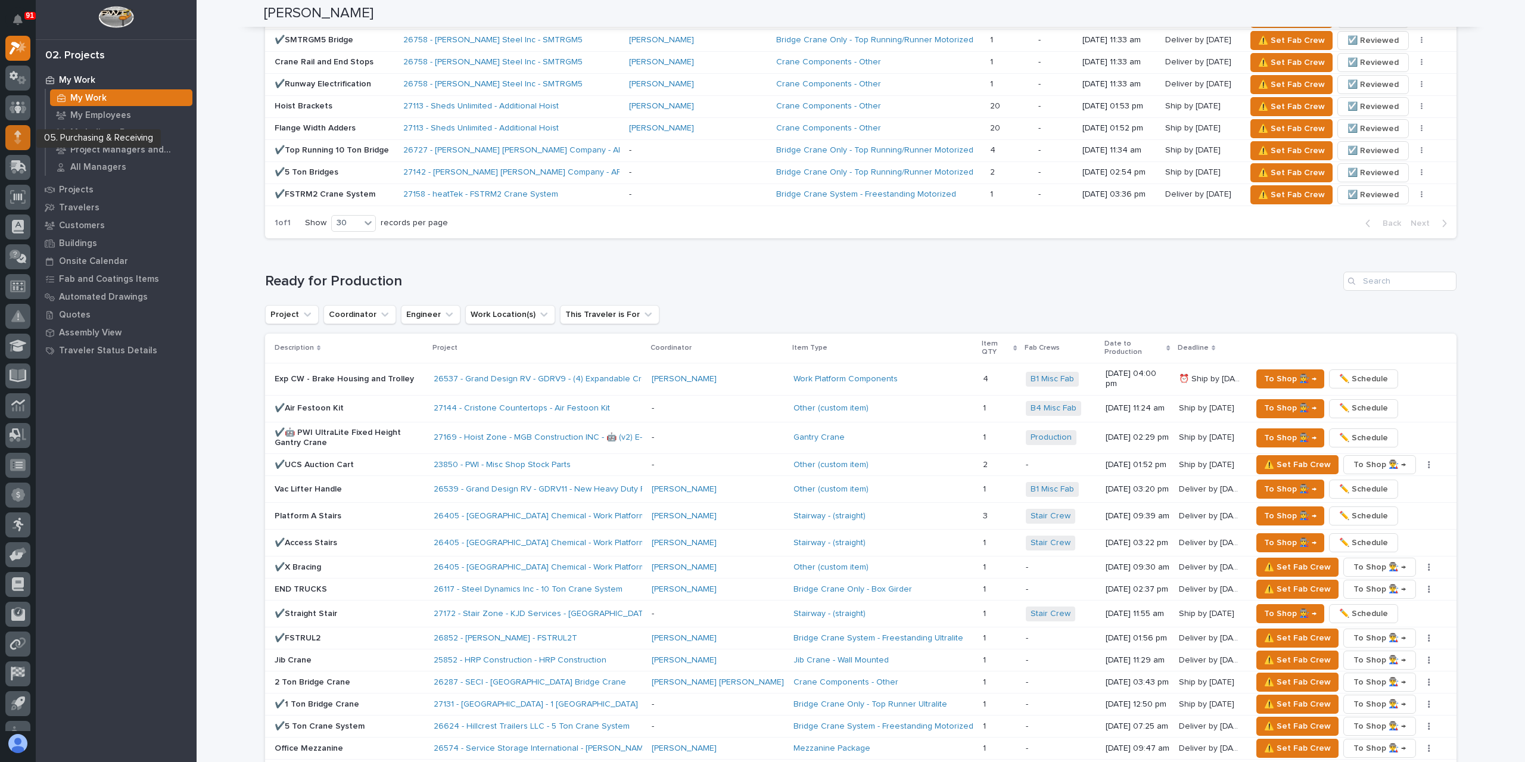
click at [21, 128] on div at bounding box center [17, 137] width 25 height 25
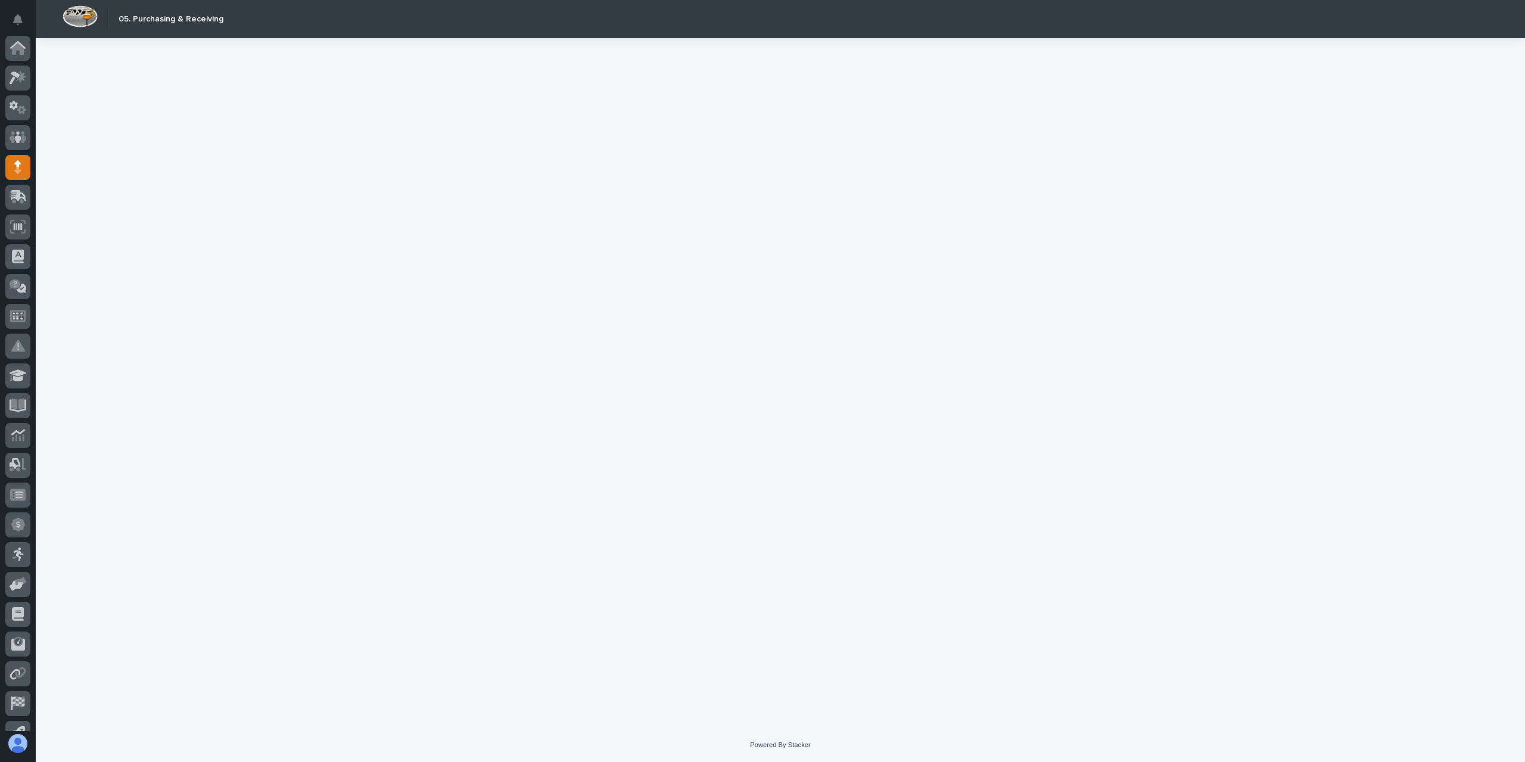
scroll to position [79, 0]
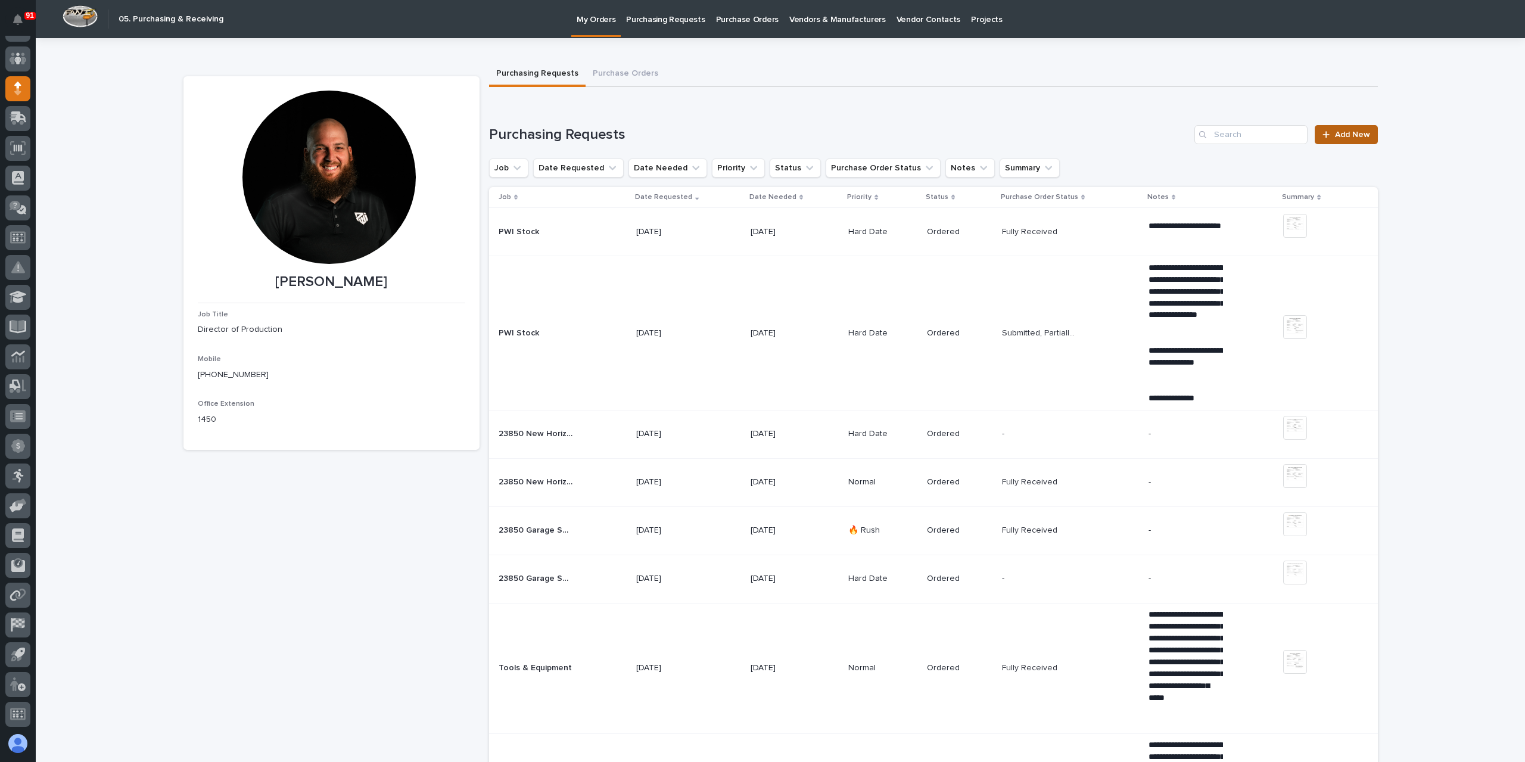
click at [1323, 133] on icon at bounding box center [1326, 134] width 7 height 8
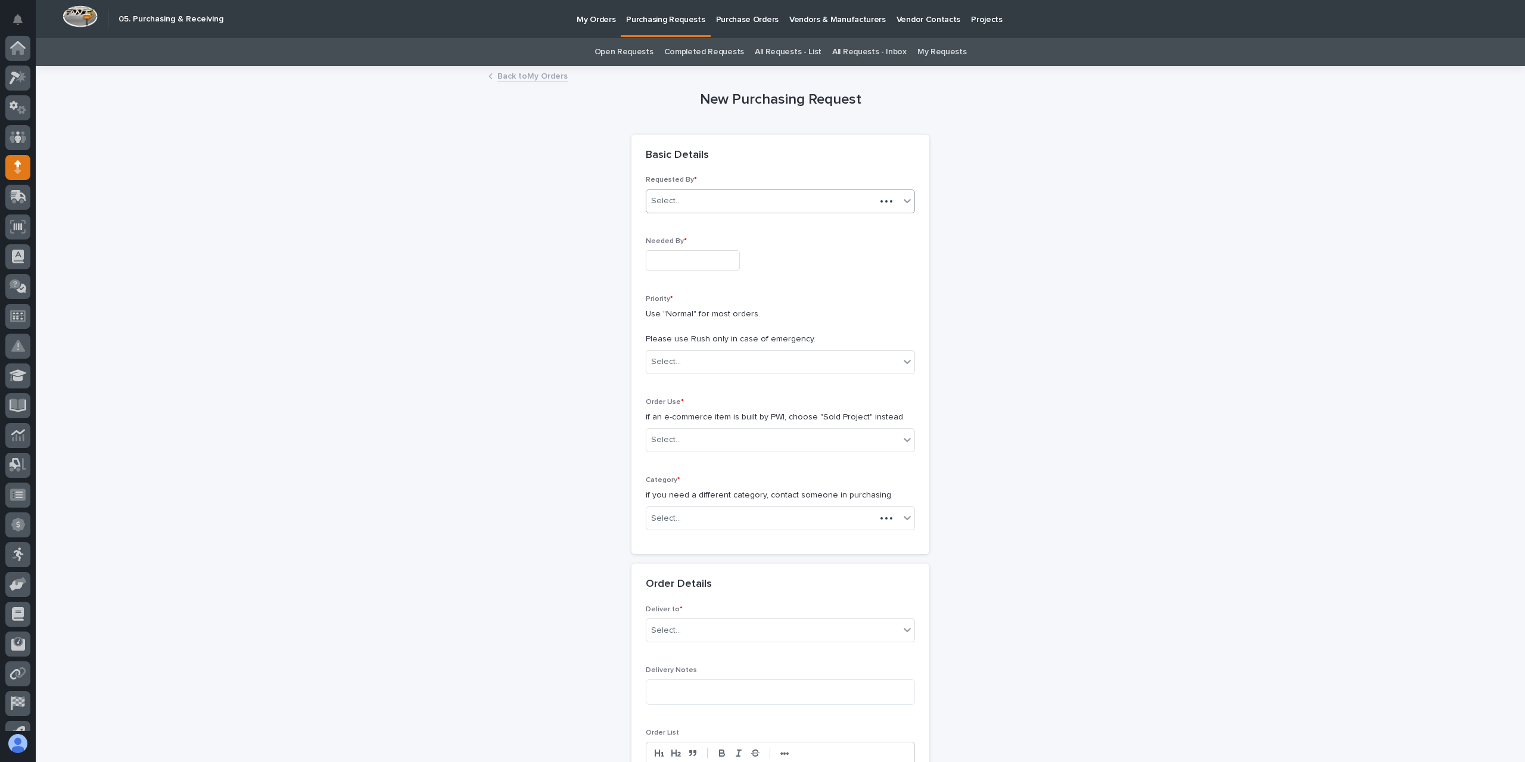
scroll to position [79, 0]
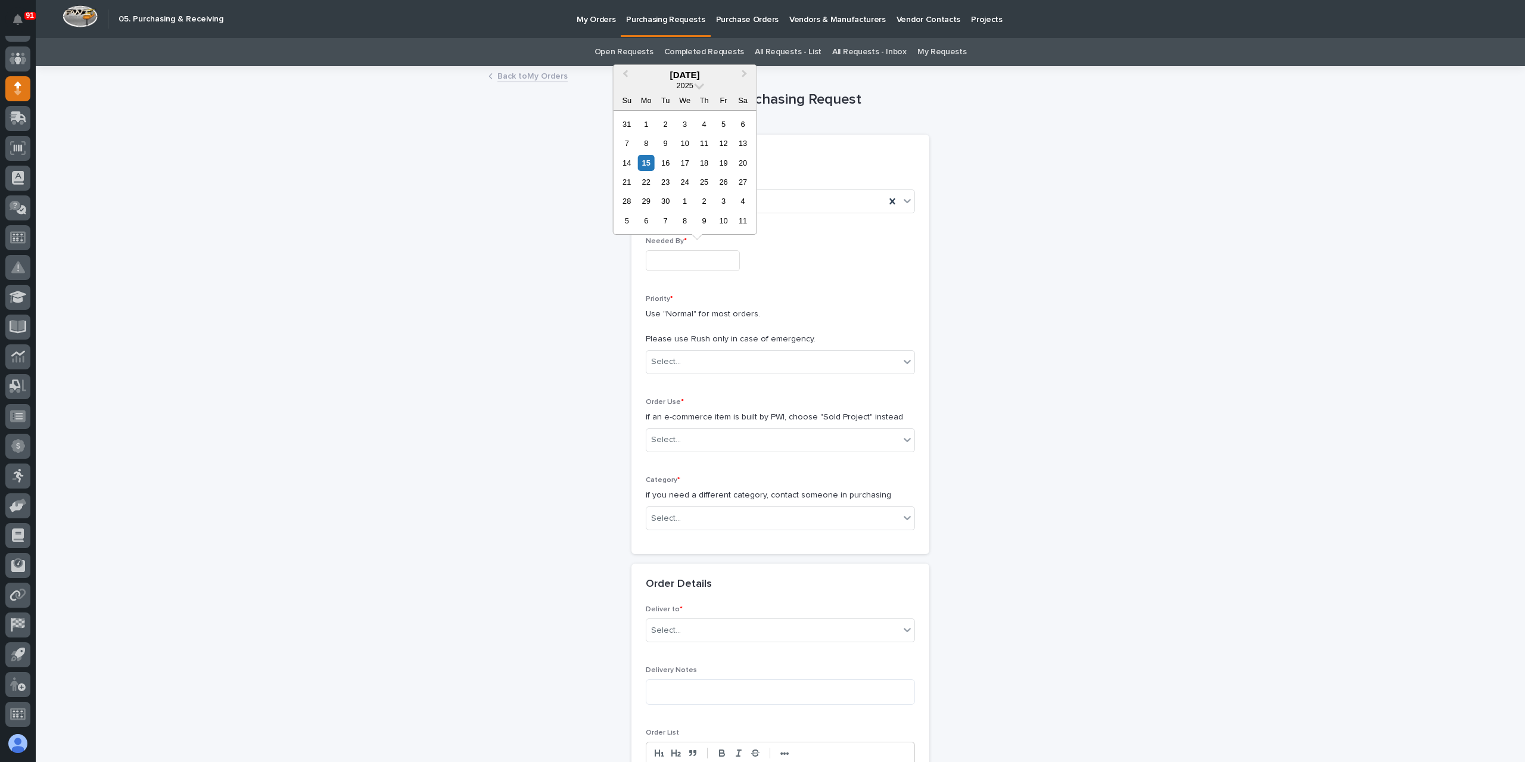
click at [681, 264] on input "text" at bounding box center [693, 260] width 94 height 21
click at [680, 161] on div "17" at bounding box center [685, 163] width 16 height 16
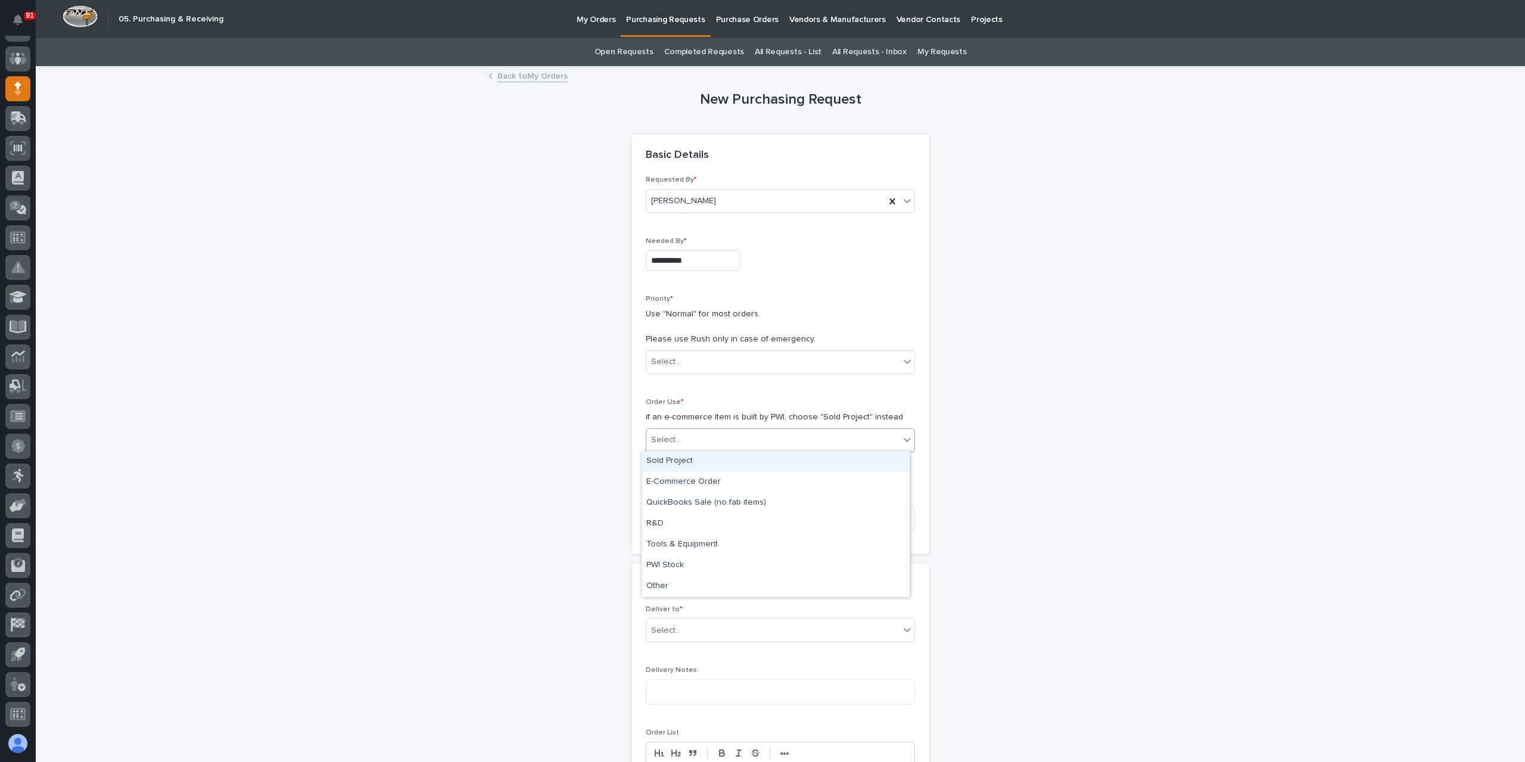
click at [681, 442] on div "Select..." at bounding box center [772, 440] width 253 height 20
click at [701, 254] on input "**********" at bounding box center [693, 260] width 94 height 21
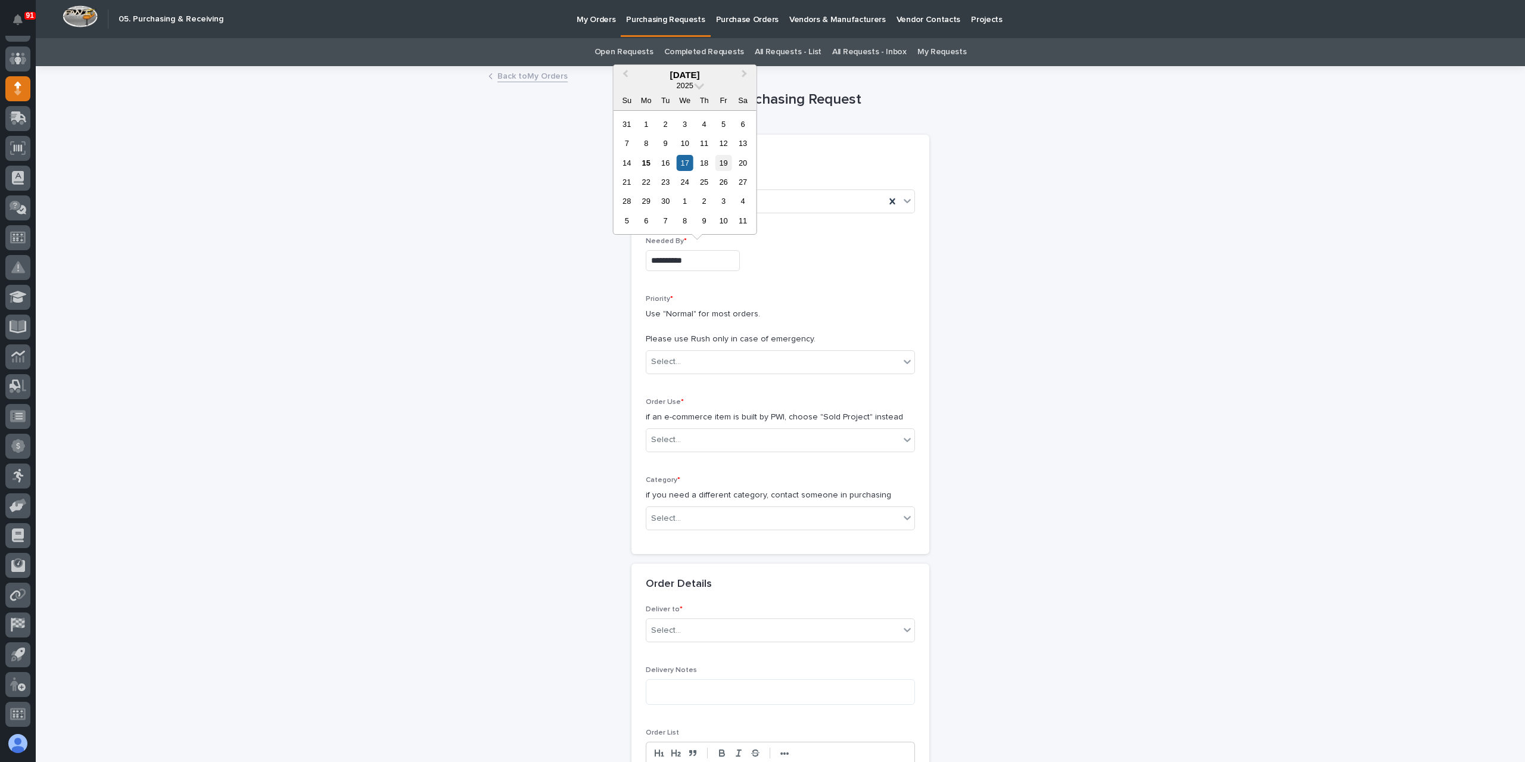
click at [719, 163] on div "19" at bounding box center [724, 163] width 16 height 16
type input "**********"
click at [697, 264] on input "**********" at bounding box center [693, 260] width 94 height 21
click at [686, 431] on div "Select..." at bounding box center [772, 440] width 253 height 20
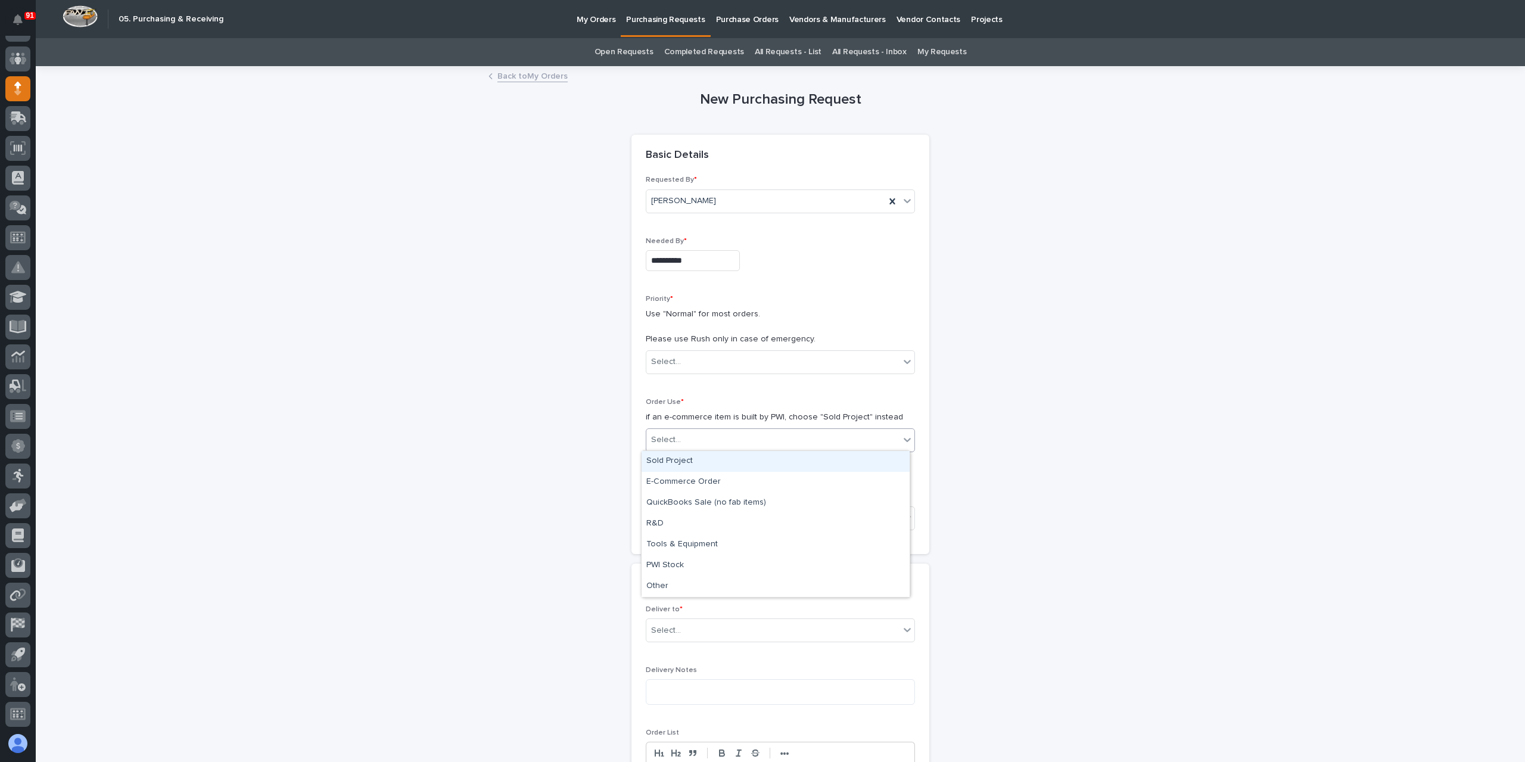
click at [688, 461] on div "Sold Project" at bounding box center [776, 461] width 268 height 21
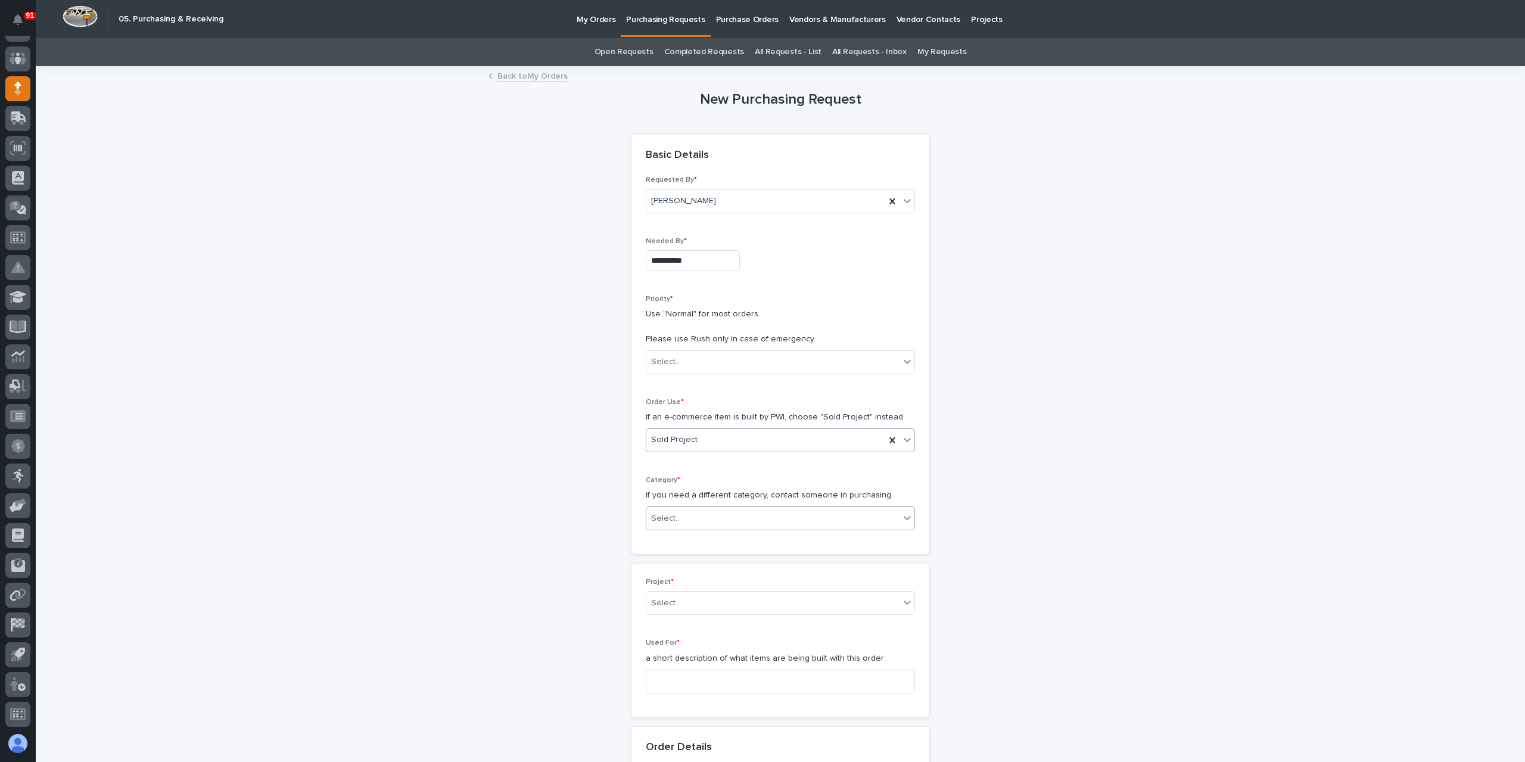
click at [692, 524] on div "Select..." at bounding box center [772, 519] width 253 height 20
click at [679, 646] on div "Parts & Hardware" at bounding box center [776, 643] width 268 height 21
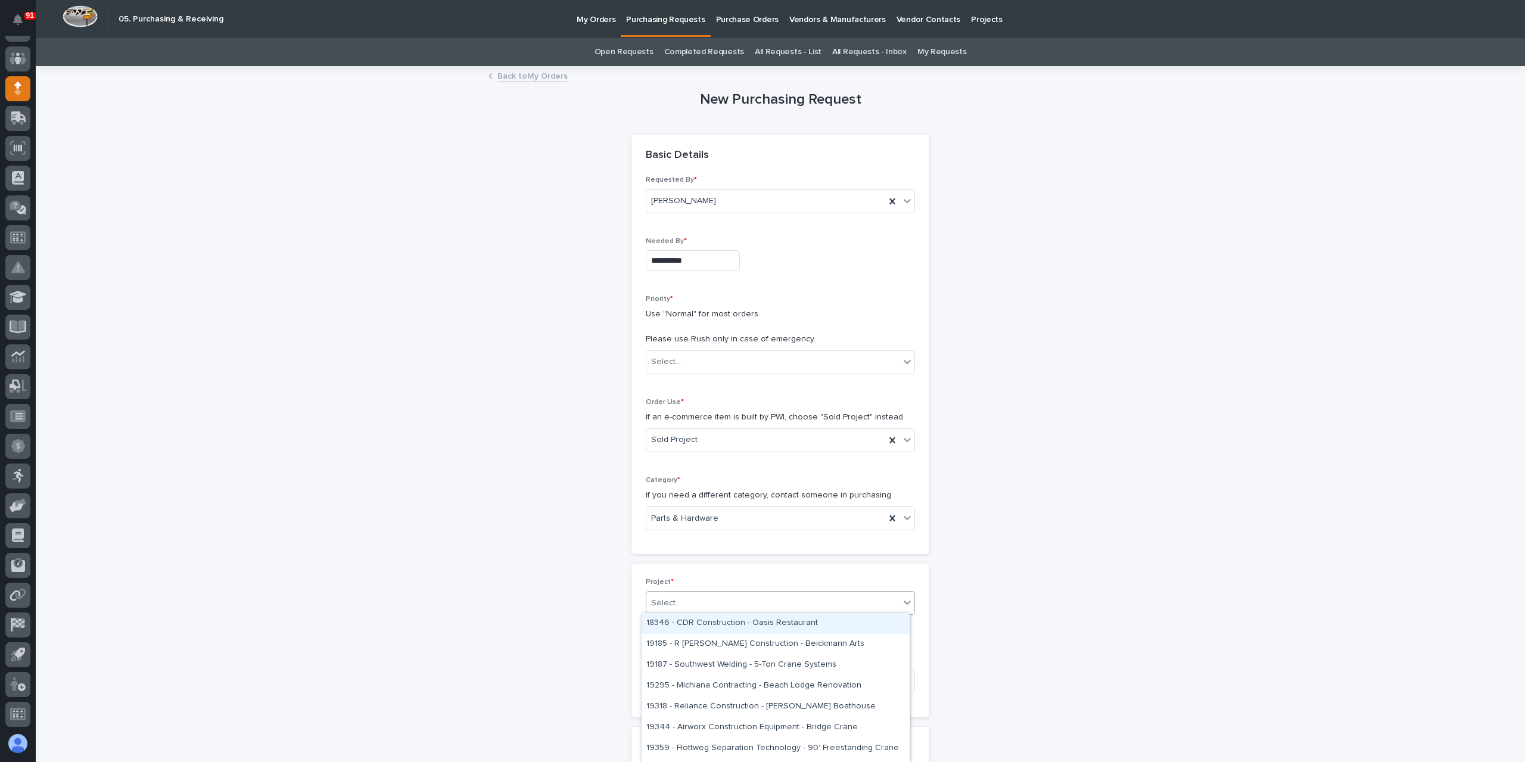
click at [669, 610] on div "Select..." at bounding box center [772, 603] width 253 height 20
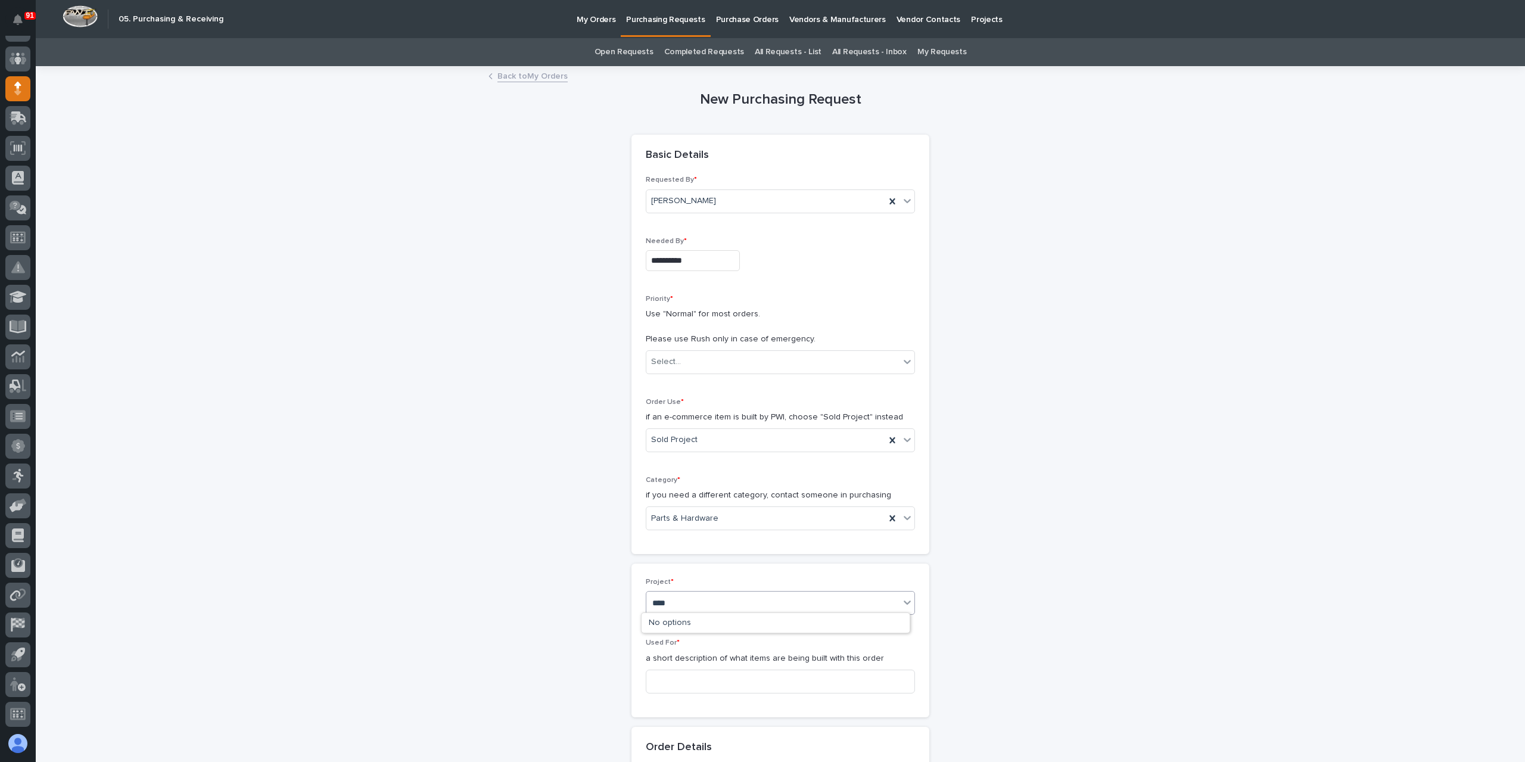
type input "*****"
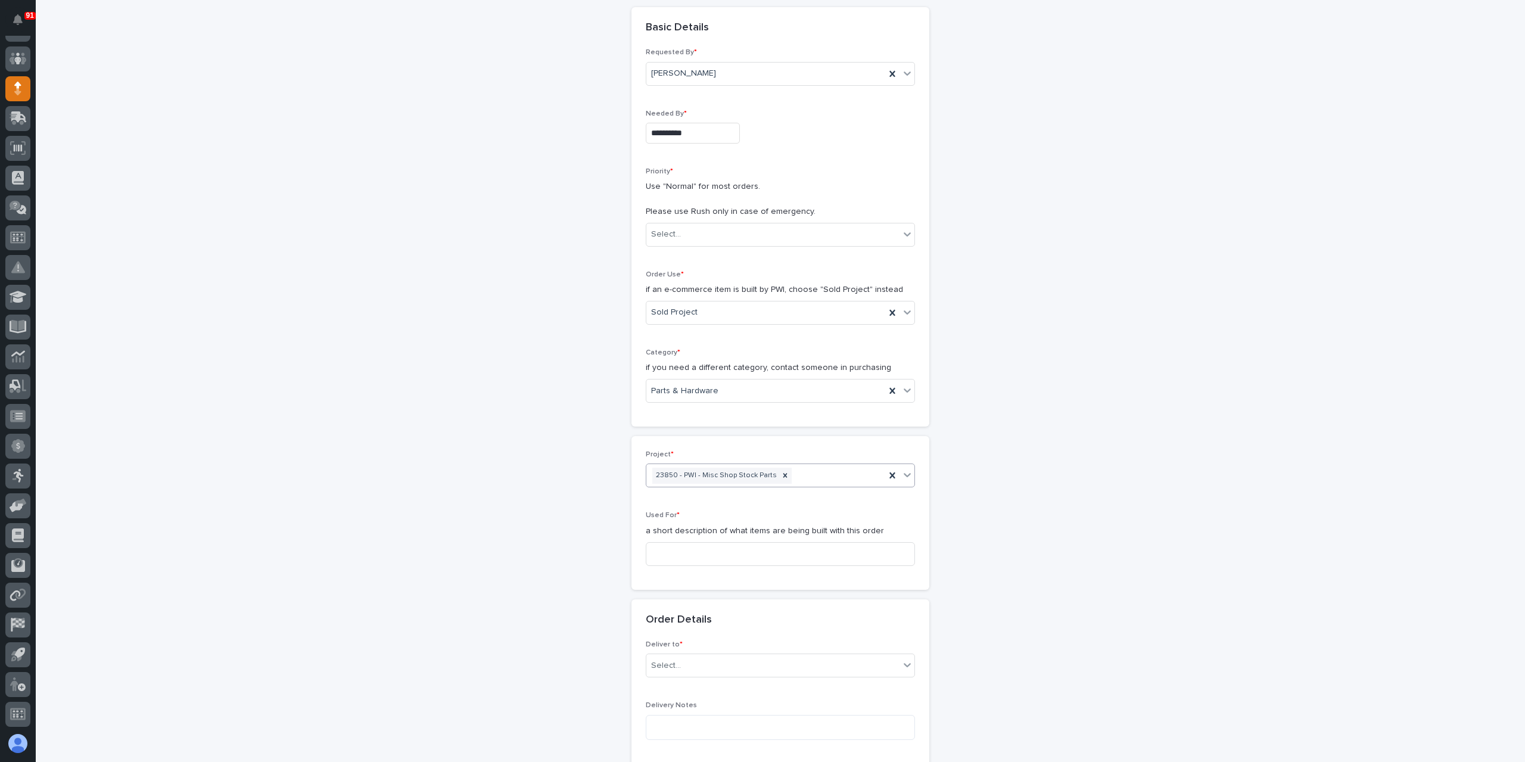
scroll to position [238, 0]
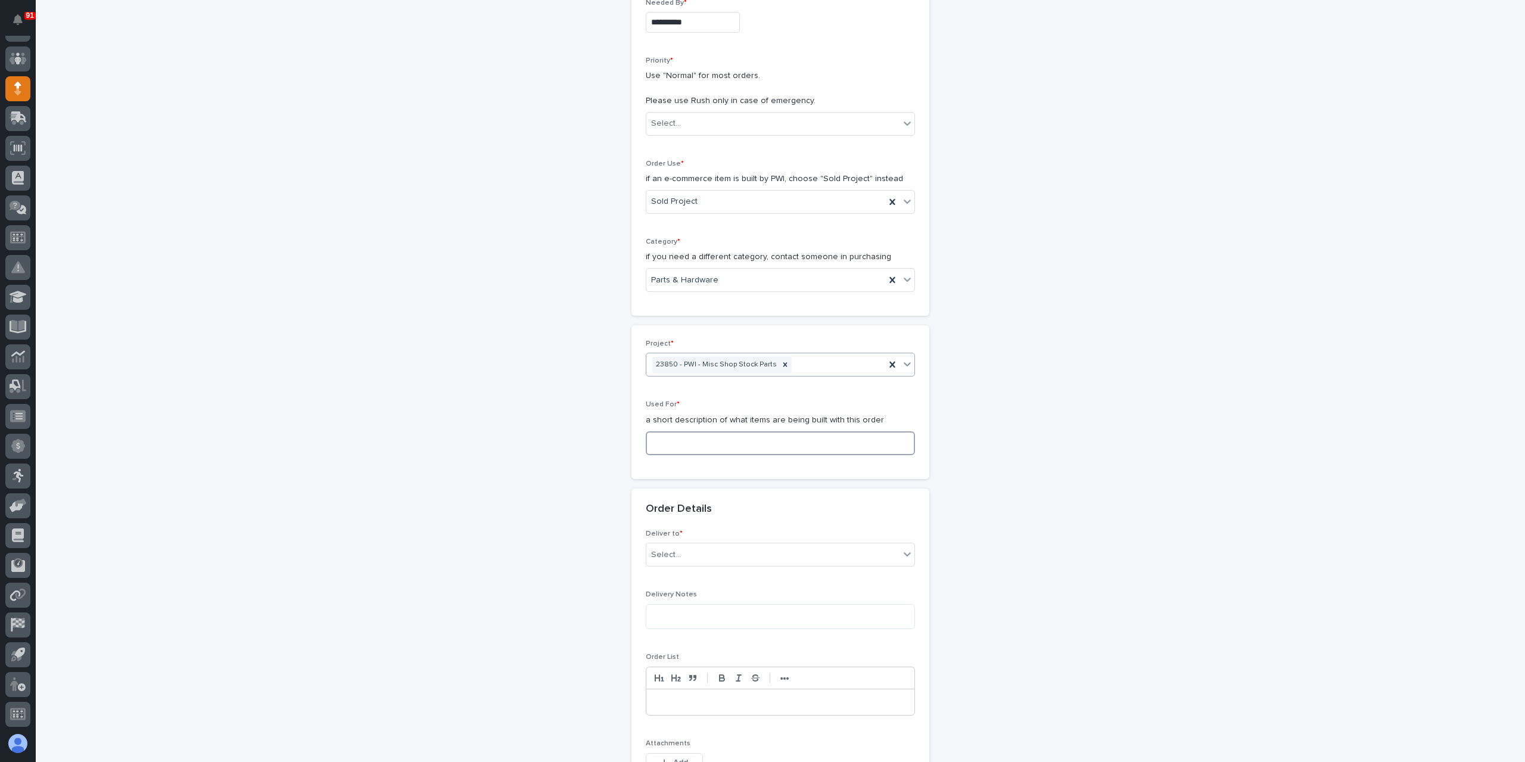
click at [704, 447] on input at bounding box center [780, 443] width 269 height 24
type input "Rolling Work Carts"
click at [698, 543] on div "Select..." at bounding box center [780, 555] width 269 height 24
click at [680, 580] on div "PWI" at bounding box center [776, 575] width 268 height 21
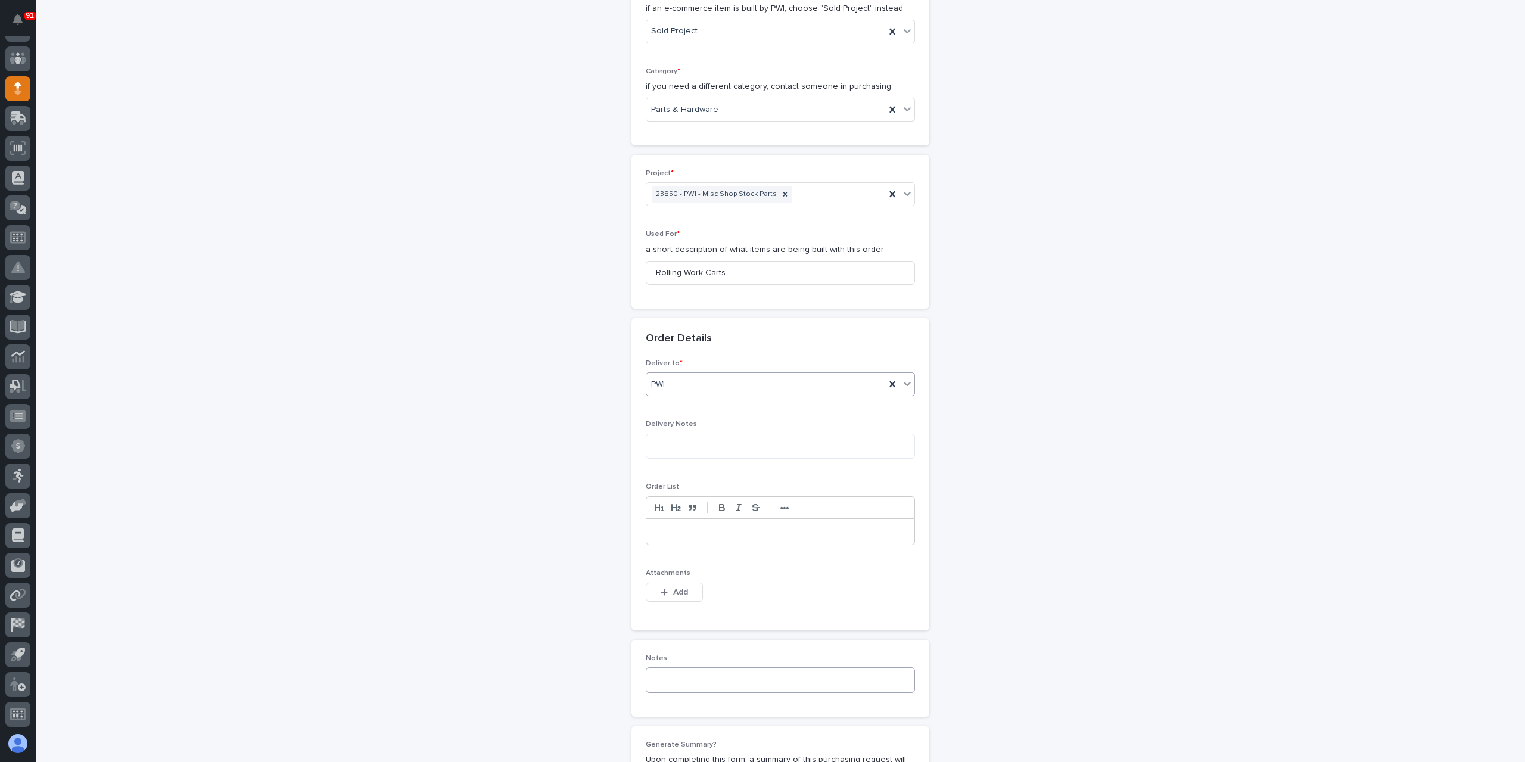
scroll to position [477, 0]
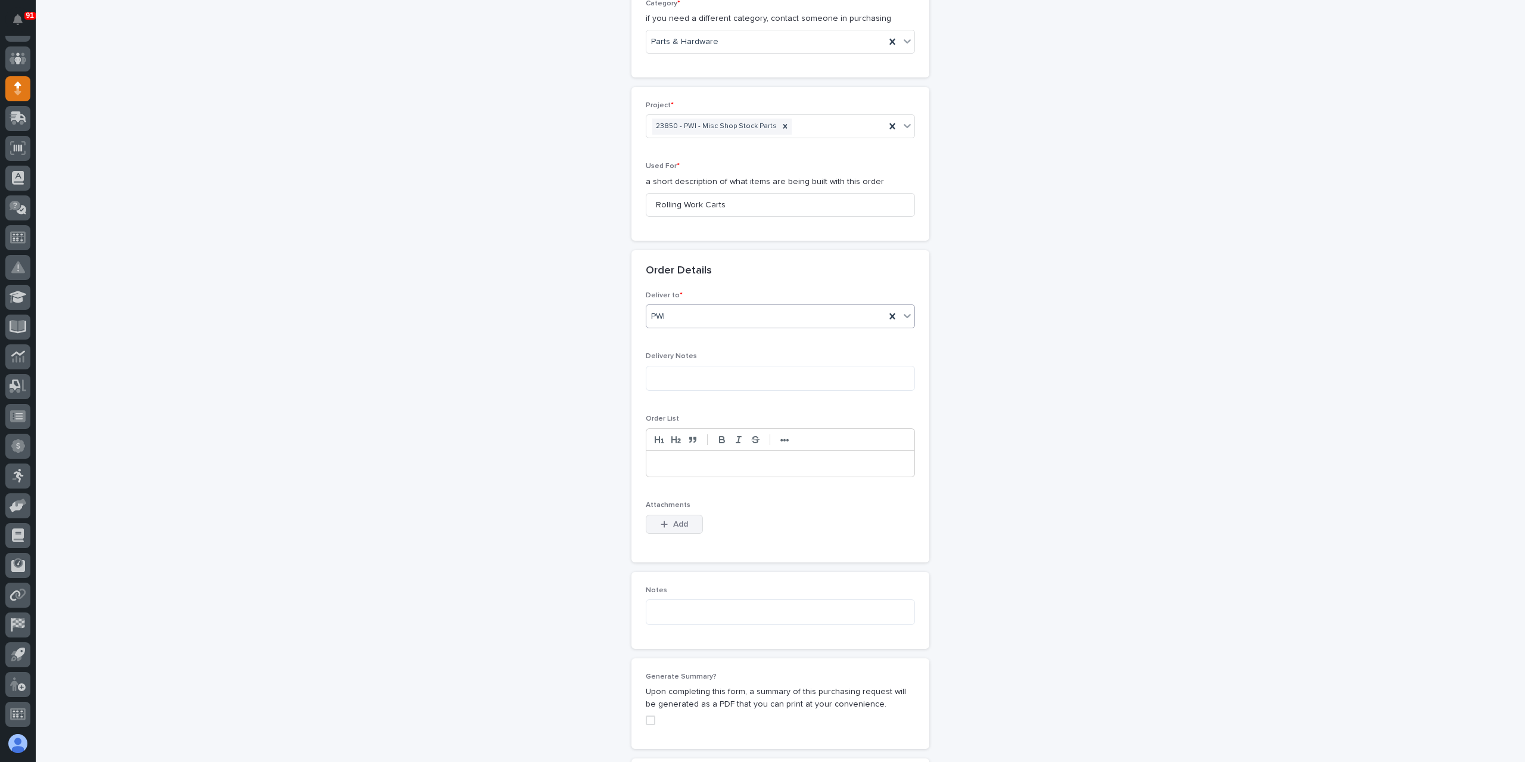
click at [674, 521] on span "Add" at bounding box center [680, 524] width 15 height 11
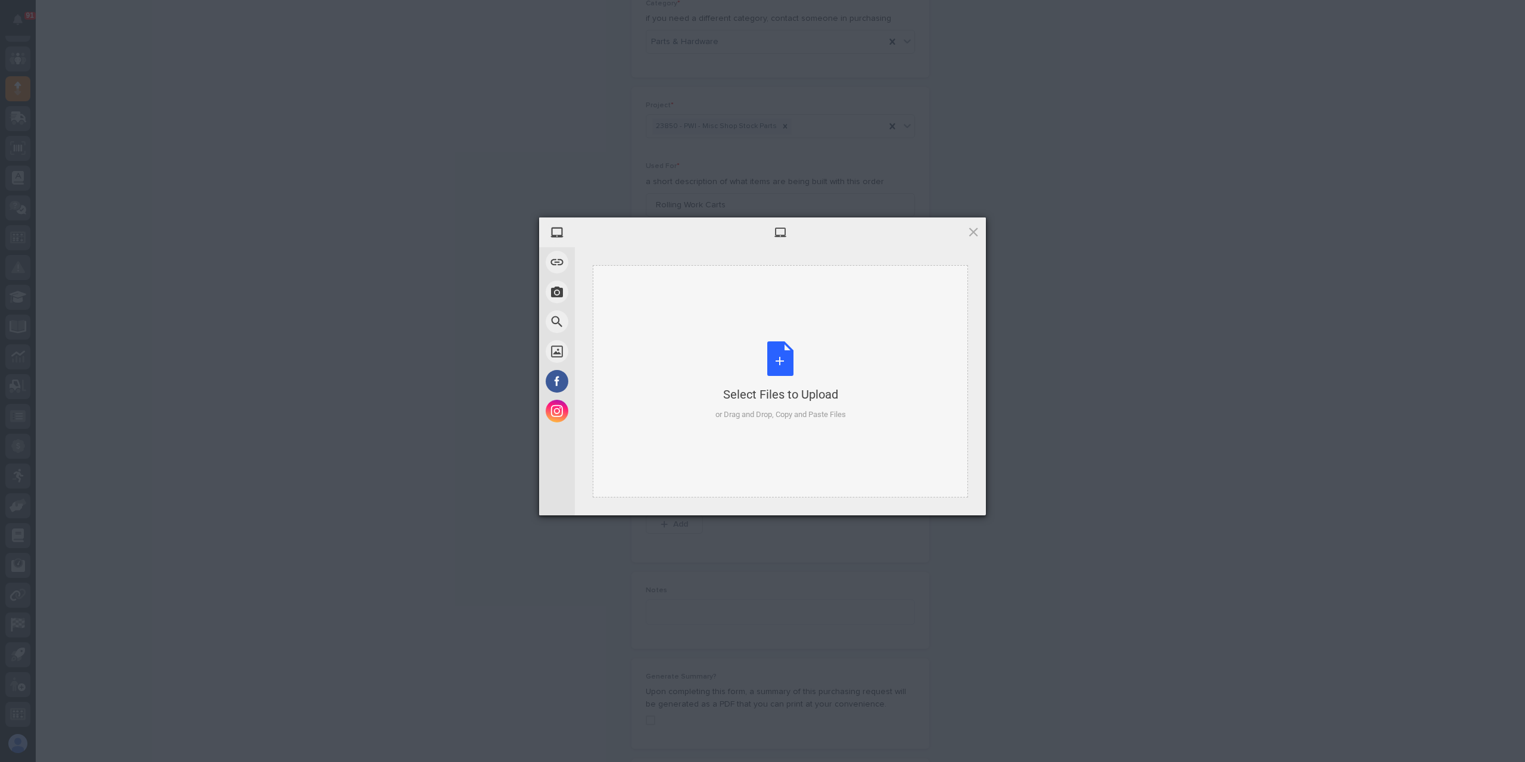
click at [694, 415] on div "Select Files to Upload or Drag and Drop, Copy and Paste Files" at bounding box center [780, 381] width 375 height 232
click at [974, 508] on span "Upload 1" at bounding box center [950, 499] width 60 height 23
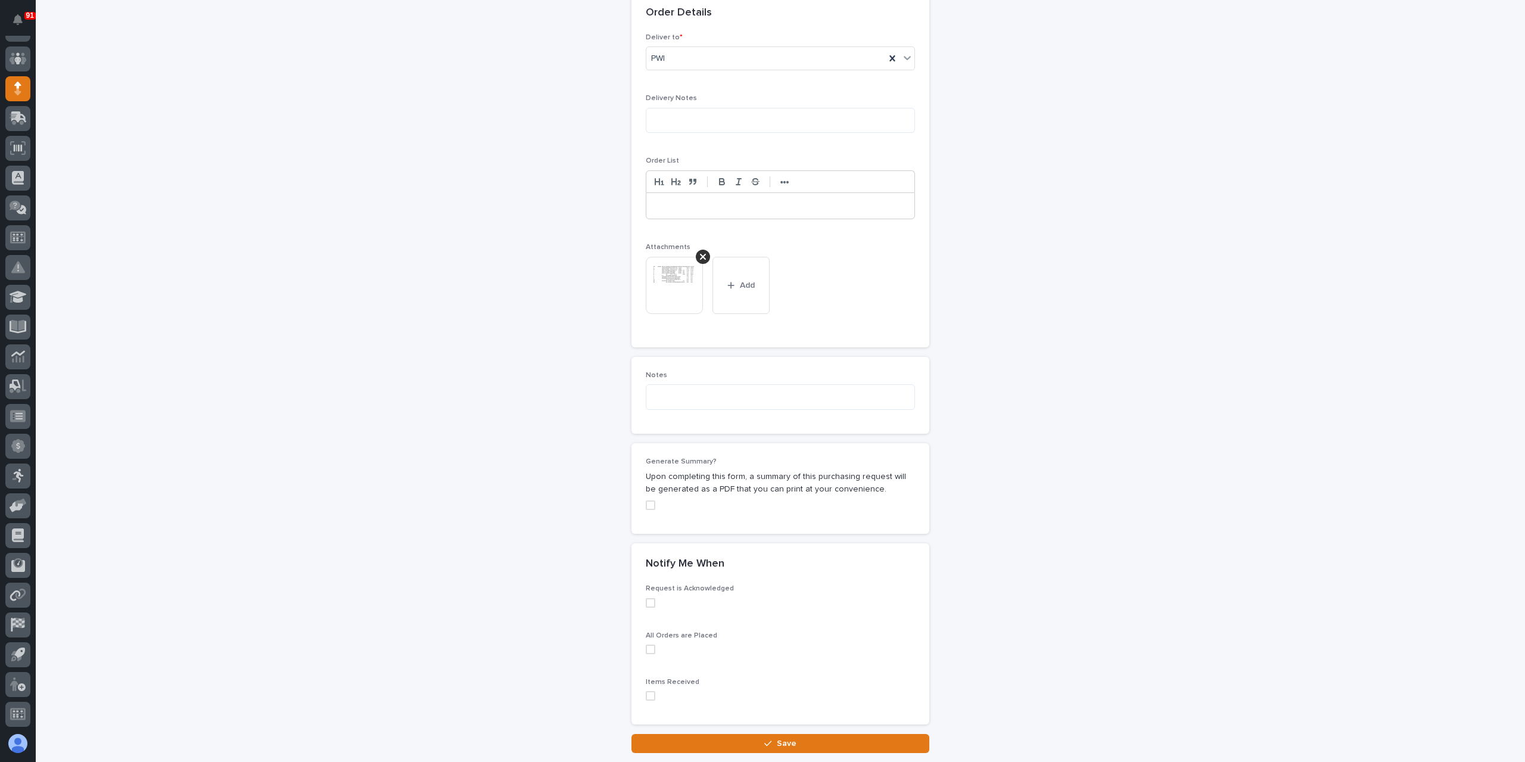
scroll to position [736, 0]
click at [648, 601] on span at bounding box center [651, 601] width 10 height 10
click at [647, 638] on div "All Orders are Placed" at bounding box center [780, 646] width 269 height 32
click at [650, 651] on div "All Orders are Placed" at bounding box center [780, 646] width 269 height 32
click at [649, 648] on span at bounding box center [651, 648] width 10 height 10
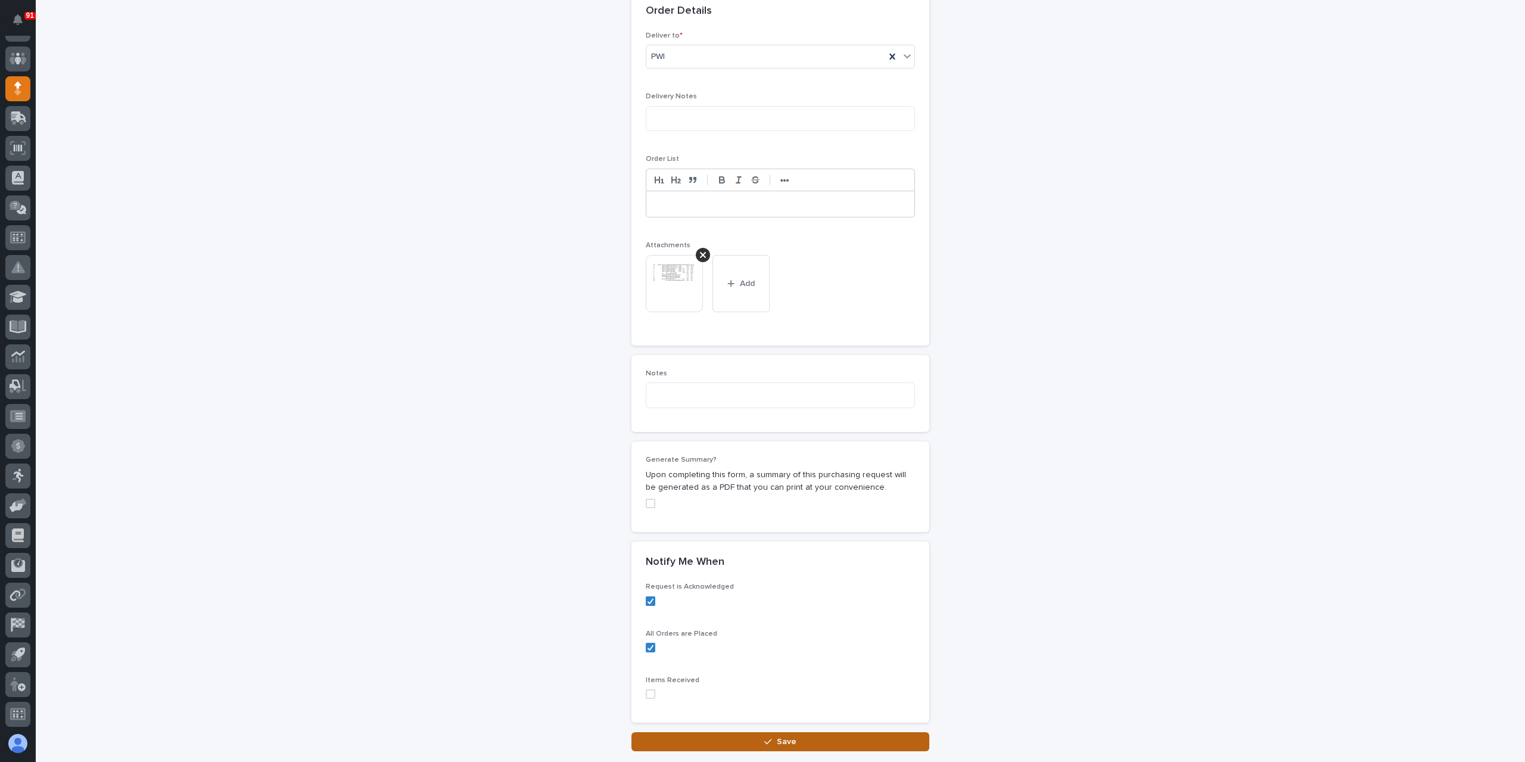
click at [710, 733] on button "Save" at bounding box center [781, 741] width 298 height 19
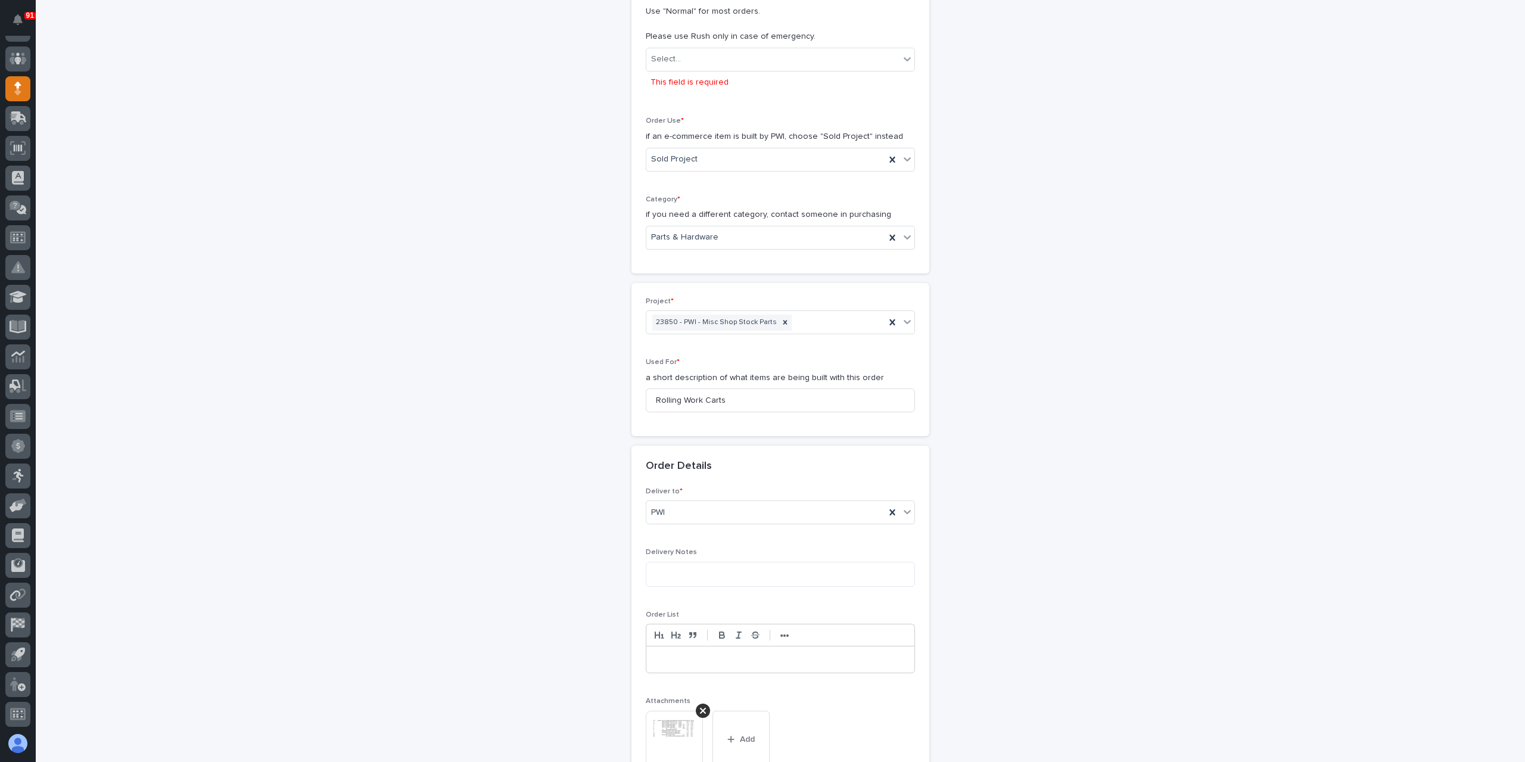
scroll to position [303, 0]
click at [666, 66] on div "Select..." at bounding box center [772, 59] width 253 height 20
click at [669, 100] on div "Hard Date" at bounding box center [776, 101] width 268 height 21
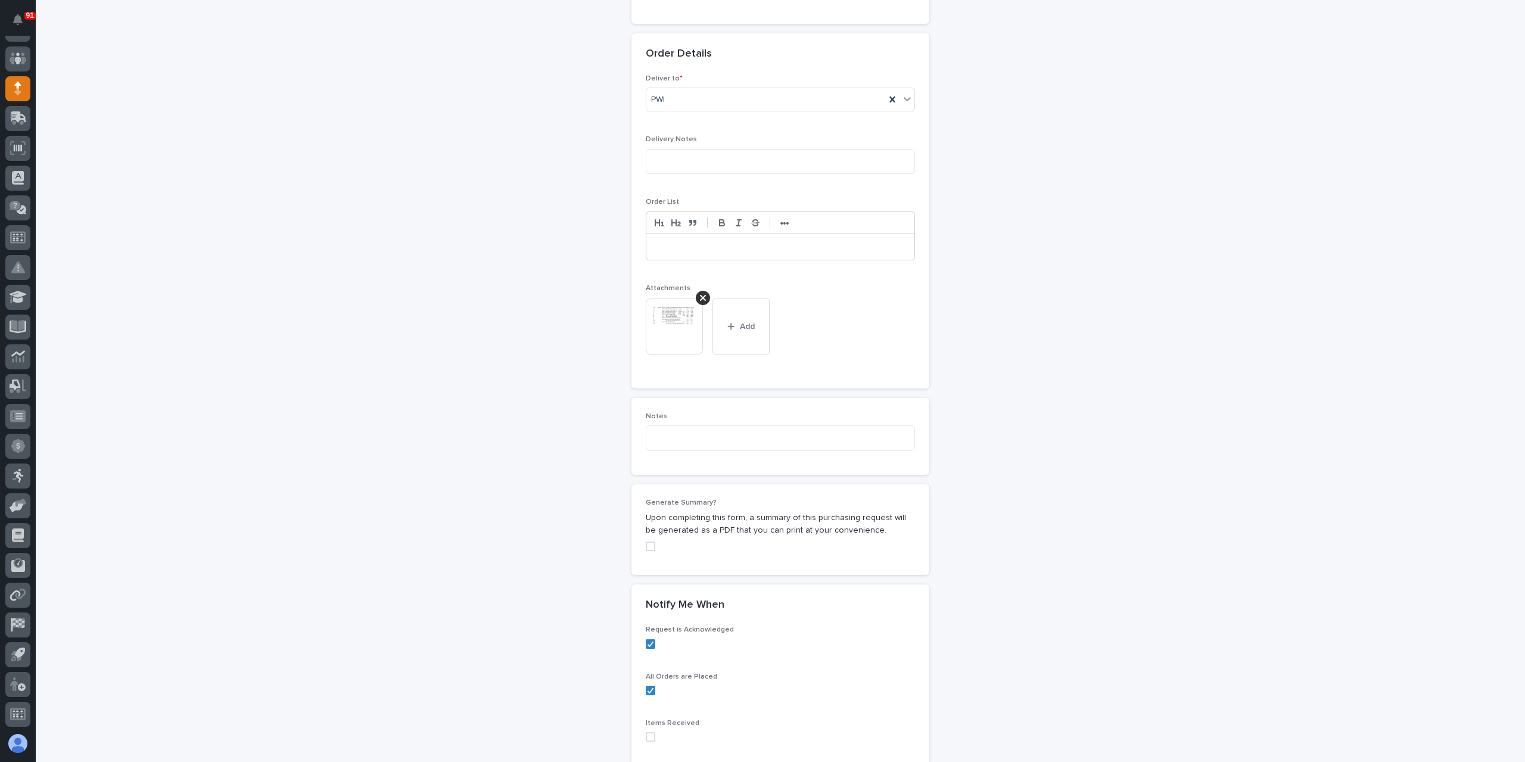
scroll to position [815, 0]
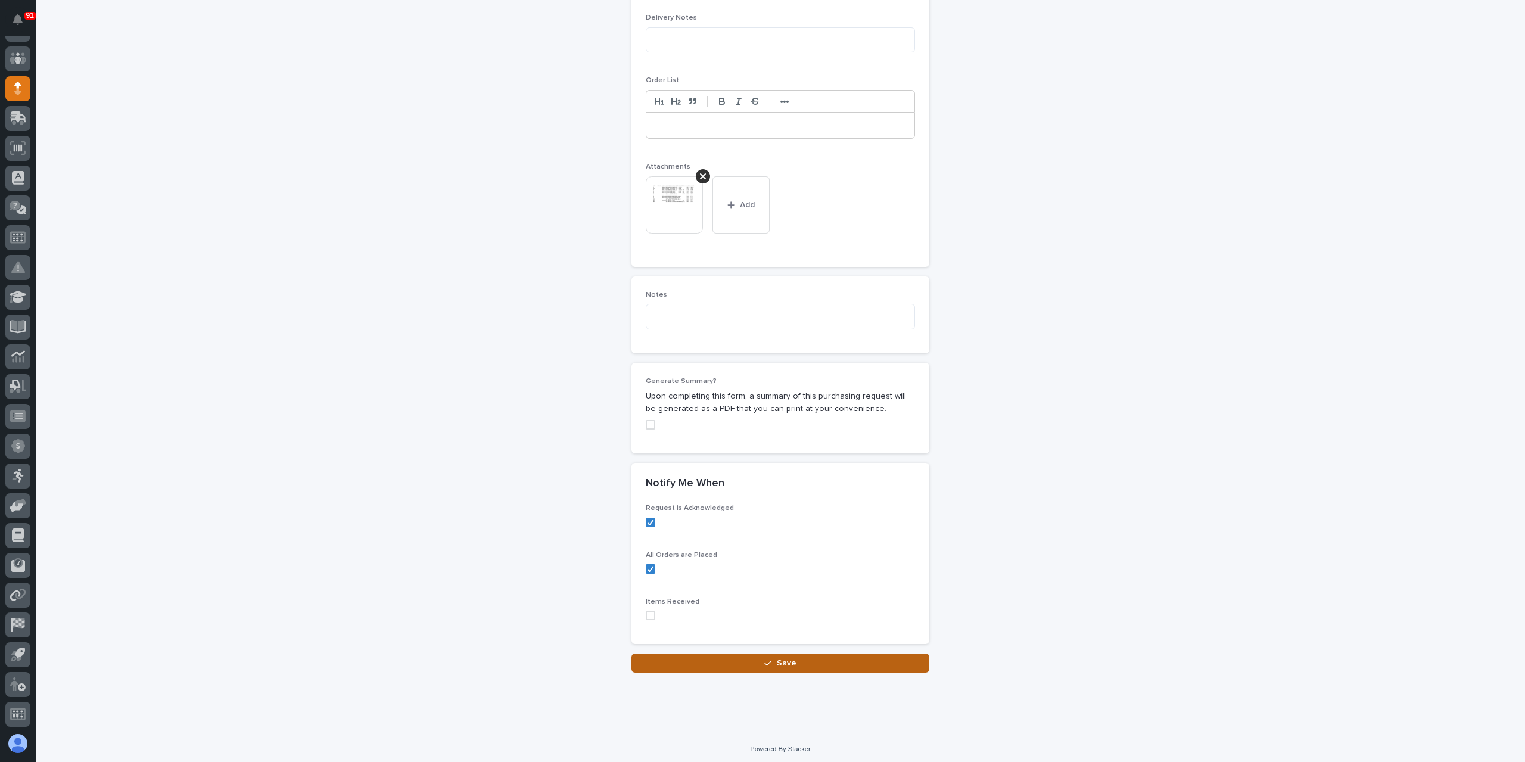
click at [757, 665] on button "Save" at bounding box center [781, 663] width 298 height 19
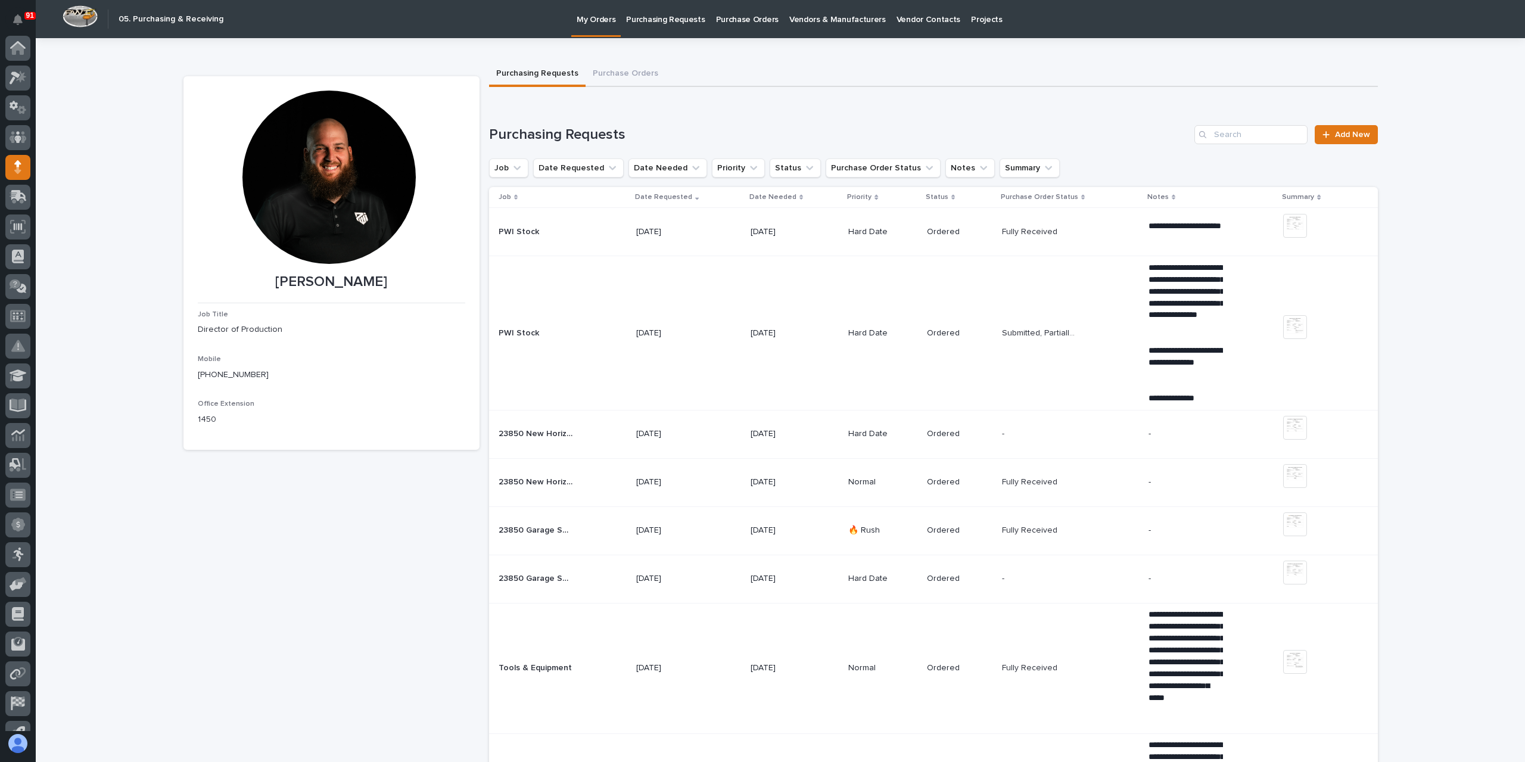
scroll to position [79, 0]
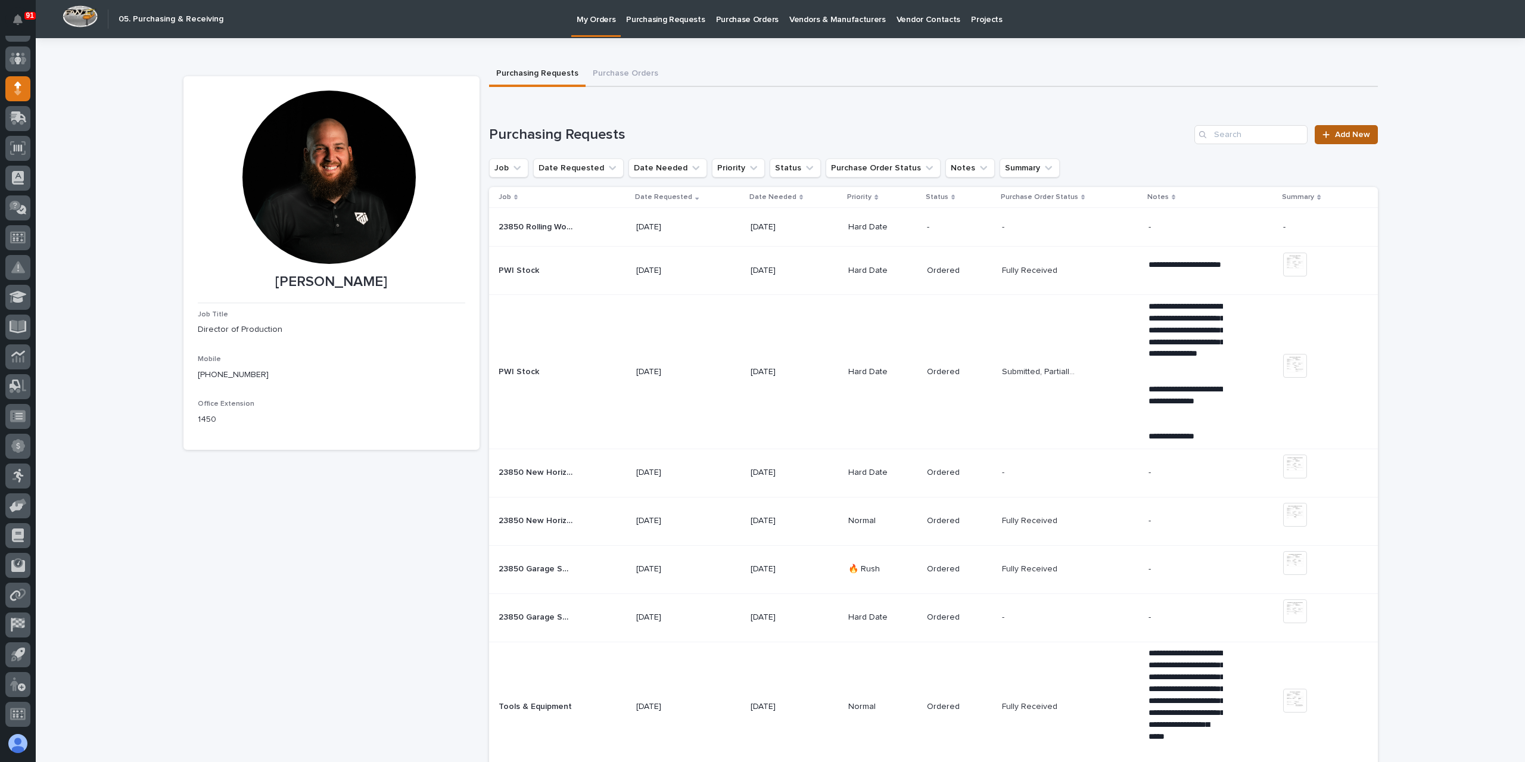
click at [1345, 128] on link "Add New" at bounding box center [1346, 134] width 63 height 19
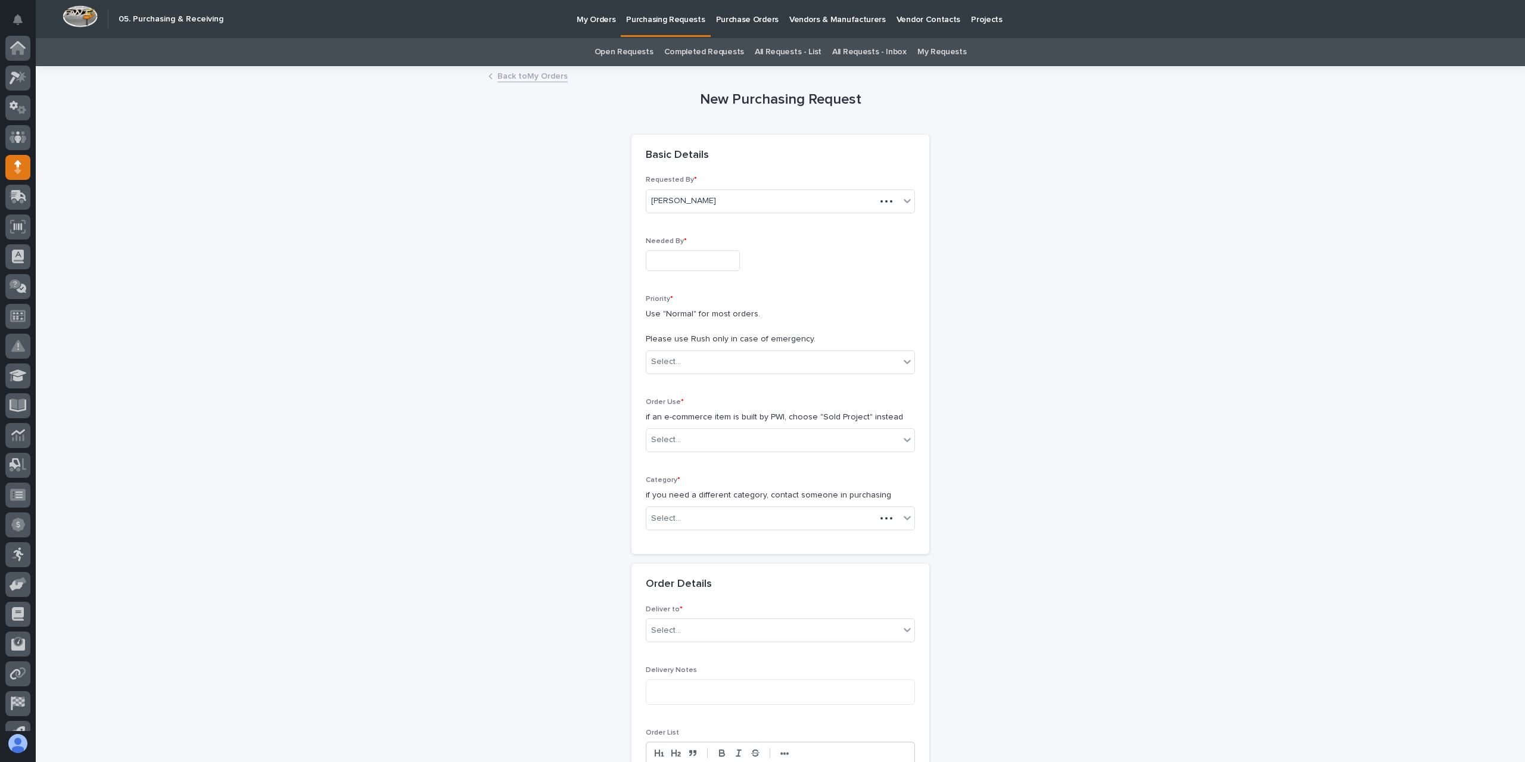
scroll to position [79, 0]
click at [682, 256] on input "text" at bounding box center [693, 260] width 94 height 21
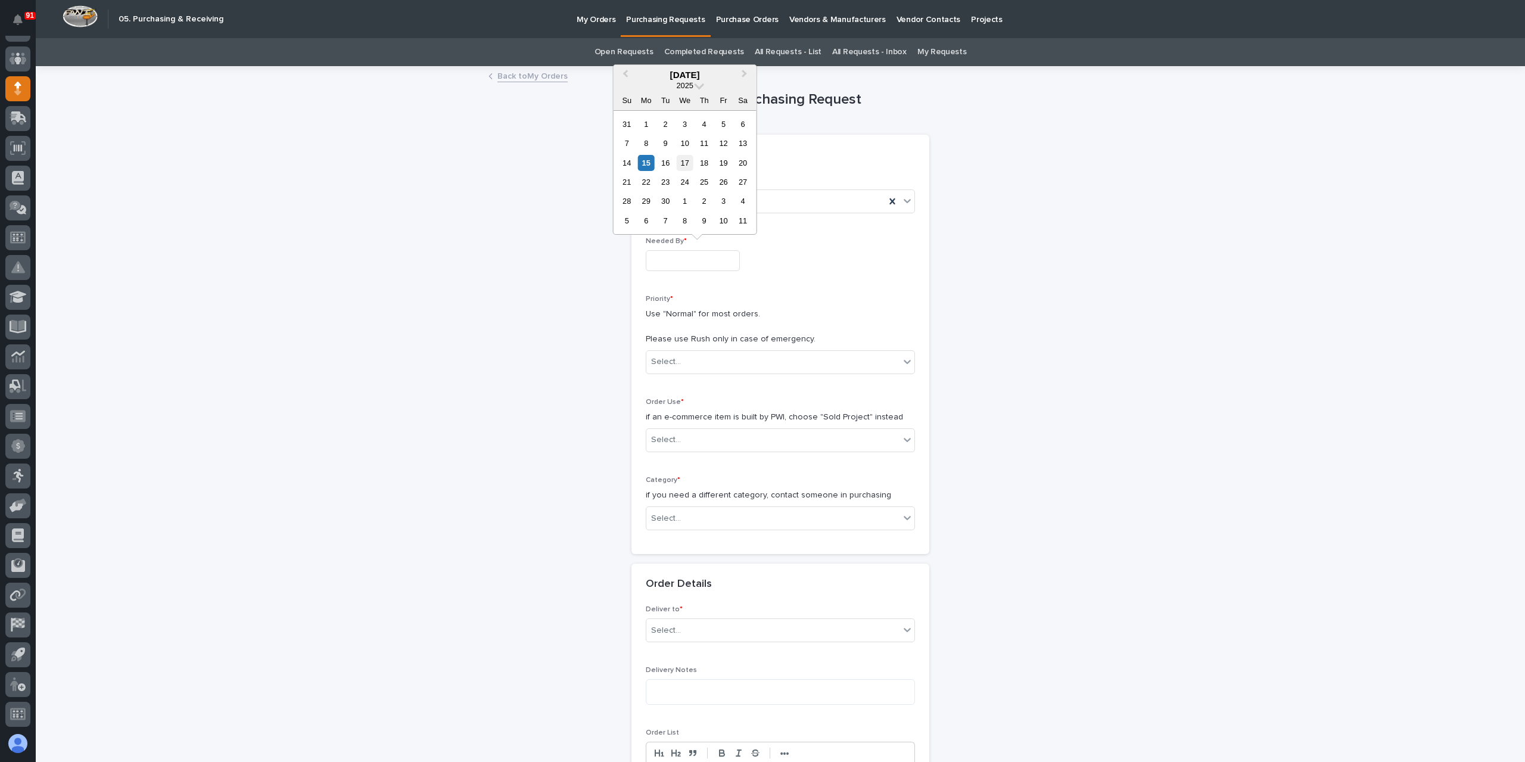
click at [684, 164] on div "17" at bounding box center [685, 163] width 16 height 16
type input "**********"
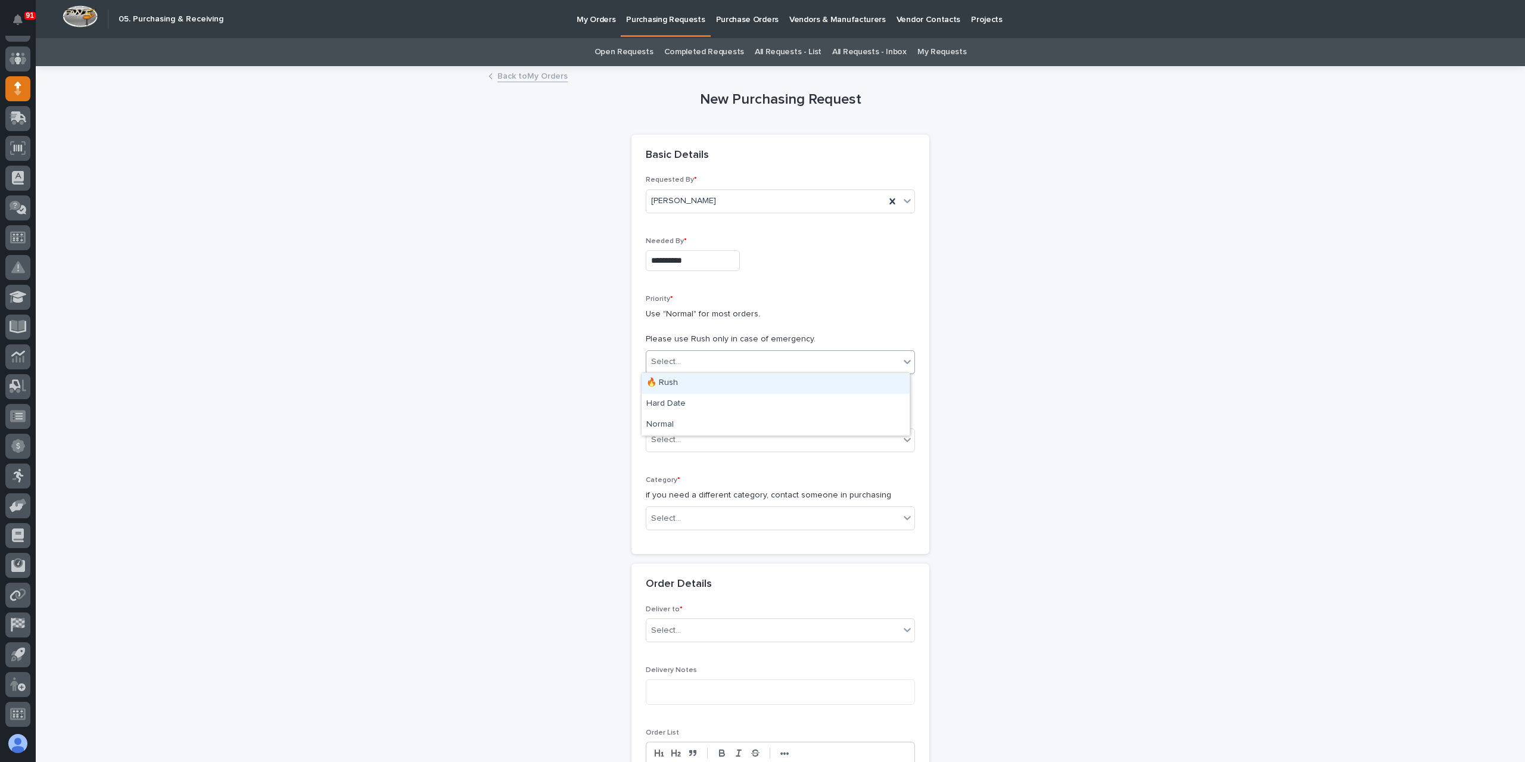
click at [678, 363] on div "Select..." at bounding box center [772, 362] width 253 height 20
click at [672, 405] on div "Hard Date" at bounding box center [776, 404] width 268 height 21
click at [672, 437] on div "Select..." at bounding box center [666, 440] width 30 height 13
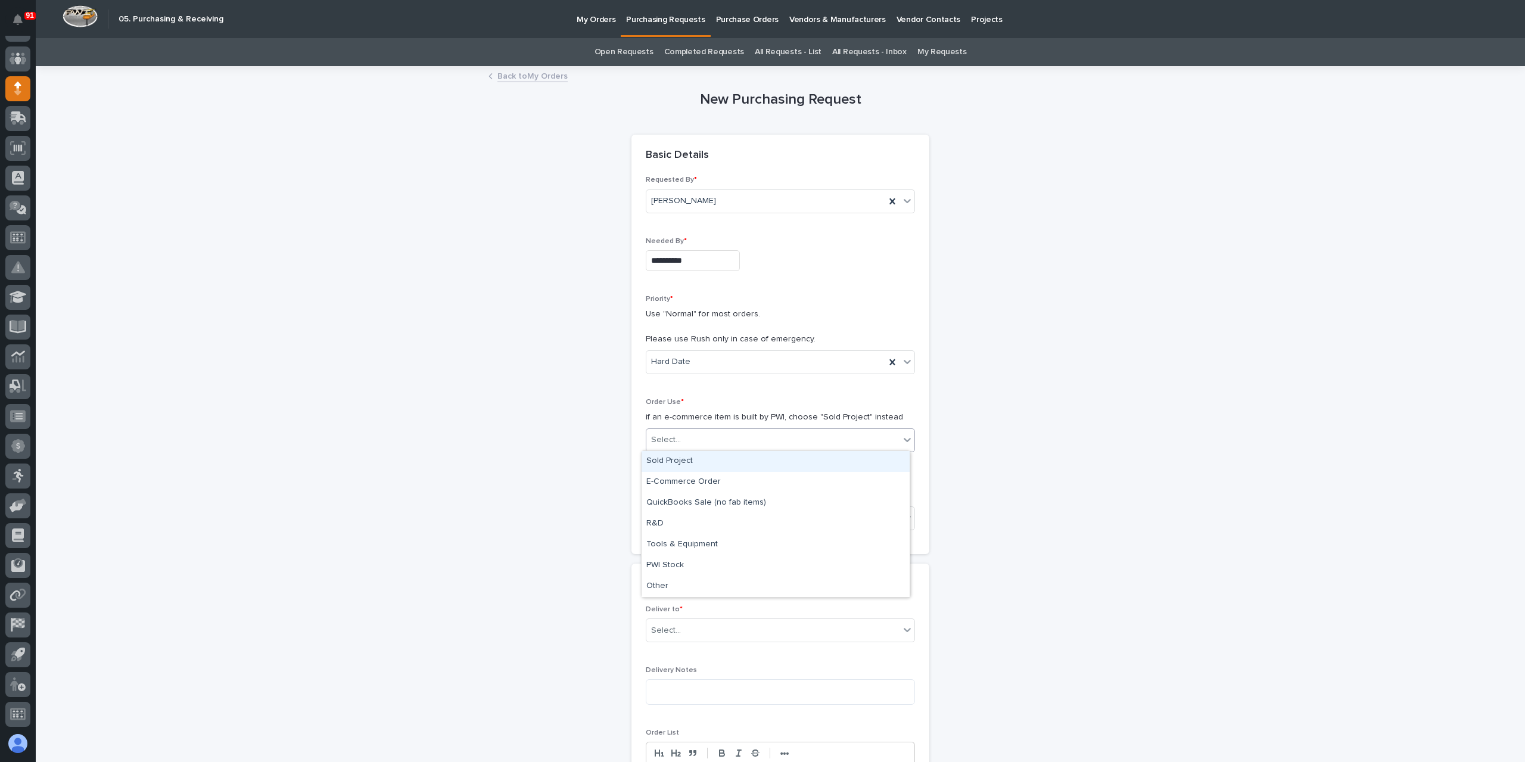
click at [684, 465] on div "Sold Project" at bounding box center [776, 461] width 268 height 21
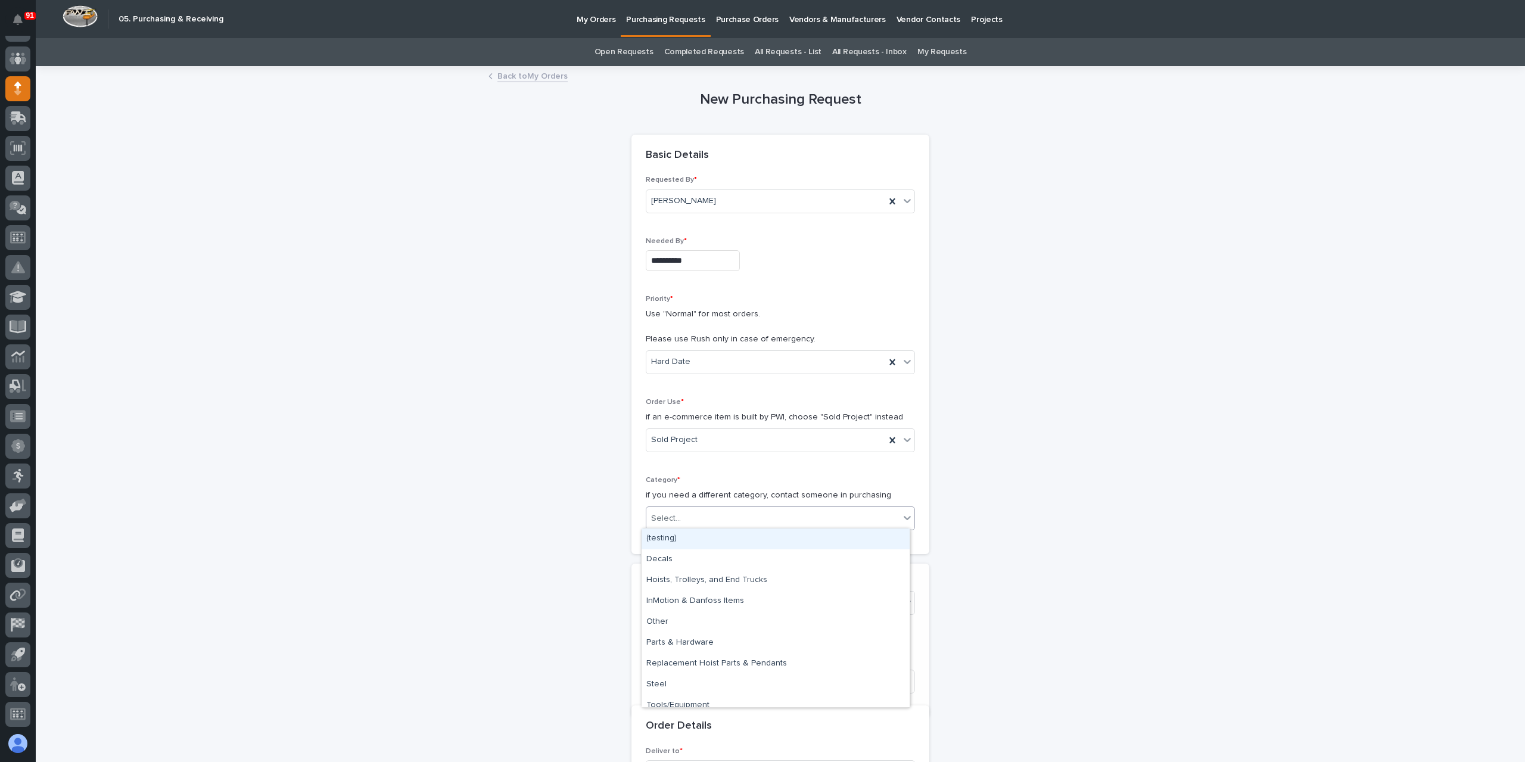
click at [698, 514] on div "Select..." at bounding box center [772, 519] width 253 height 20
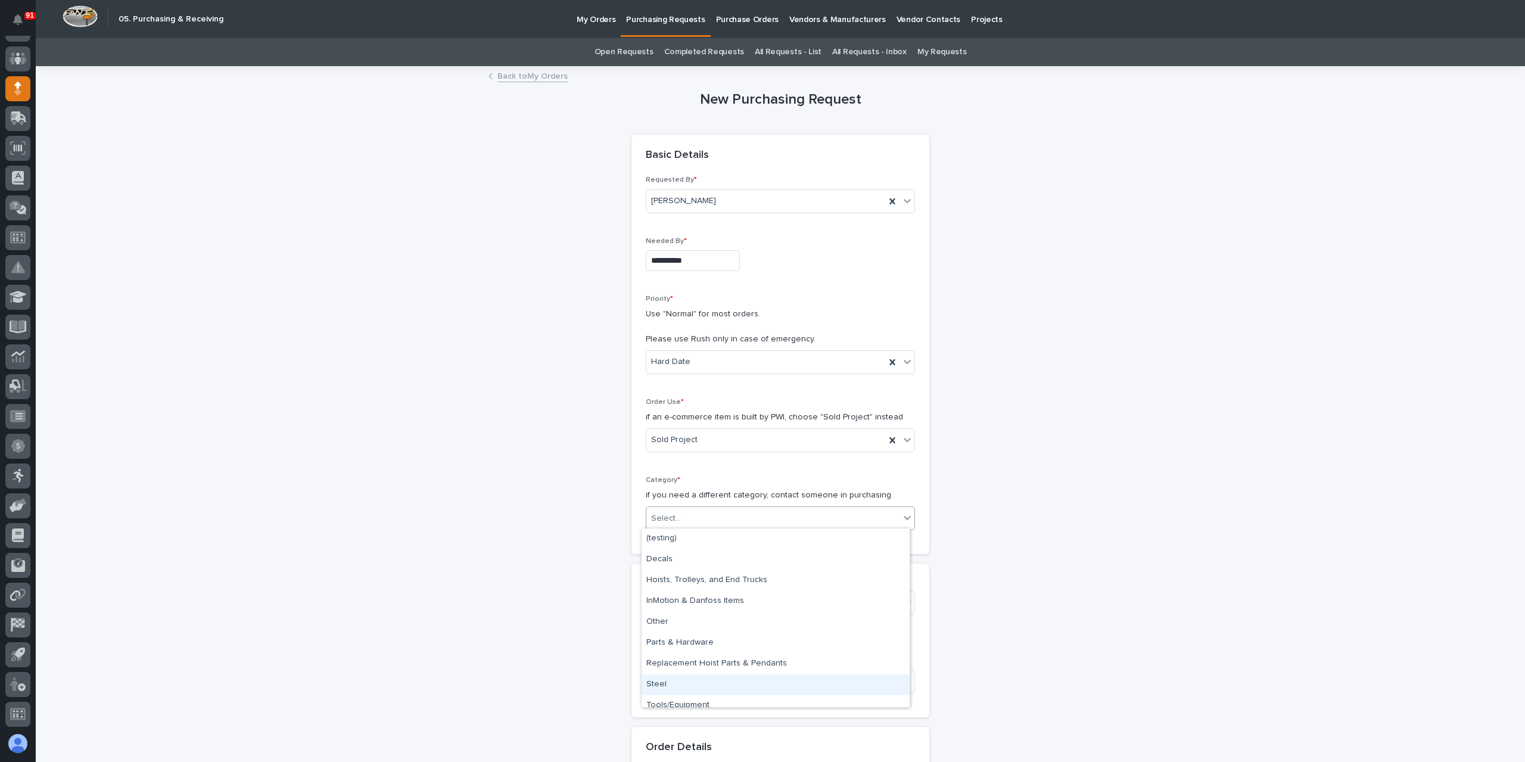
click at [660, 684] on div "Steel" at bounding box center [776, 684] width 268 height 21
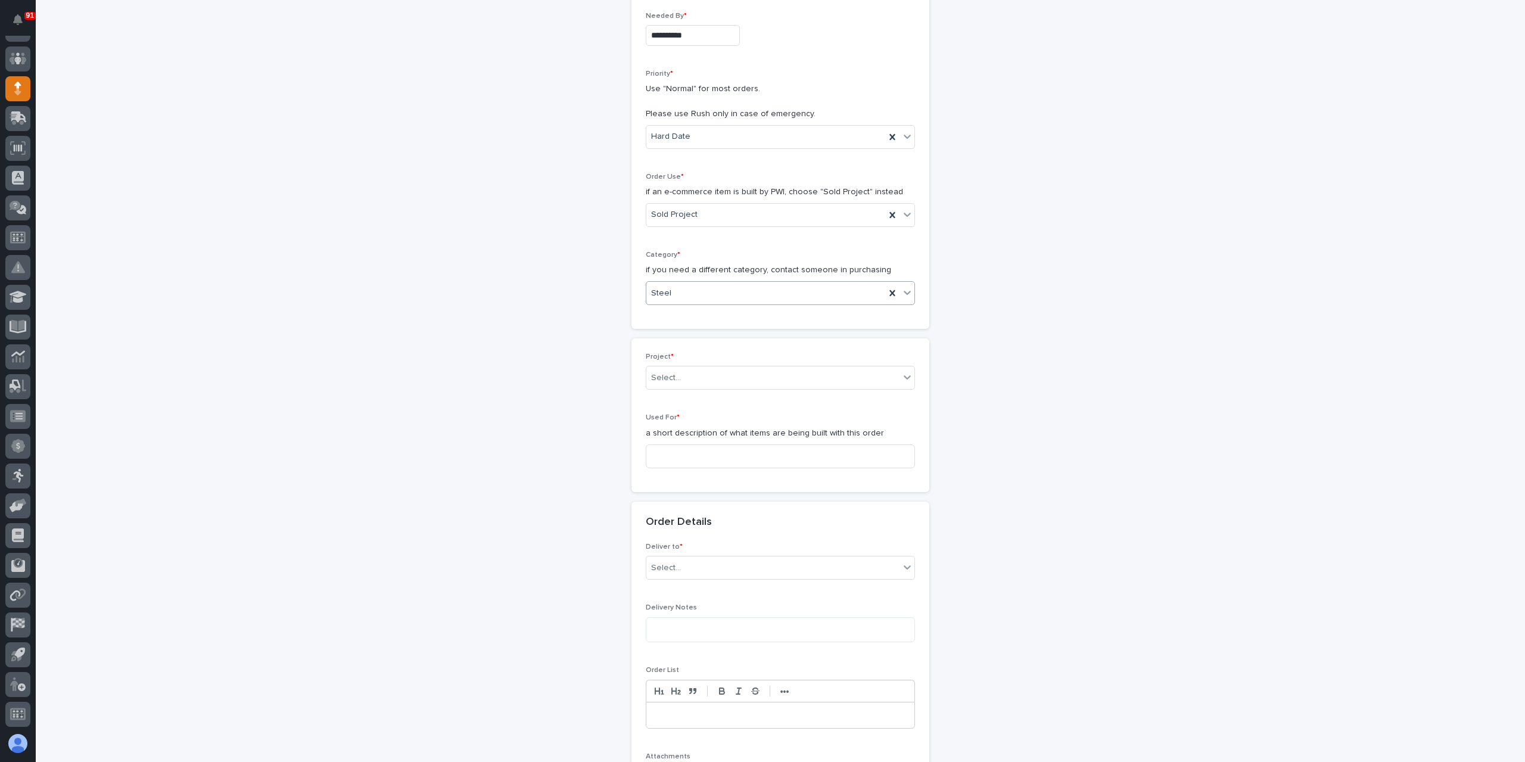
scroll to position [238, 0]
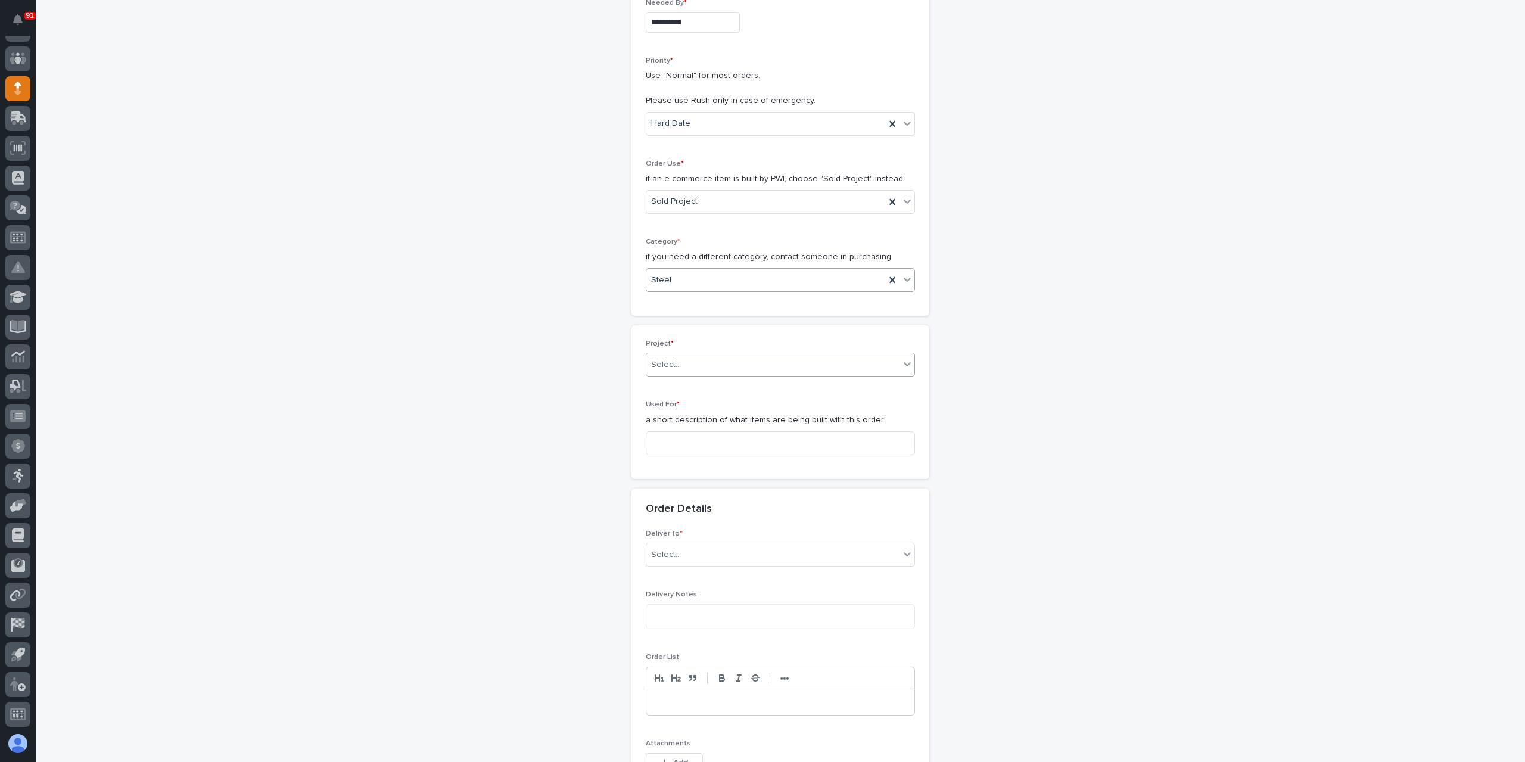
click at [680, 360] on div "Select..." at bounding box center [772, 365] width 253 height 20
type input "*****"
click at [678, 447] on input at bounding box center [780, 443] width 269 height 24
type input "Rolling Work Cart"
click at [759, 545] on div "Select..." at bounding box center [772, 555] width 253 height 20
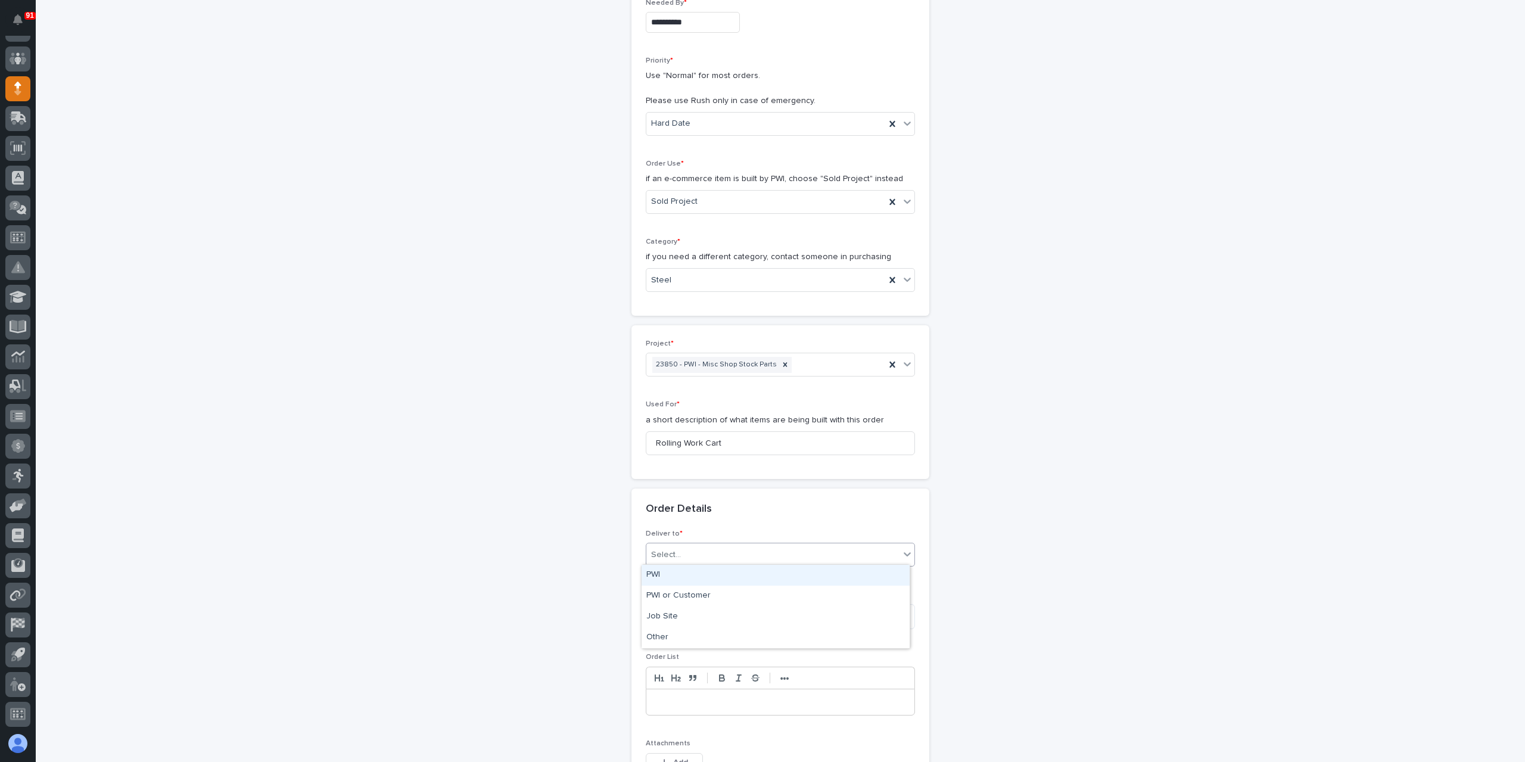
click at [657, 580] on div "PWI" at bounding box center [776, 575] width 268 height 21
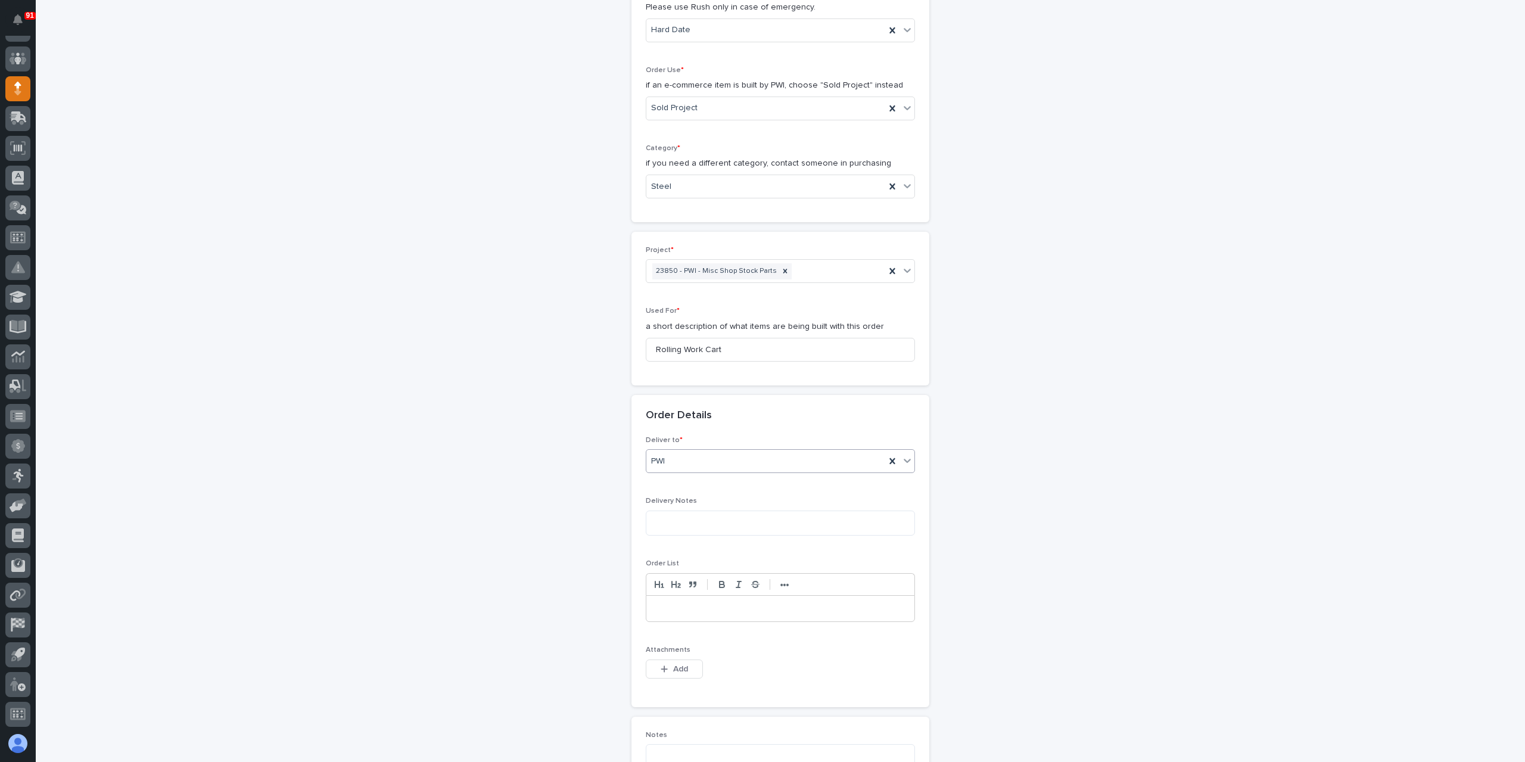
scroll to position [477, 0]
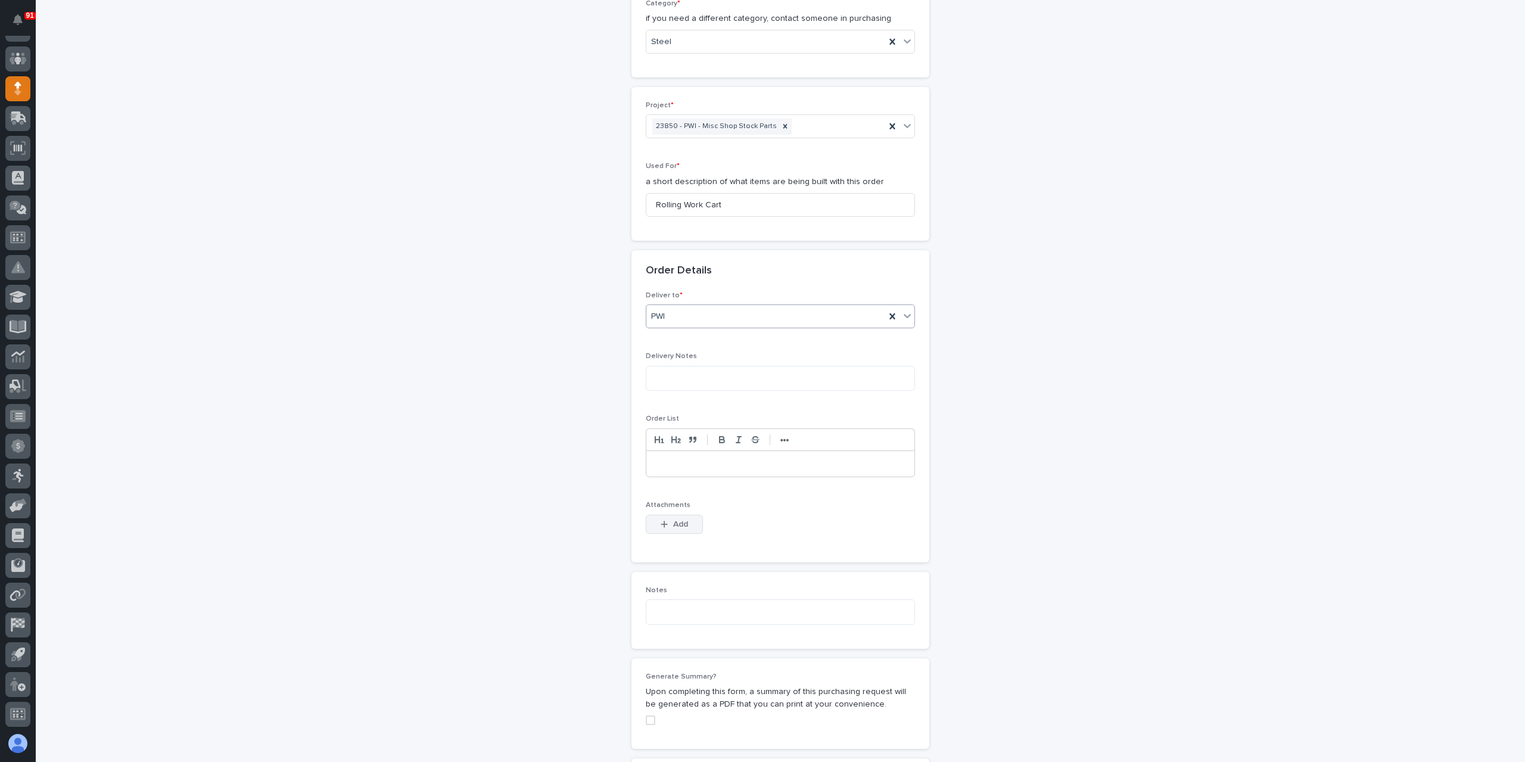
click at [674, 527] on button "Add" at bounding box center [674, 524] width 57 height 19
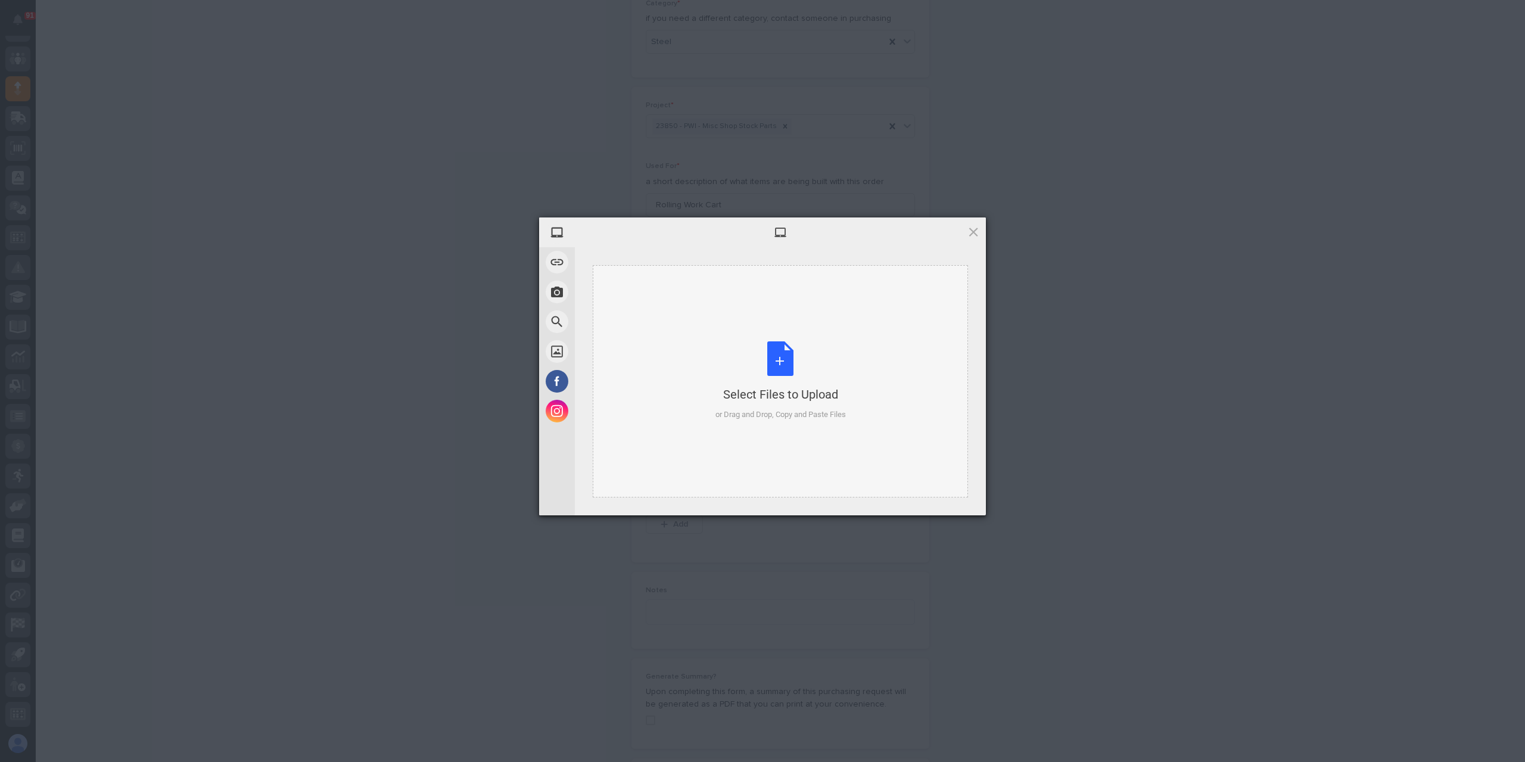
click at [670, 401] on div "Select Files to Upload or Drag and Drop, Copy and Paste Files" at bounding box center [780, 381] width 375 height 232
click at [924, 494] on span "Upload 1" at bounding box center [950, 499] width 60 height 23
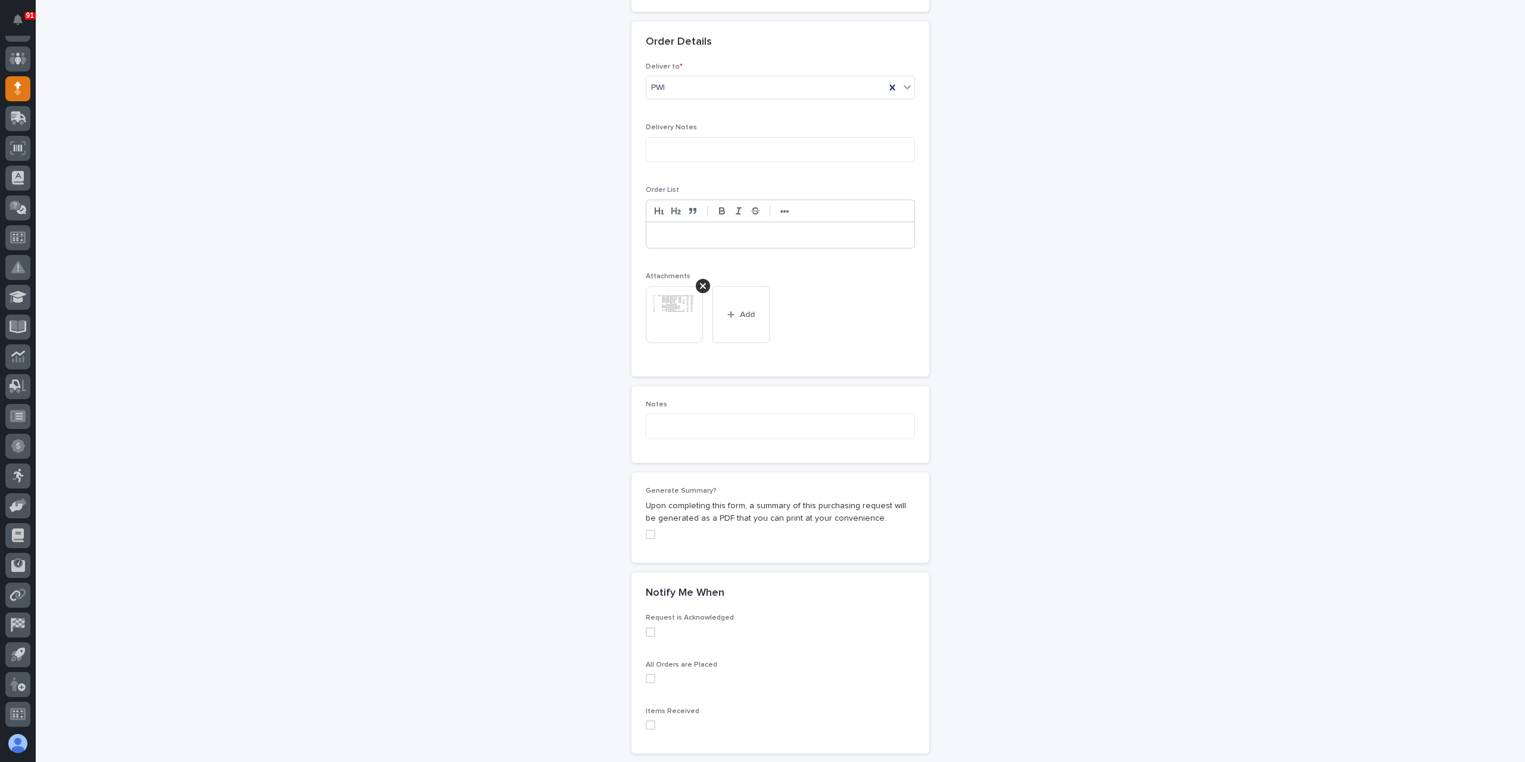
scroll to position [796, 0]
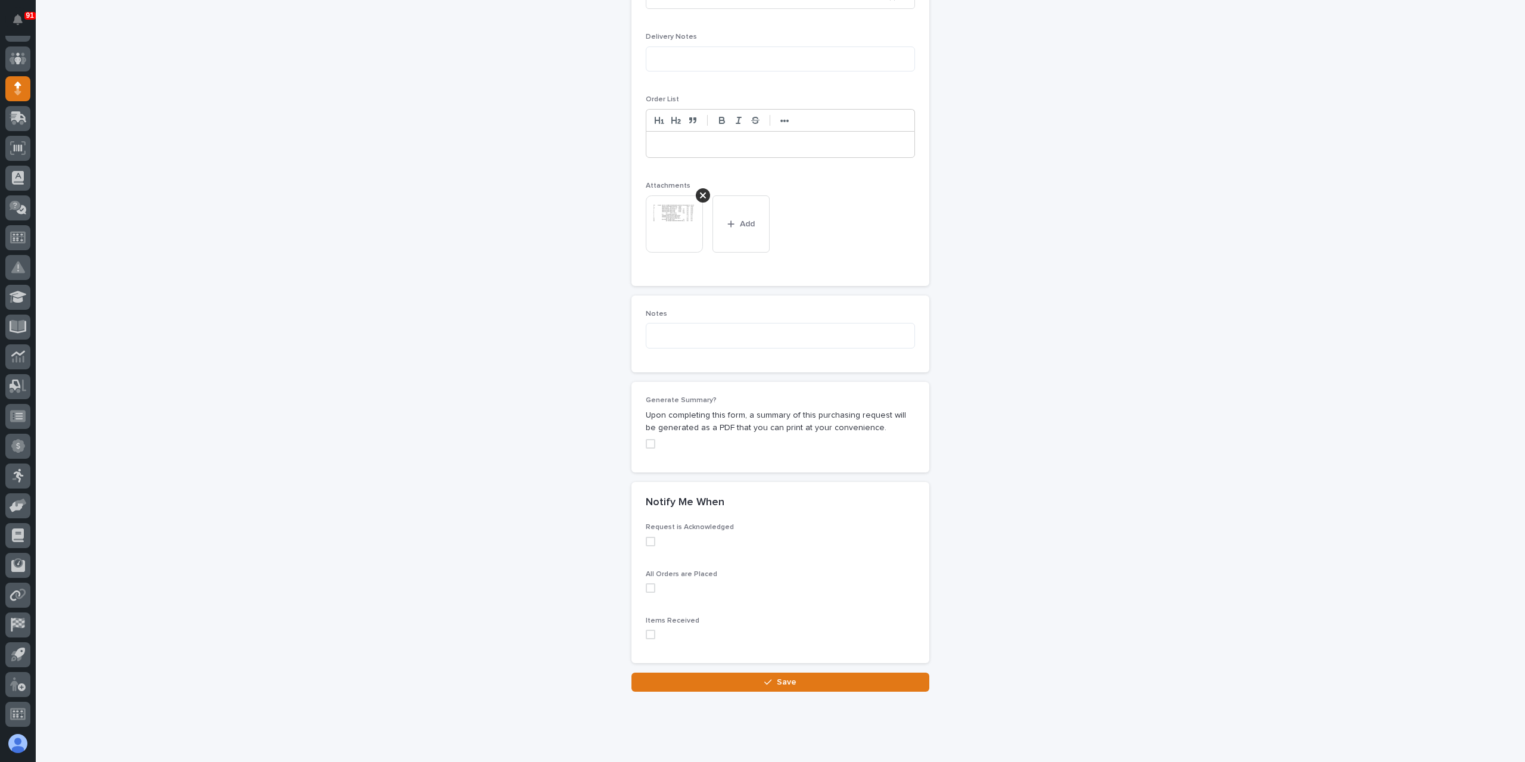
click at [654, 539] on label at bounding box center [780, 542] width 269 height 10
click at [646, 586] on span at bounding box center [651, 588] width 10 height 10
click at [725, 674] on button "Save" at bounding box center [781, 682] width 298 height 19
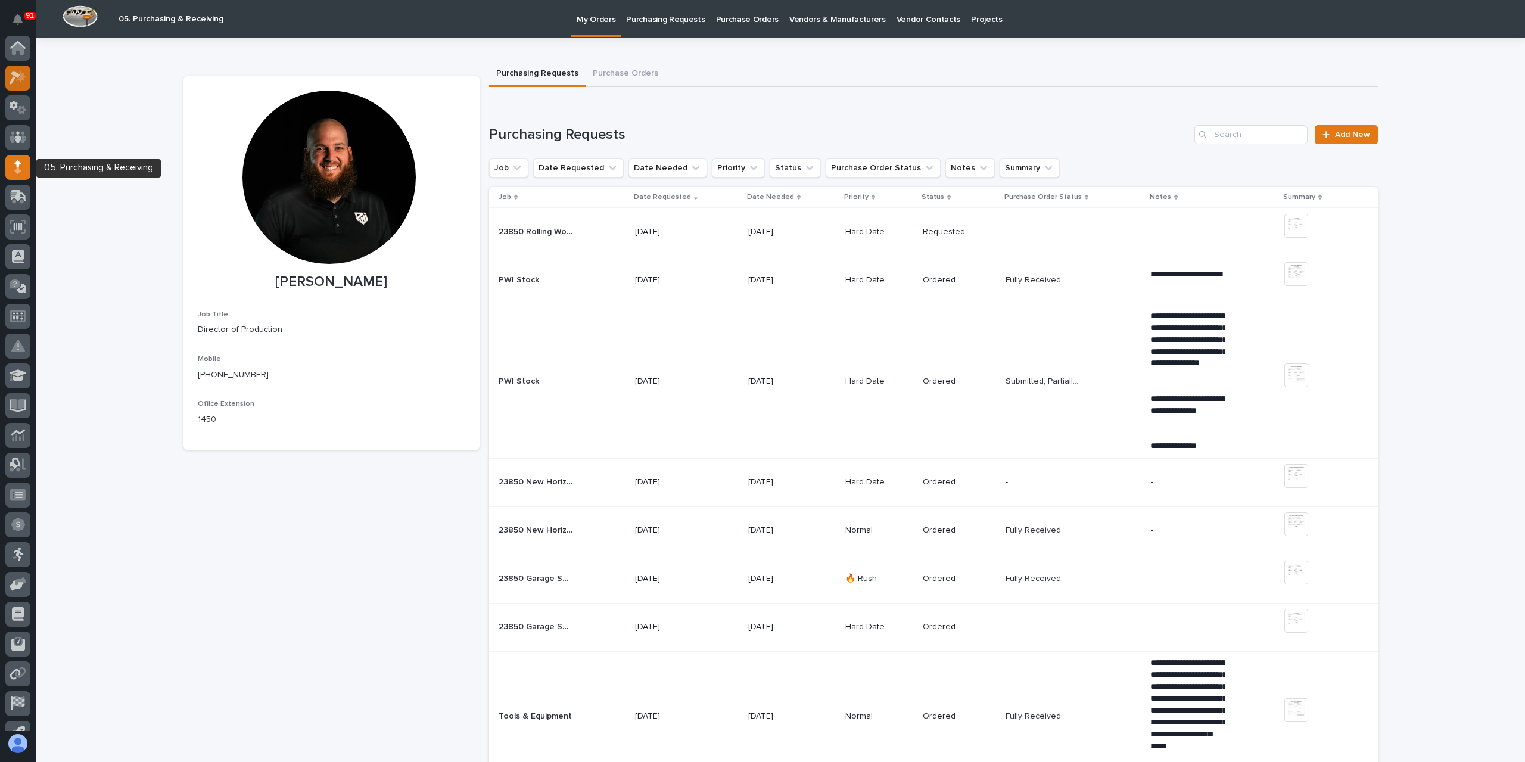
click at [13, 85] on div at bounding box center [17, 78] width 25 height 25
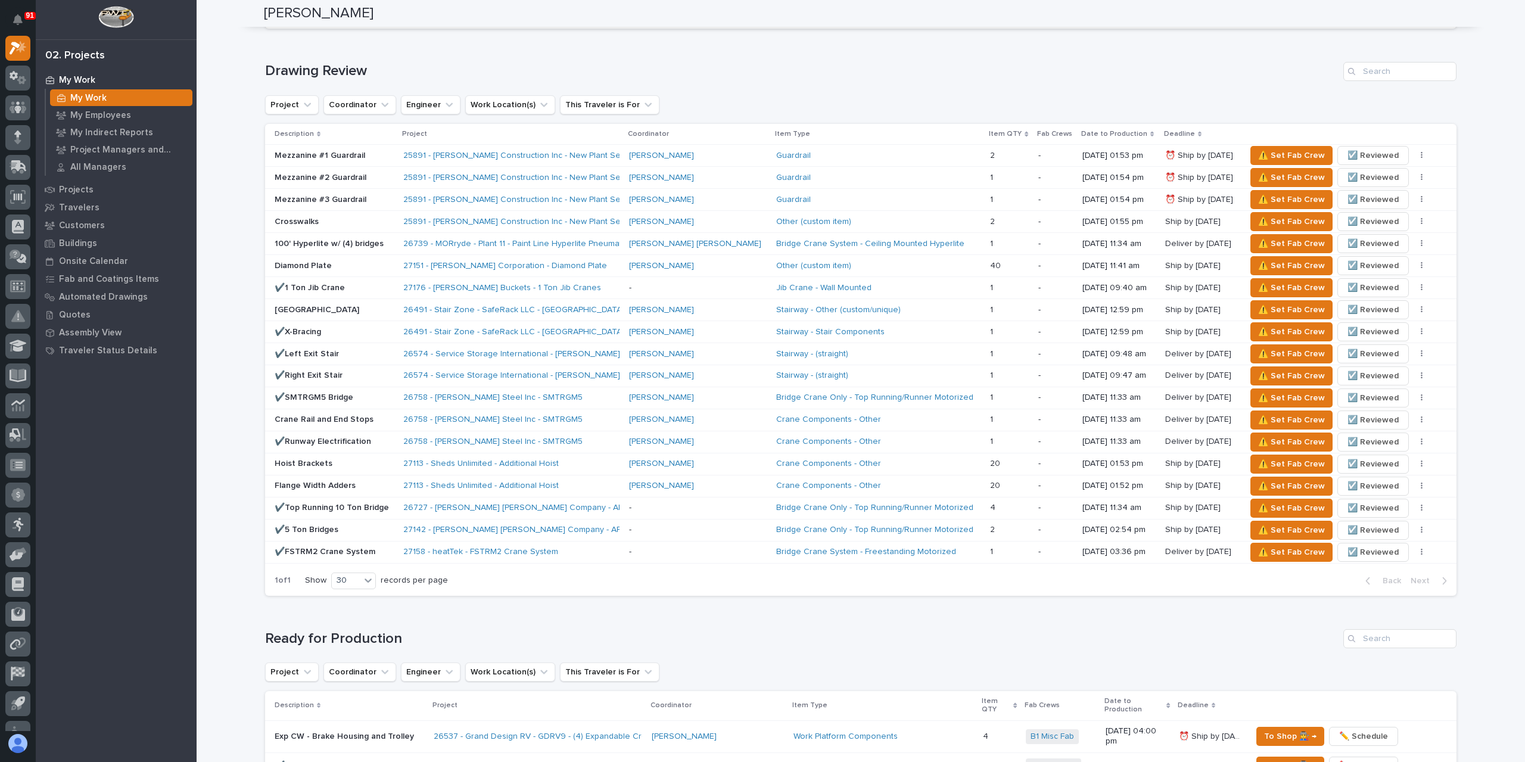
scroll to position [953, 0]
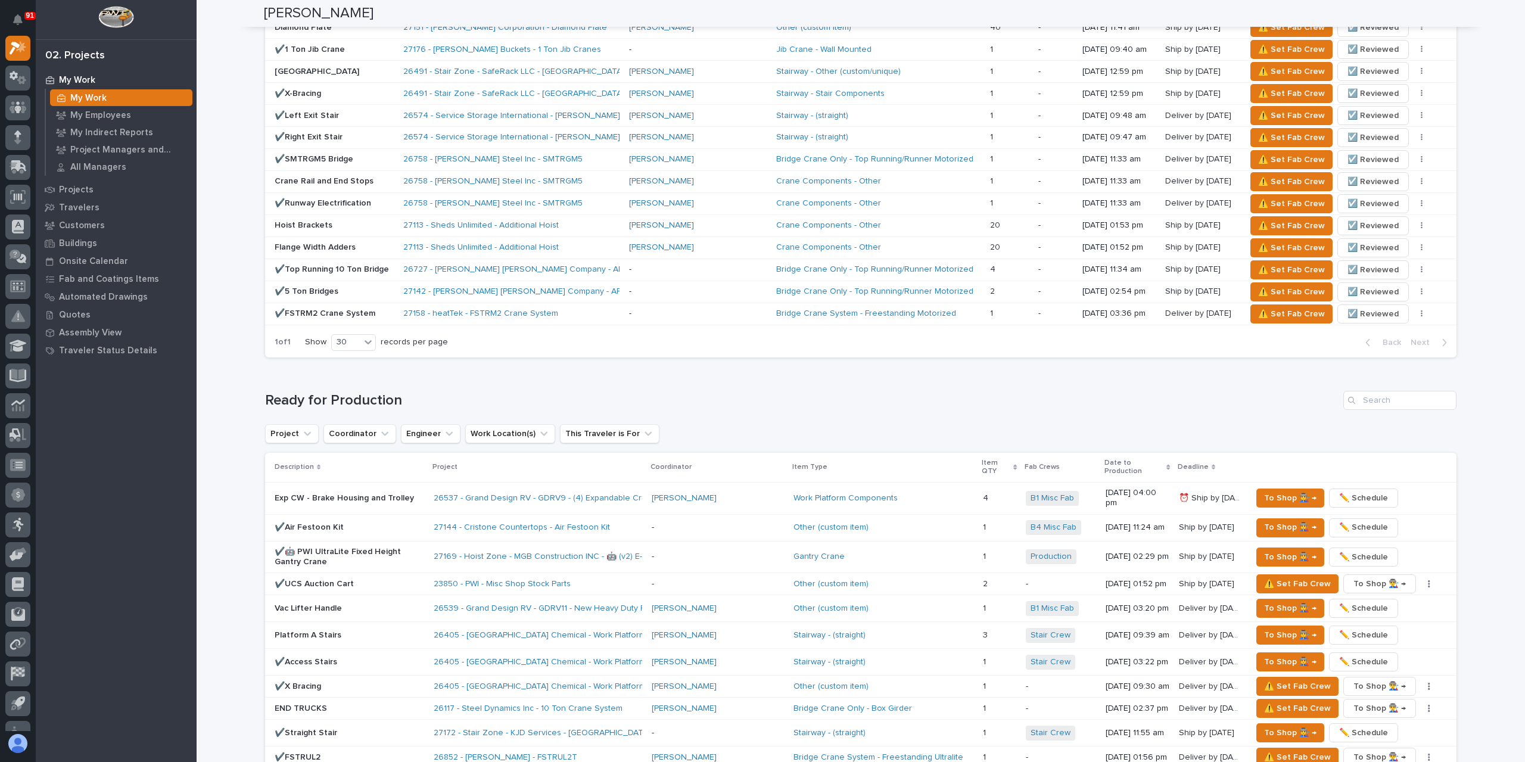
click at [299, 579] on p "✔️UCS Auction Cart" at bounding box center [350, 584] width 150 height 10
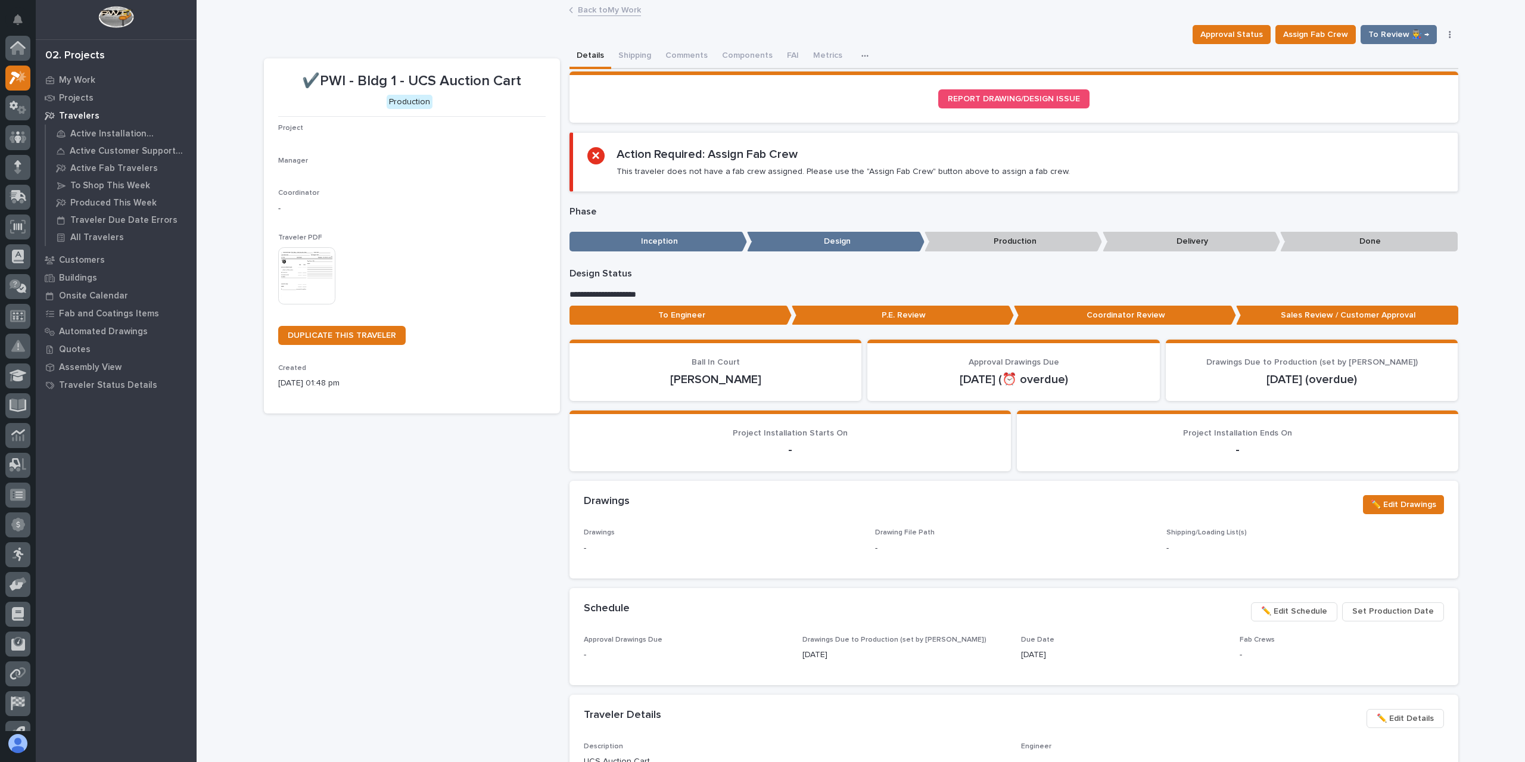
scroll to position [30, 0]
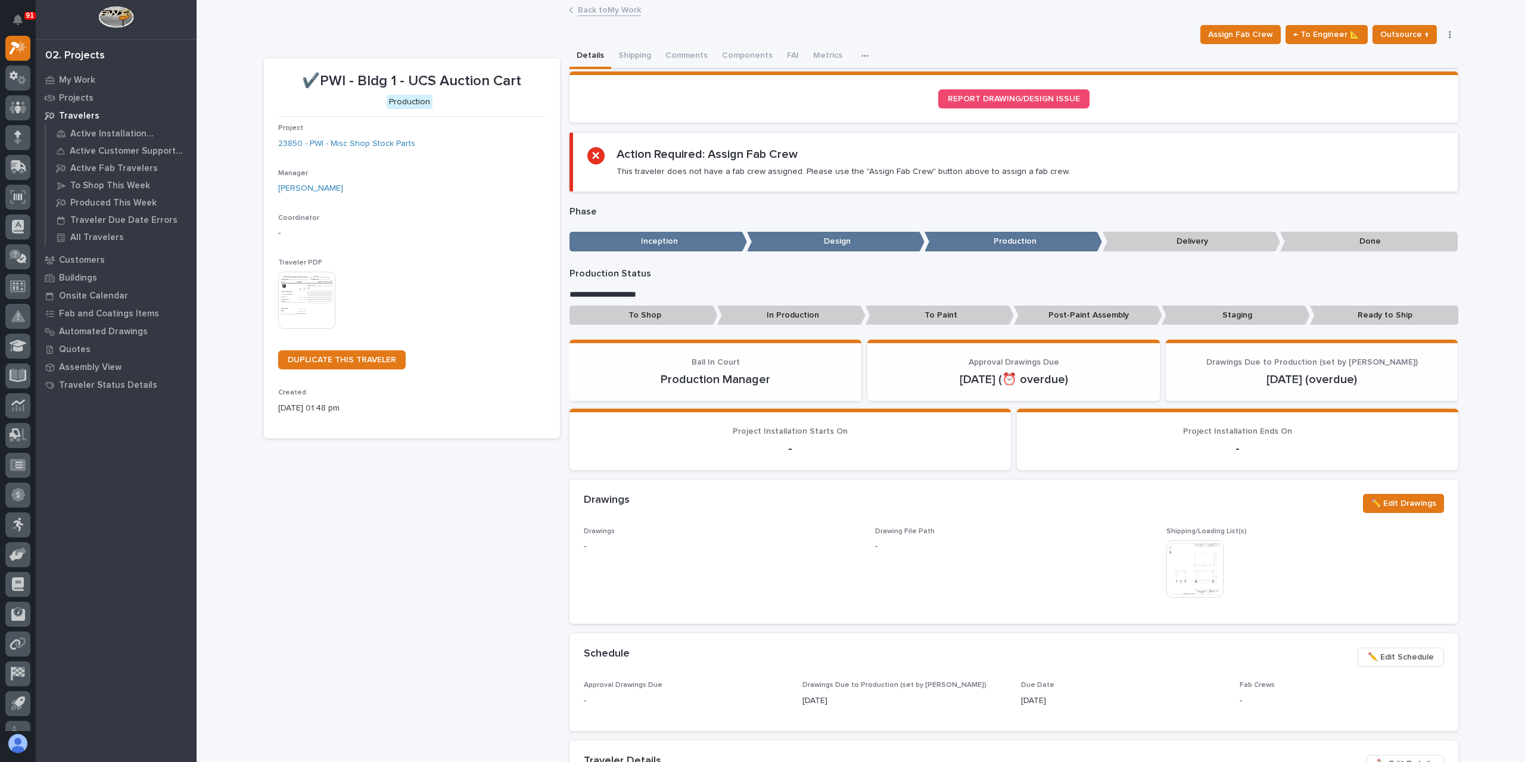
click at [294, 307] on img at bounding box center [306, 300] width 57 height 57
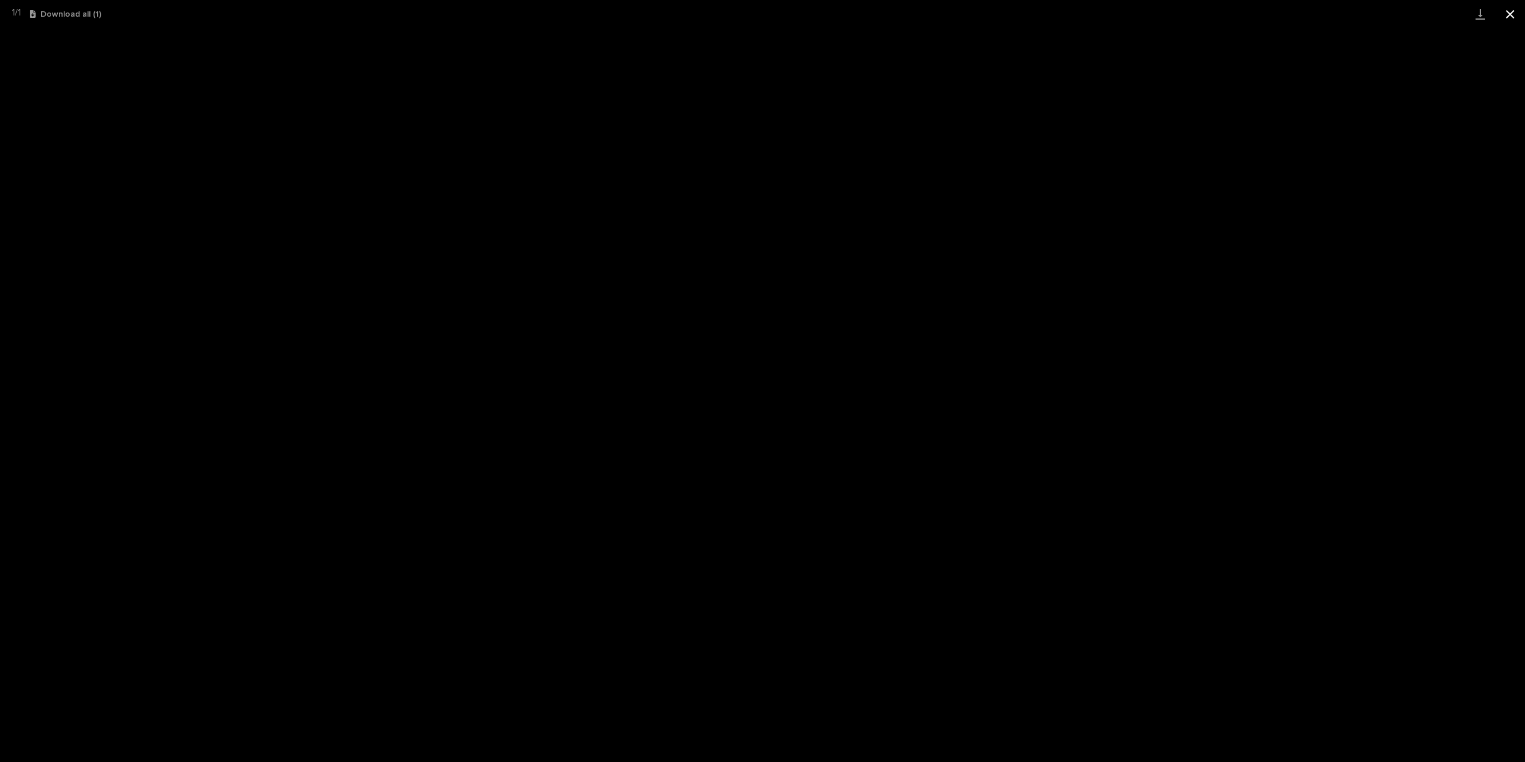
click at [1519, 9] on button "Close gallery" at bounding box center [1511, 14] width 30 height 28
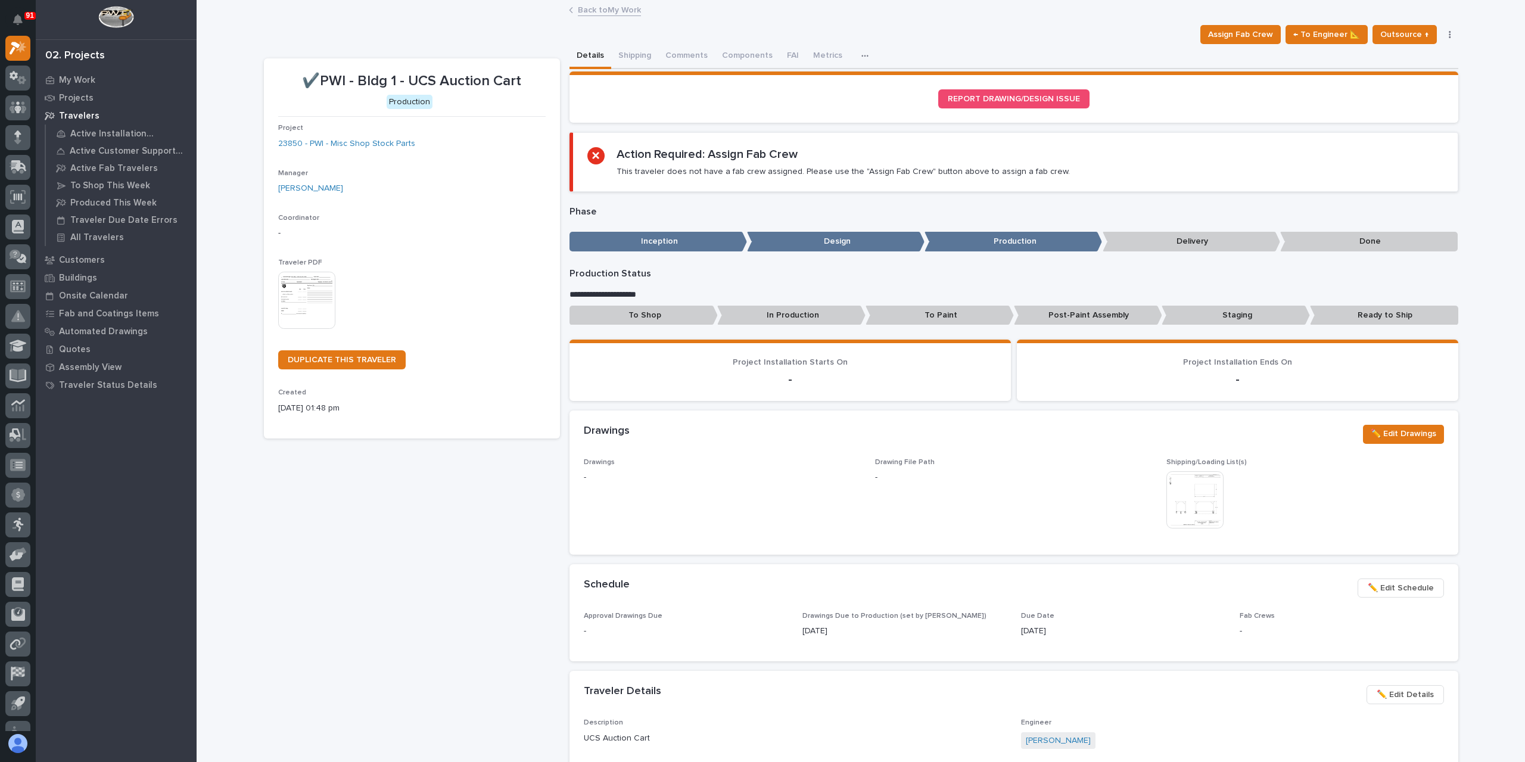
click at [611, 10] on link "Back to My Work" at bounding box center [609, 9] width 63 height 14
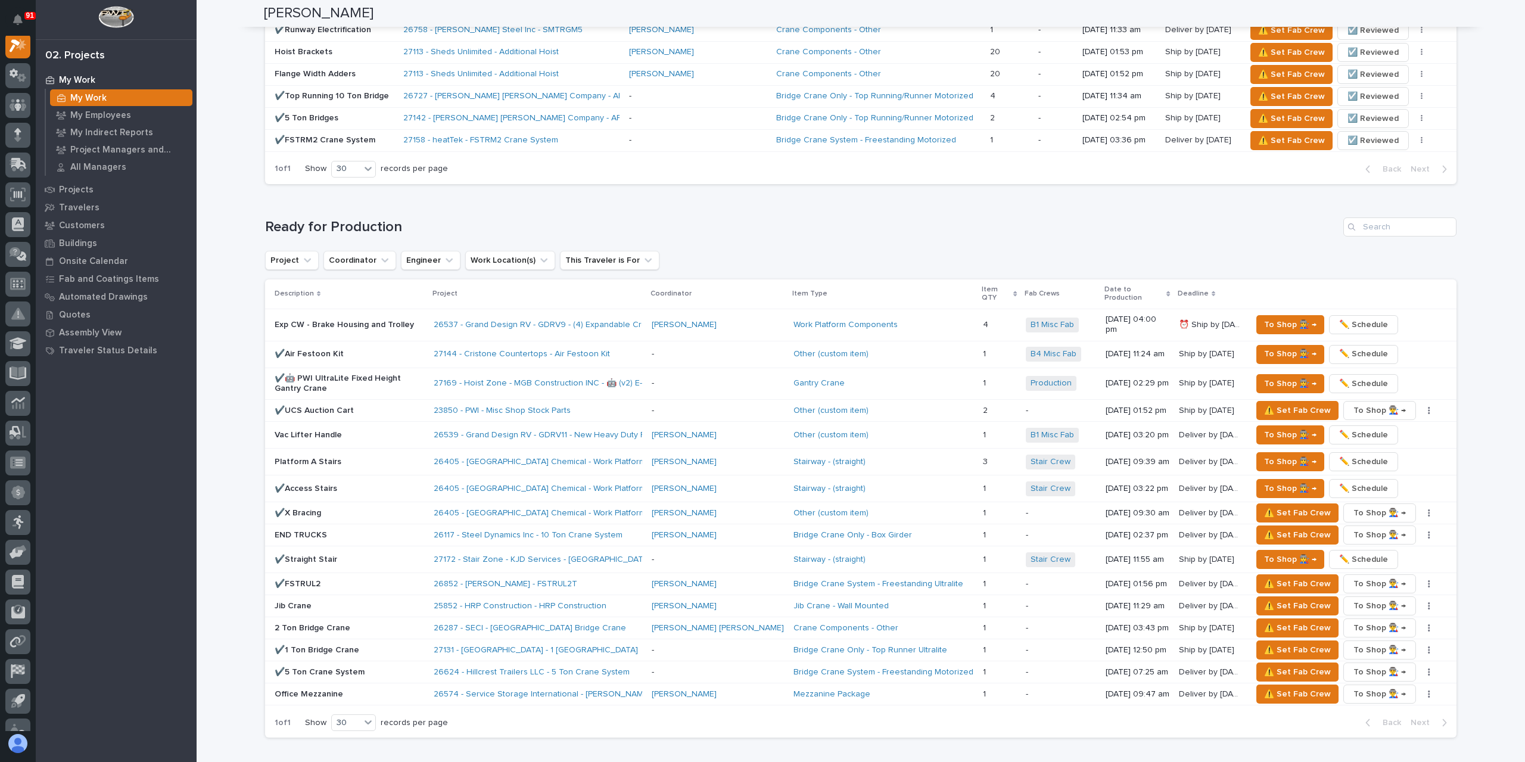
scroll to position [1132, 0]
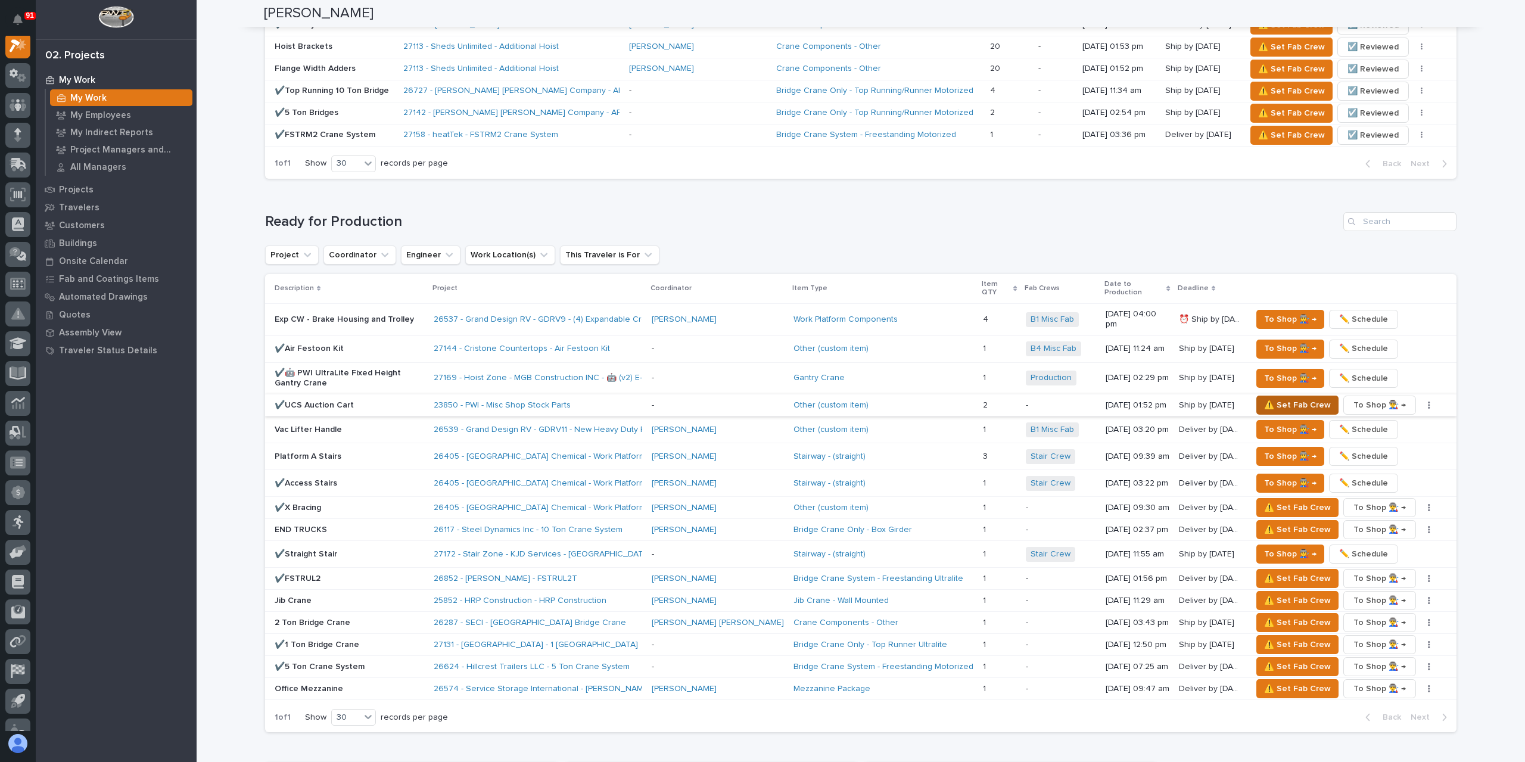
click at [1260, 396] on button "⚠️ Set Fab Crew" at bounding box center [1298, 405] width 82 height 19
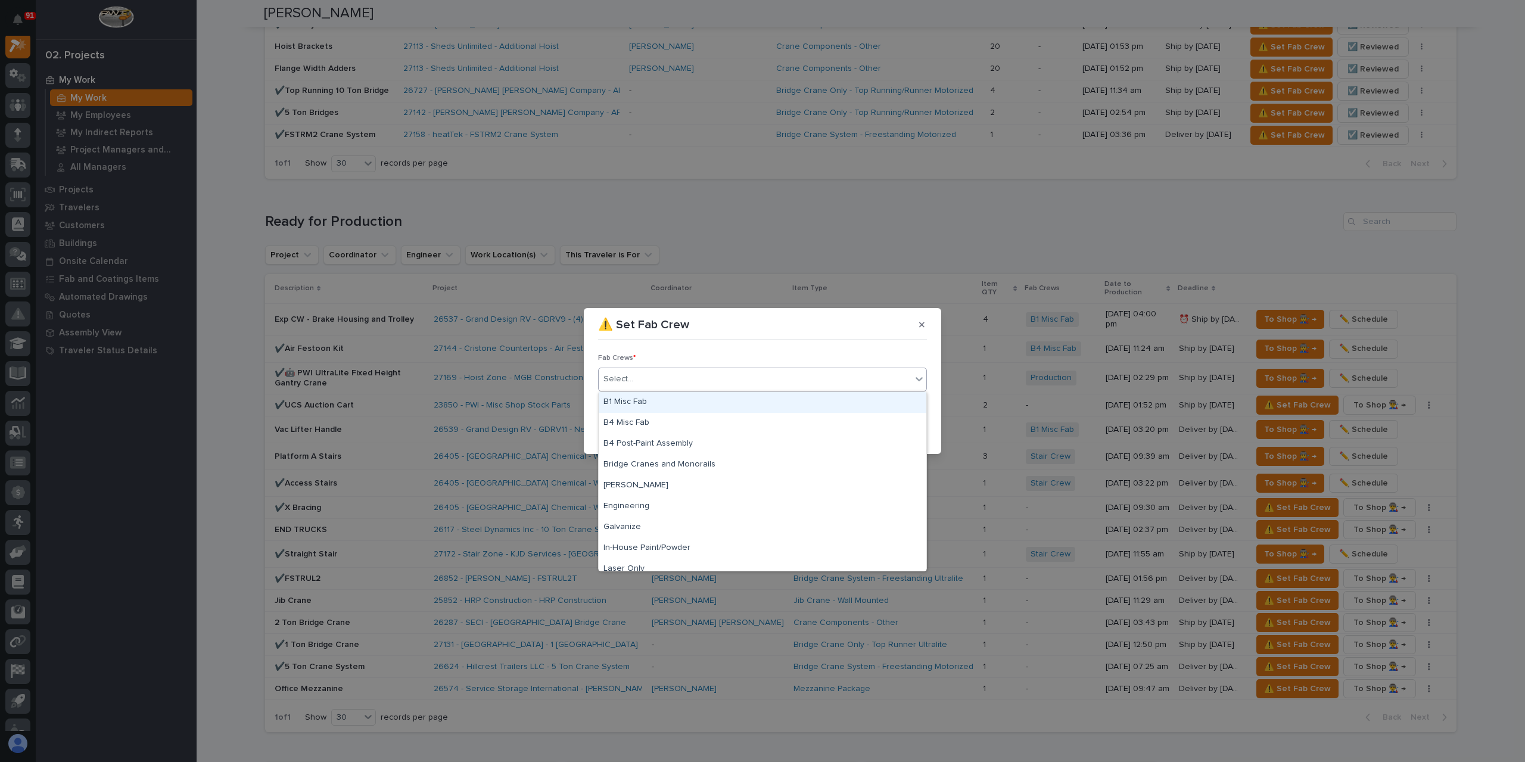
click at [686, 386] on div "Select..." at bounding box center [755, 379] width 313 height 20
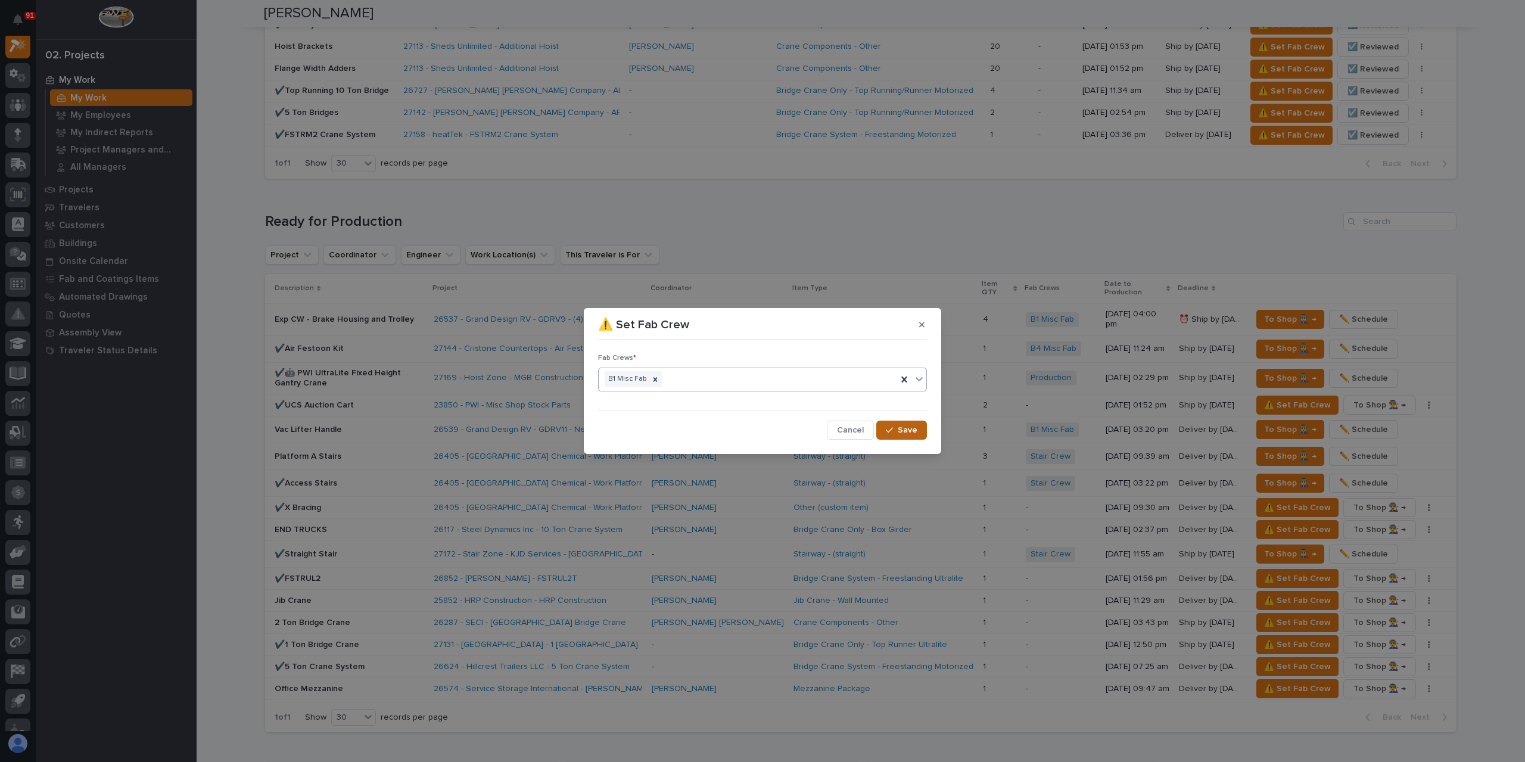
click at [901, 422] on button "Save" at bounding box center [901, 430] width 51 height 19
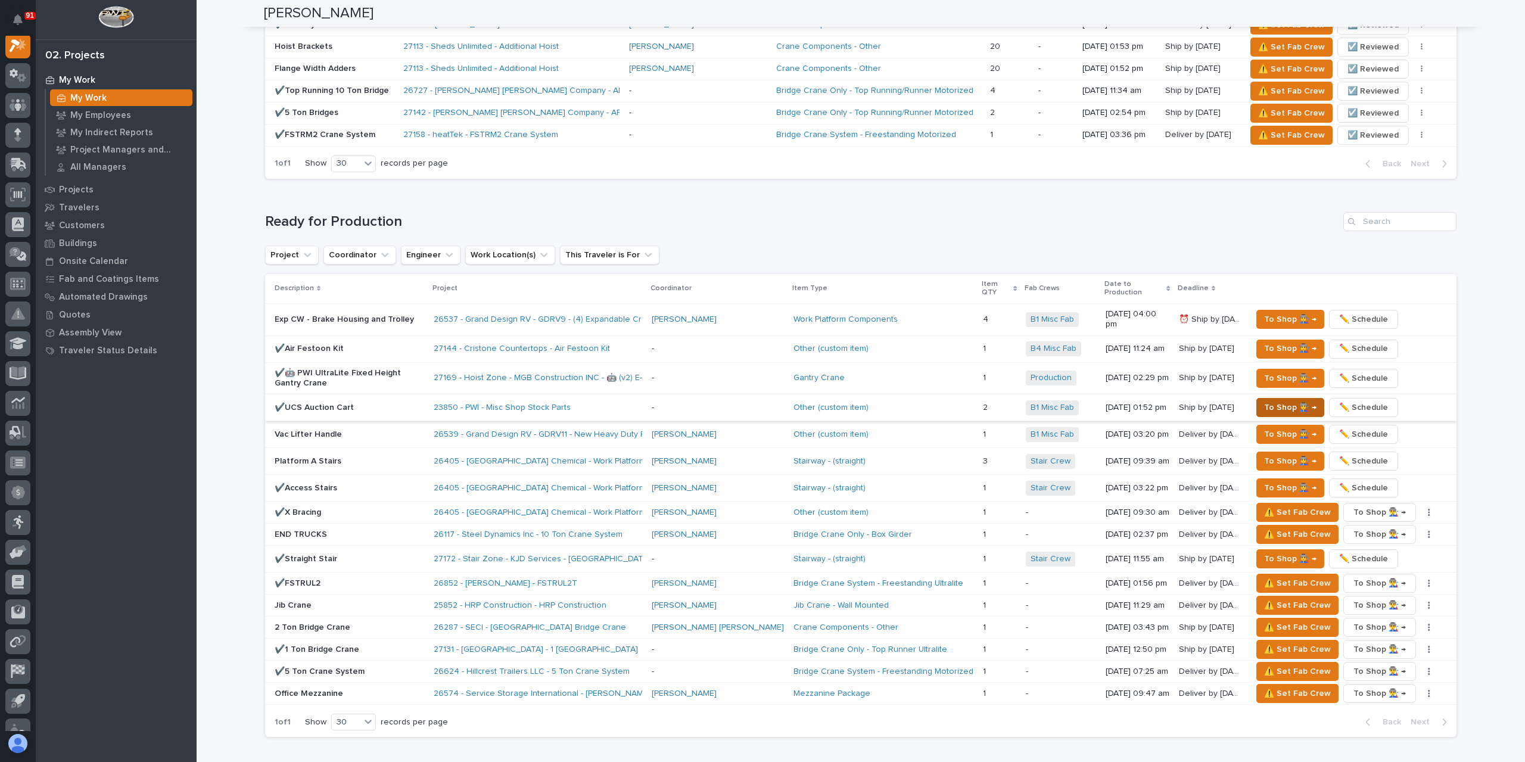
click at [1282, 400] on span "To Shop 👨‍🏭 →" at bounding box center [1290, 407] width 52 height 14
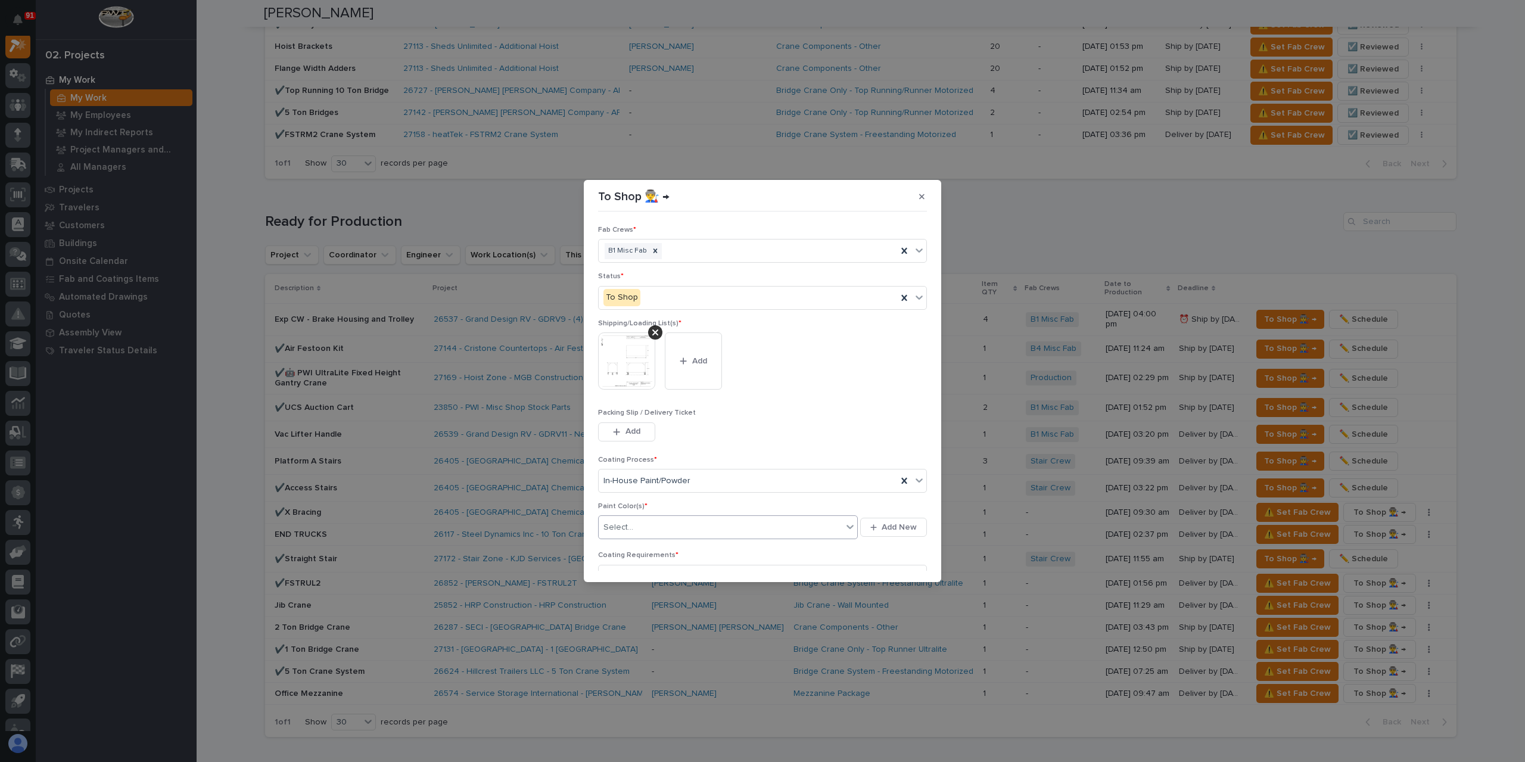
click at [685, 521] on div "Select..." at bounding box center [721, 528] width 244 height 20
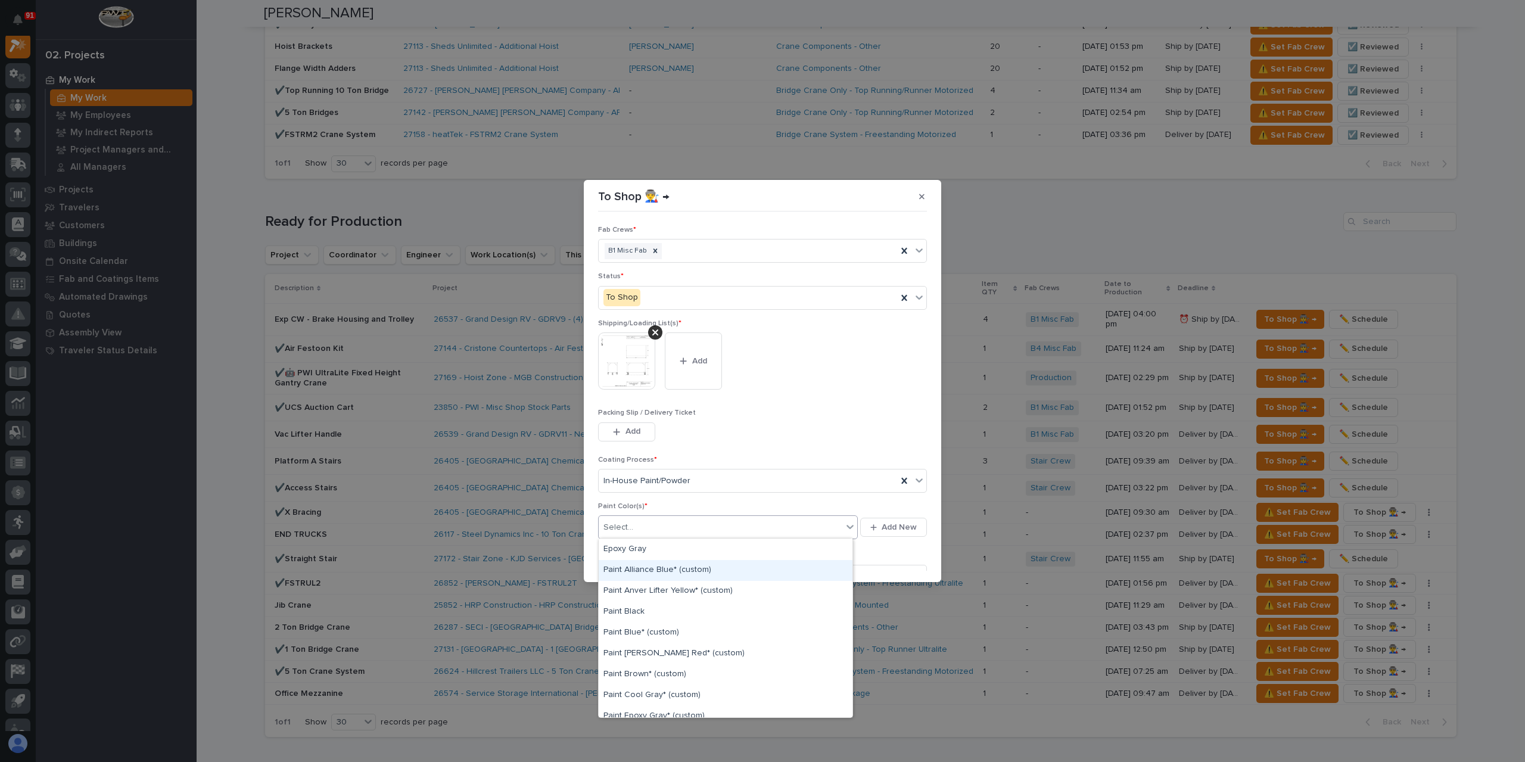
scroll to position [60, 0]
click at [673, 612] on div "Paint Blue* (custom)" at bounding box center [726, 614] width 254 height 21
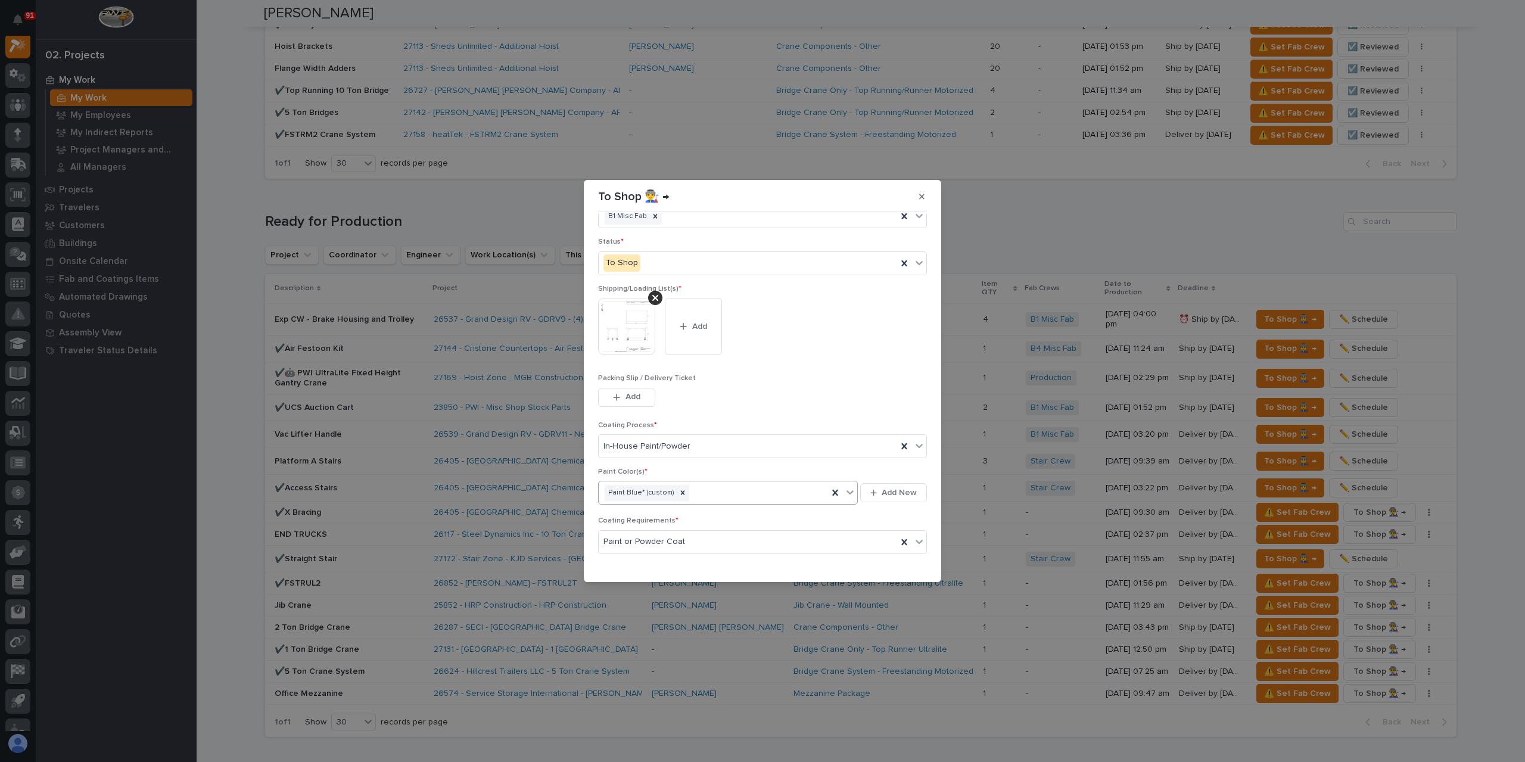
scroll to position [64, 0]
click at [887, 557] on button "Save" at bounding box center [901, 563] width 51 height 19
